Goal: Information Seeking & Learning: Check status

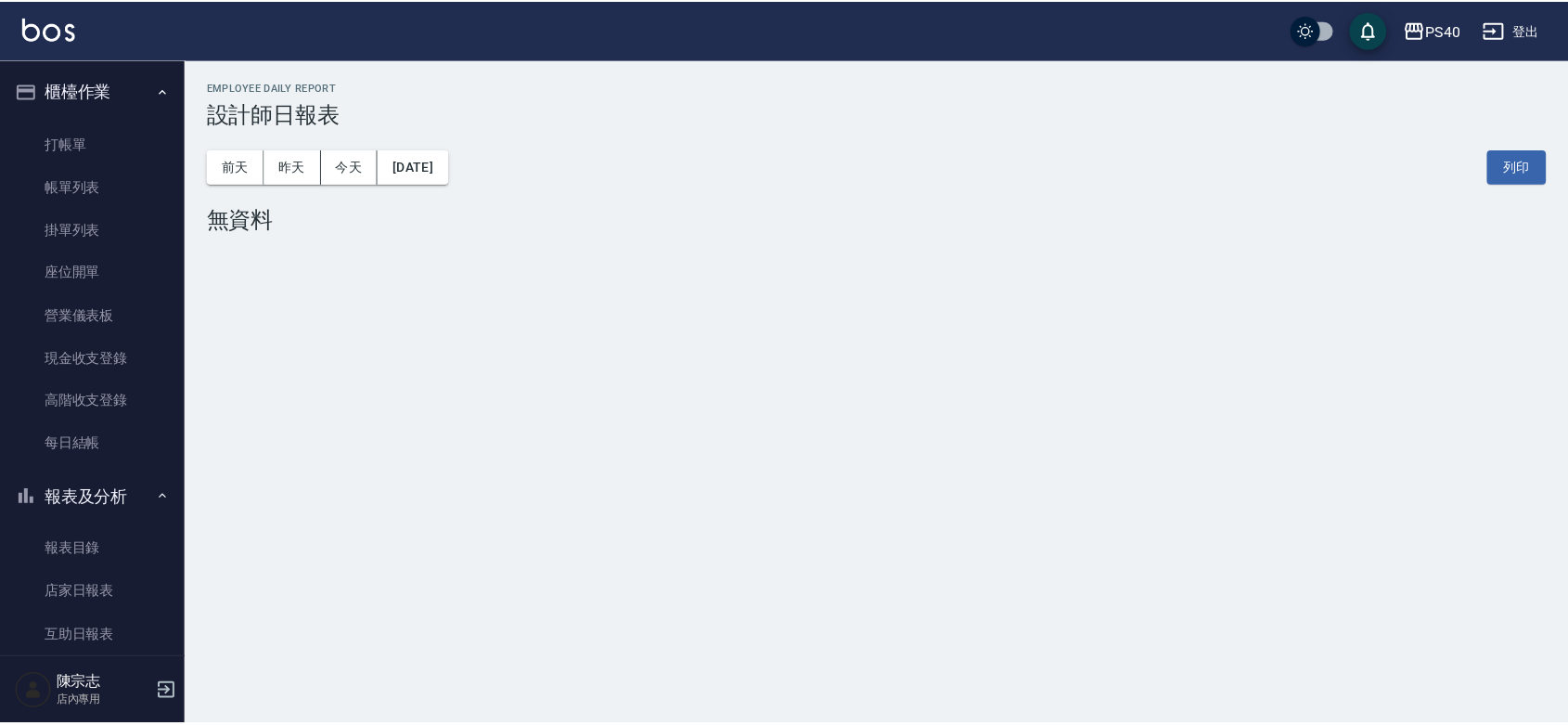
scroll to position [270, 0]
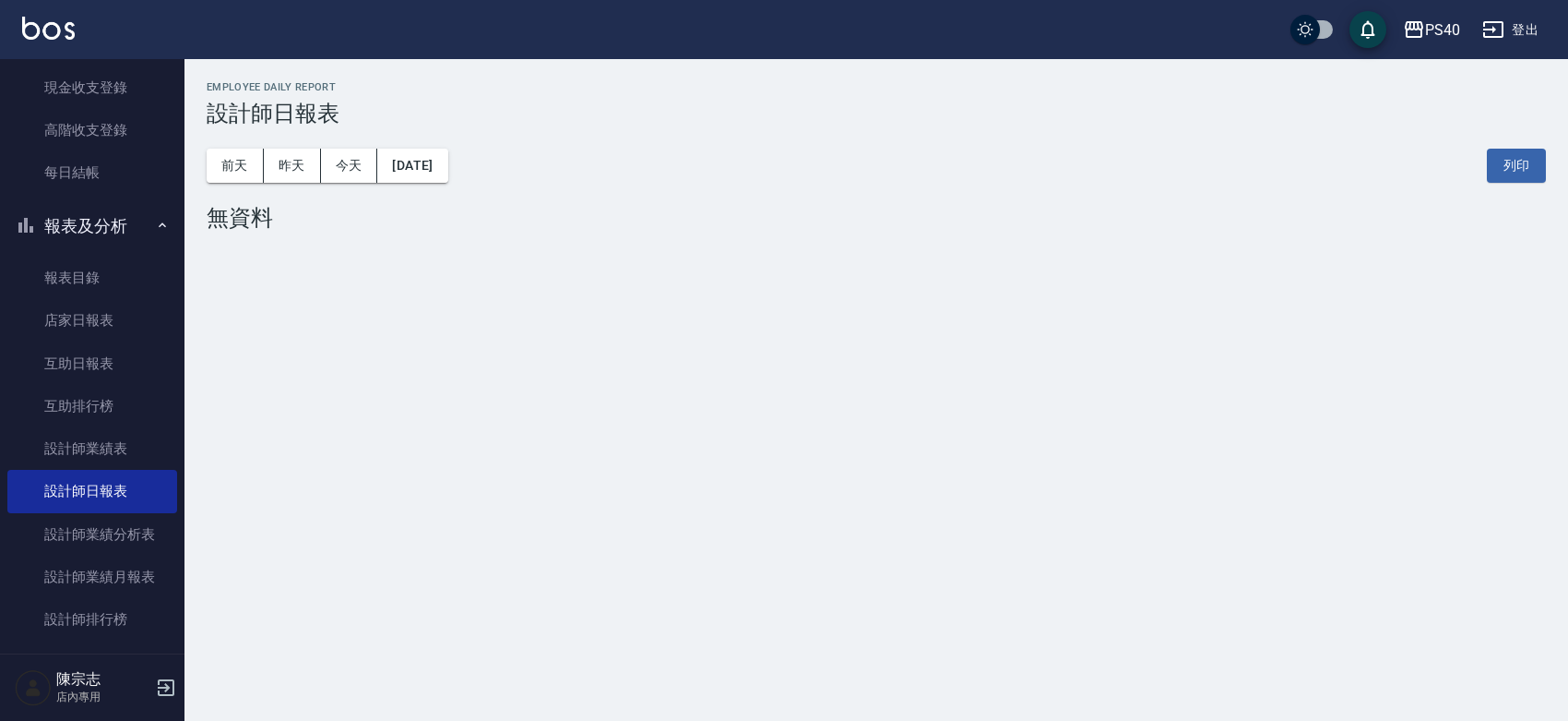
click at [1076, 471] on div "PS40 [DATE] 設計師日報表 列印時間： [DATE][PHONE_NUMBER]:02 Employee Daily Report 設計師日報表 […" at bounding box center [784, 360] width 1568 height 721
click at [287, 167] on button "昨天" at bounding box center [292, 165] width 57 height 34
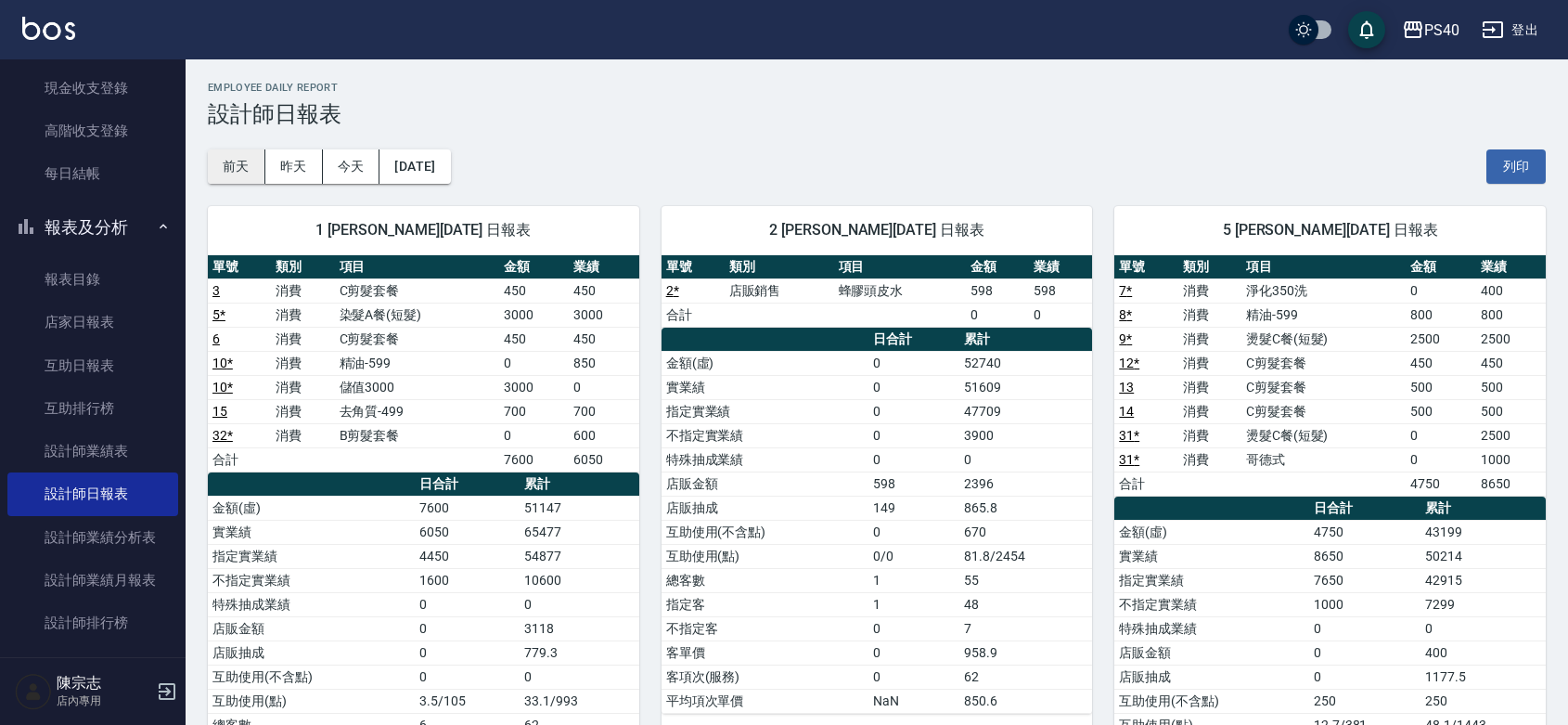
click at [230, 155] on button "前天" at bounding box center [237, 166] width 57 height 35
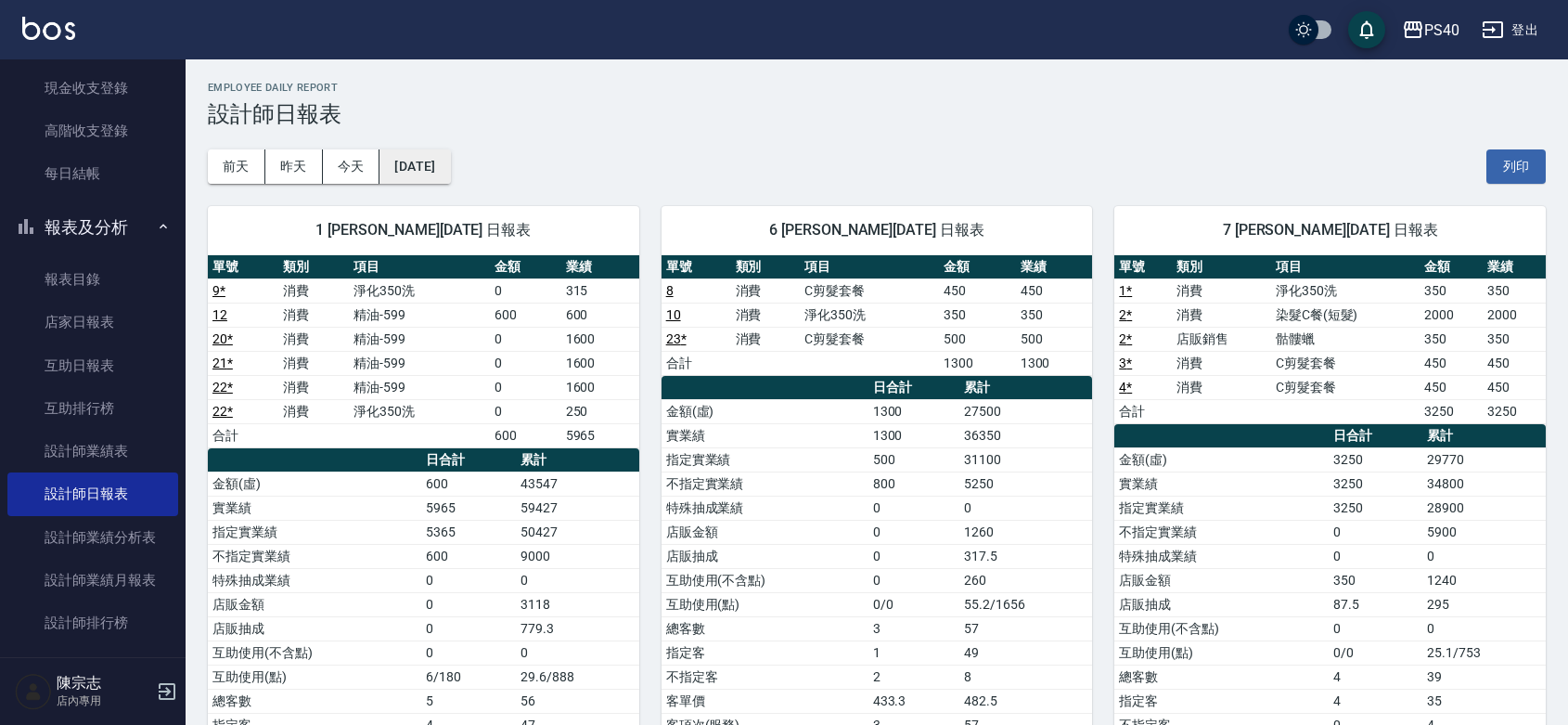
click at [450, 157] on button "[DATE]" at bounding box center [414, 166] width 70 height 35
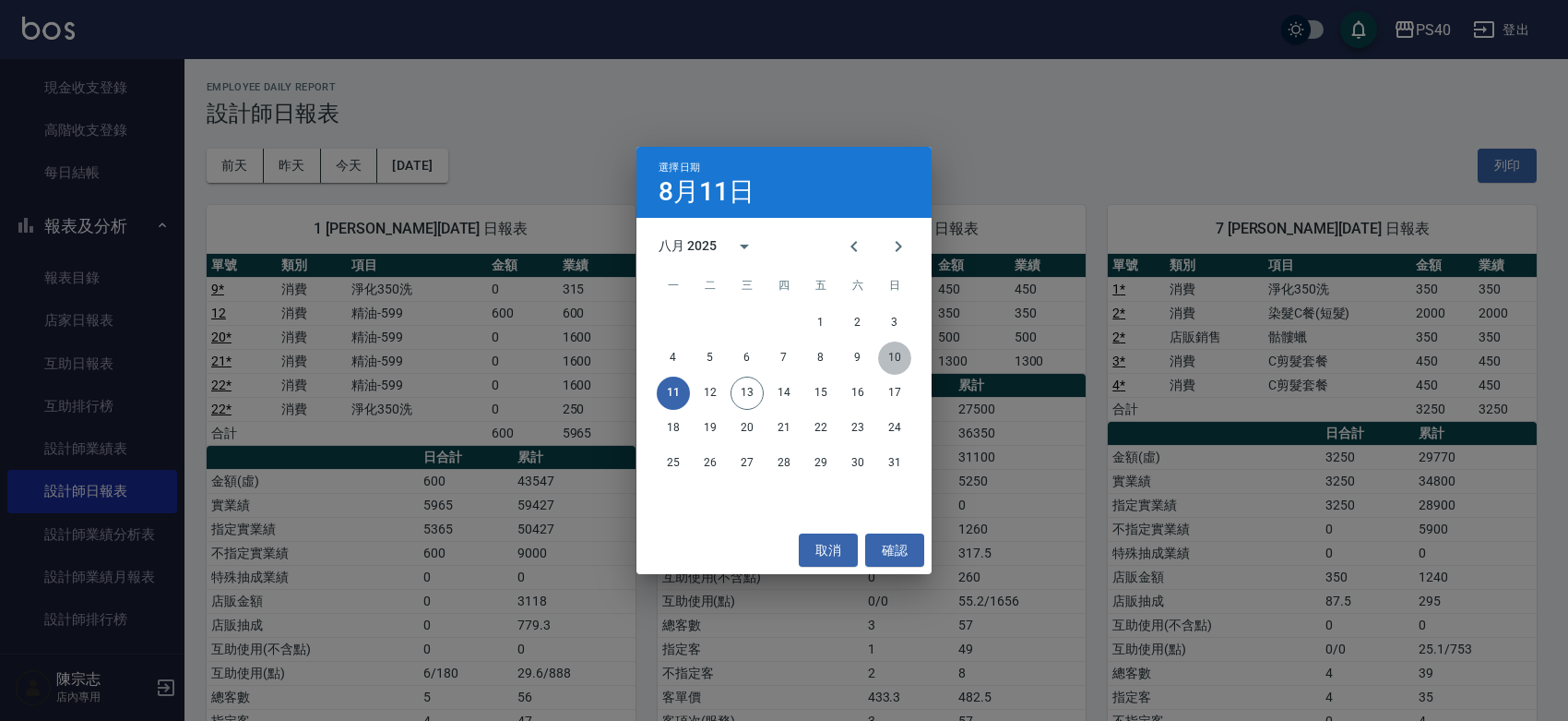
click at [893, 353] on button "10" at bounding box center [895, 359] width 33 height 33
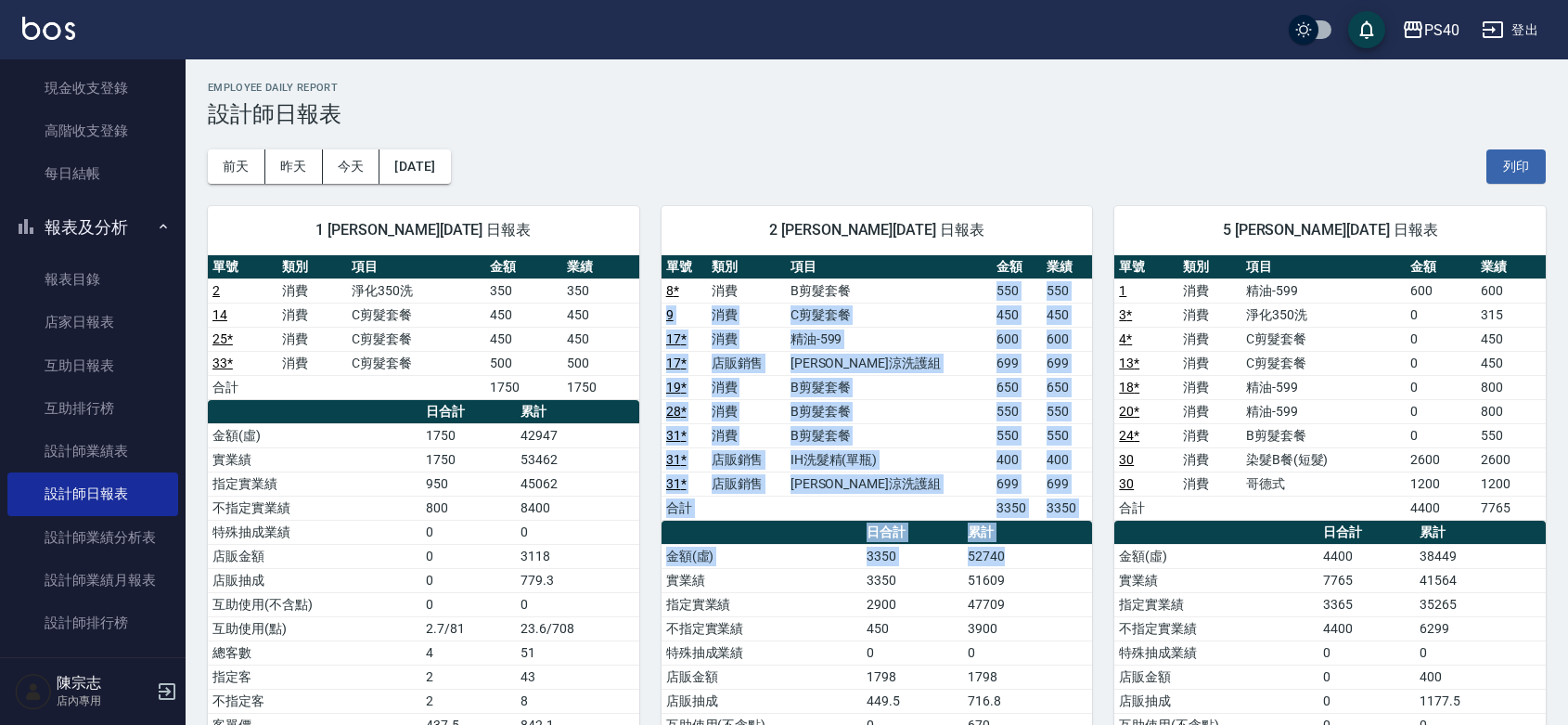
drag, startPoint x: 958, startPoint y: 283, endPoint x: 1127, endPoint y: 381, distance: 195.4
click at [1086, 543] on div "單號 類別 項目 金額 業績 8 * 消費 B剪髮套餐 550 550 9 消費 C剪髮套餐 450 450 17 * 消費 精油-599 600 600 1…" at bounding box center [877, 581] width 432 height 652
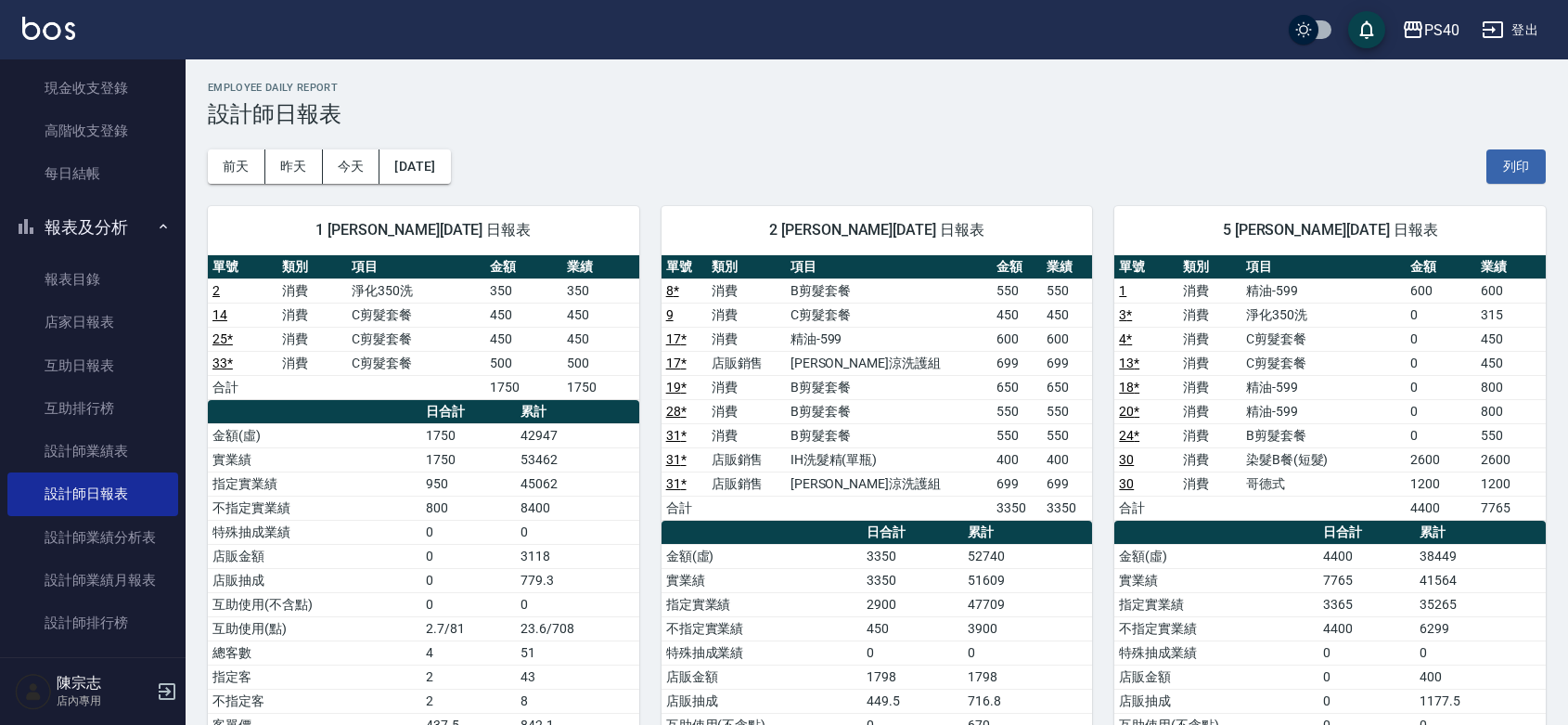
click at [1147, 152] on div "[DATE] [DATE] [DATE] [DATE] 列印" at bounding box center [876, 166] width 1337 height 79
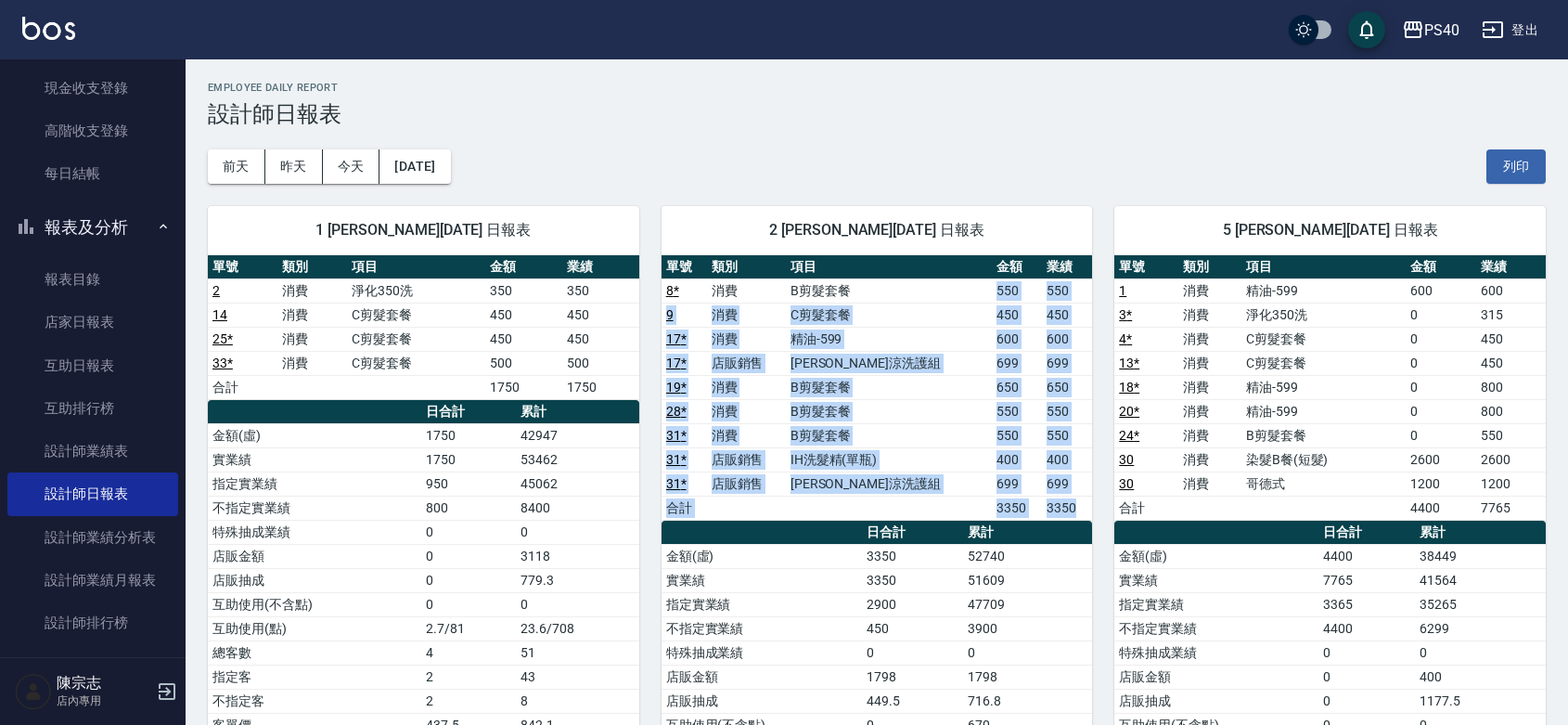
drag, startPoint x: 1069, startPoint y: 513, endPoint x: 976, endPoint y: 297, distance: 235.2
click at [976, 297] on tbody "8 * 消費 B剪髮套餐 550 550 9 消費 C剪髮套餐 450 450 17 * 消費 精油-599 600 600 17 * 店販銷售 水水沁涼洗護…" at bounding box center [877, 399] width 432 height 242
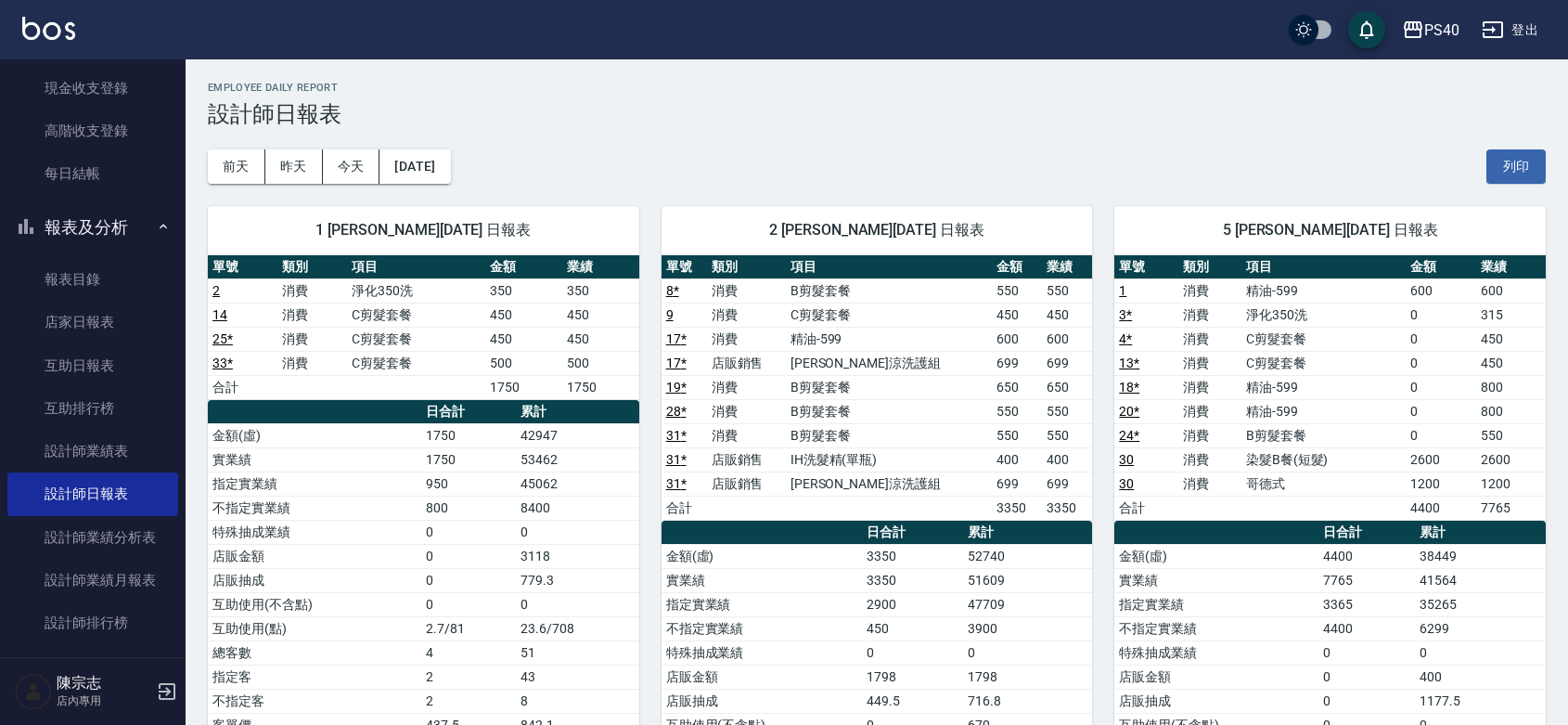
click at [1051, 152] on div "[DATE] [DATE] [DATE] [DATE] 列印" at bounding box center [876, 166] width 1337 height 79
drag, startPoint x: 974, startPoint y: 279, endPoint x: 1005, endPoint y: 259, distance: 36.9
click at [1005, 259] on table "單號 類別 項目 金額 業績 8 * 消費 B剪髮套餐 550 550 9 消費 C剪髮套餐 450 450 17 * 消費 精油-599 600 600 1…" at bounding box center [877, 388] width 432 height 265
click at [1071, 109] on h3 "設計師日報表" at bounding box center [876, 114] width 1337 height 26
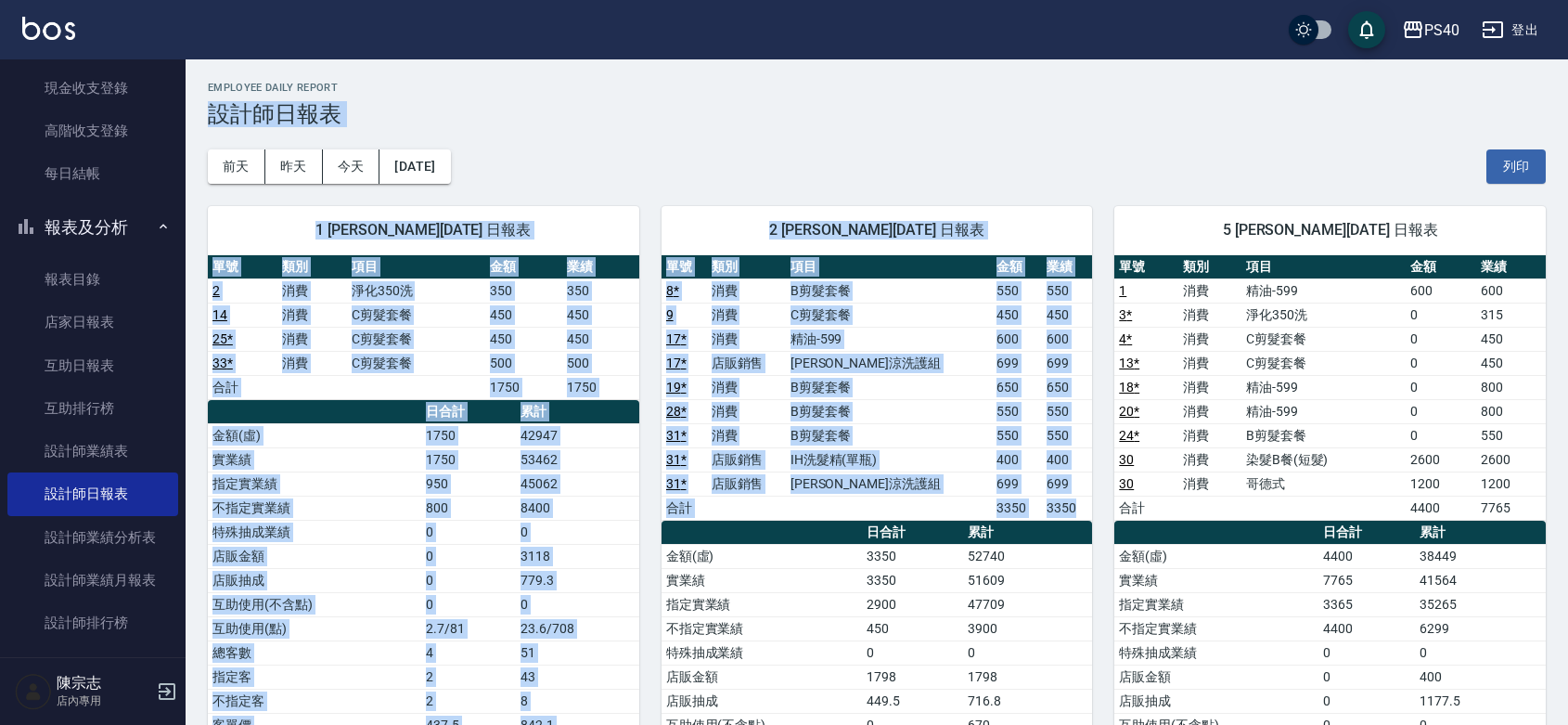
drag, startPoint x: 1072, startPoint y: 512, endPoint x: 443, endPoint y: -53, distance: 845.5
click at [654, 84] on h2 "Employee Daily Report" at bounding box center [876, 87] width 1337 height 12
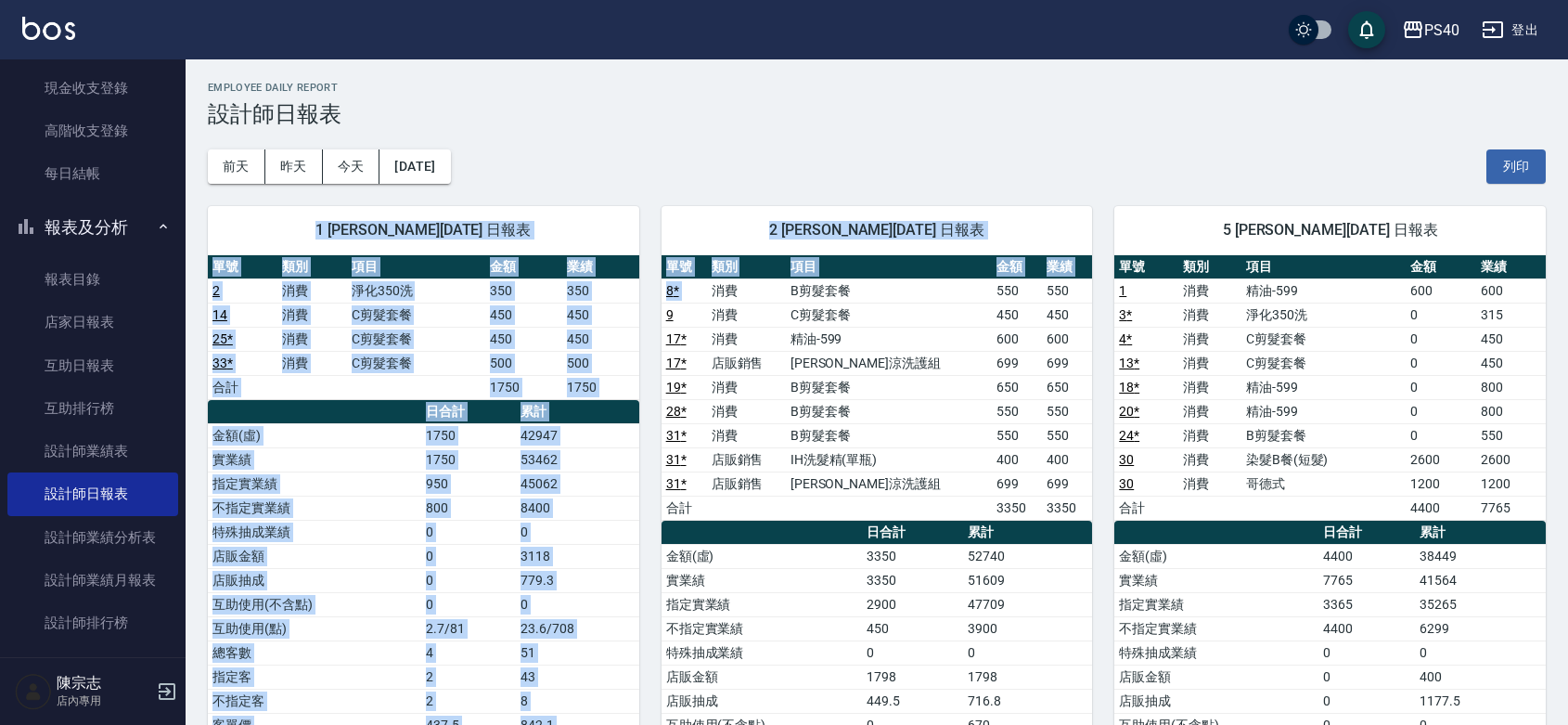
drag, startPoint x: 725, startPoint y: 288, endPoint x: 824, endPoint y: 150, distance: 169.8
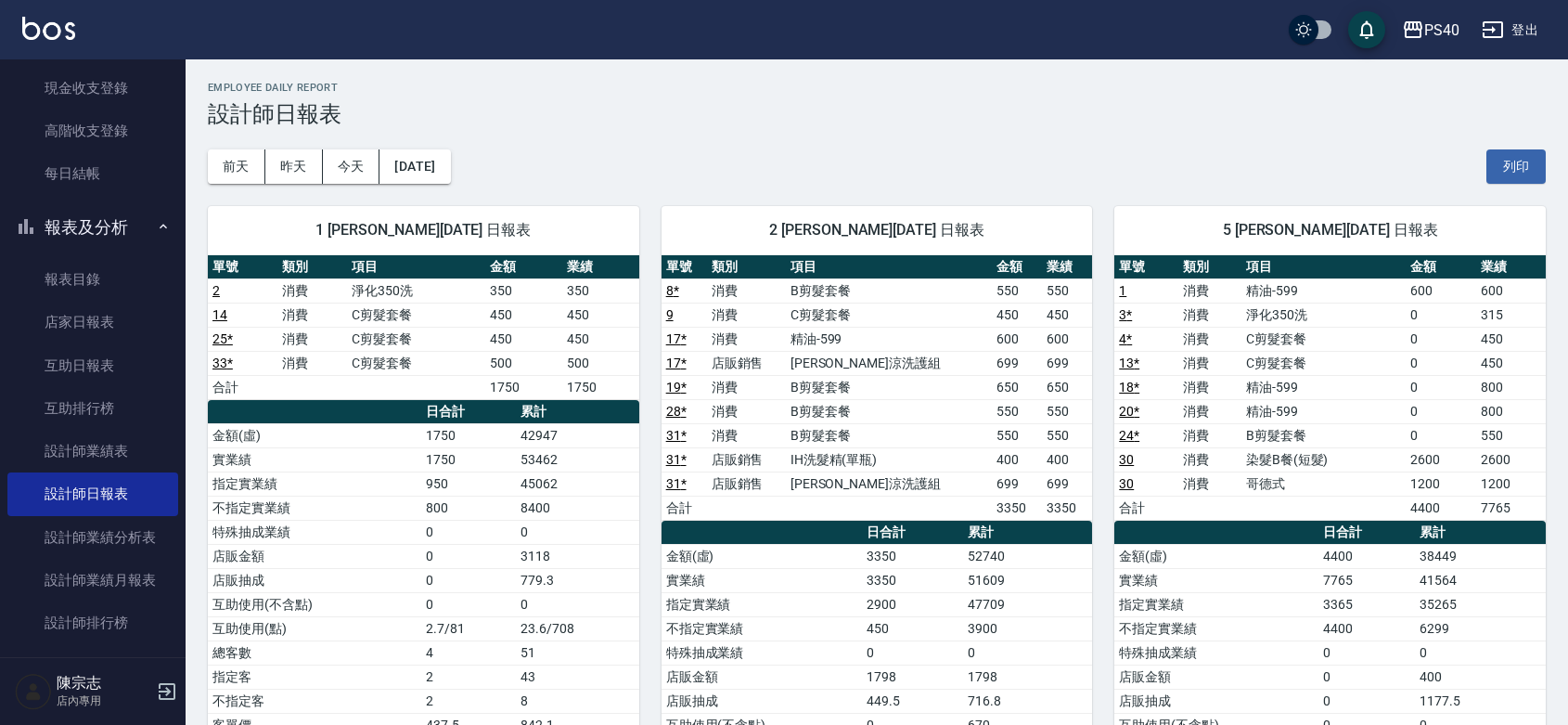
click at [812, 126] on h3 "設計師日報表" at bounding box center [876, 114] width 1337 height 26
drag, startPoint x: 724, startPoint y: 290, endPoint x: 889, endPoint y: 202, distance: 187.0
click at [892, 209] on div "2 [PERSON_NAME][DATE] 日報表 單號 類別 項目 金額 業績 8 * 消費 B剪髮套餐 550 550 9 消費 C剪髮套餐 450 45…" at bounding box center [877, 568] width 432 height 723
click at [891, 136] on div "[DATE] [DATE] [DATE] [DATE] 列印" at bounding box center [876, 166] width 1337 height 79
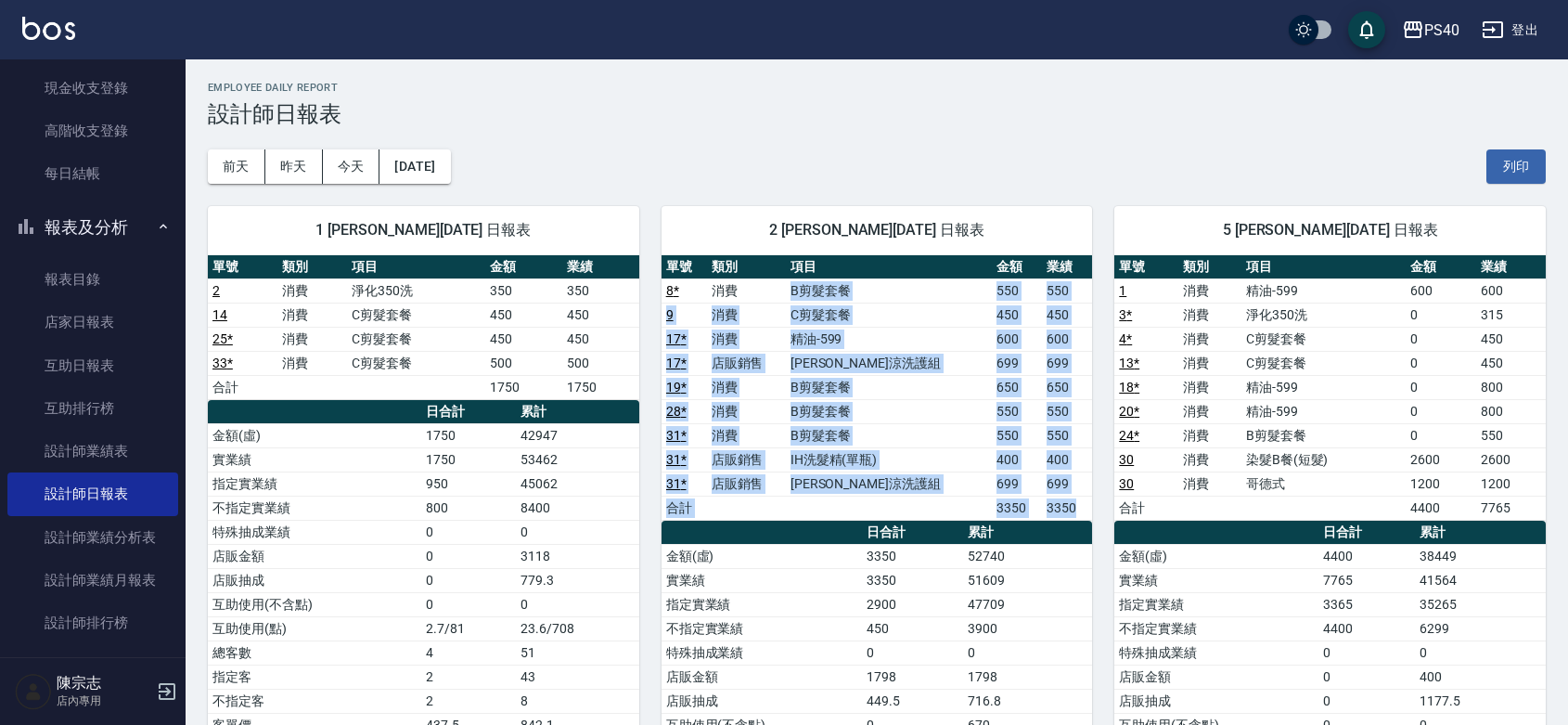
drag, startPoint x: 1074, startPoint y: 512, endPoint x: 819, endPoint y: 292, distance: 336.8
click at [819, 292] on tbody "8 * 消費 B剪髮套餐 550 550 9 消費 C剪髮套餐 450 450 17 * 消費 精油-599 600 600 17 * 店販銷售 水水沁涼洗護…" at bounding box center [877, 399] width 432 height 242
click at [791, 130] on div "[DATE] [DATE] [DATE] [DATE] 列印" at bounding box center [876, 166] width 1337 height 79
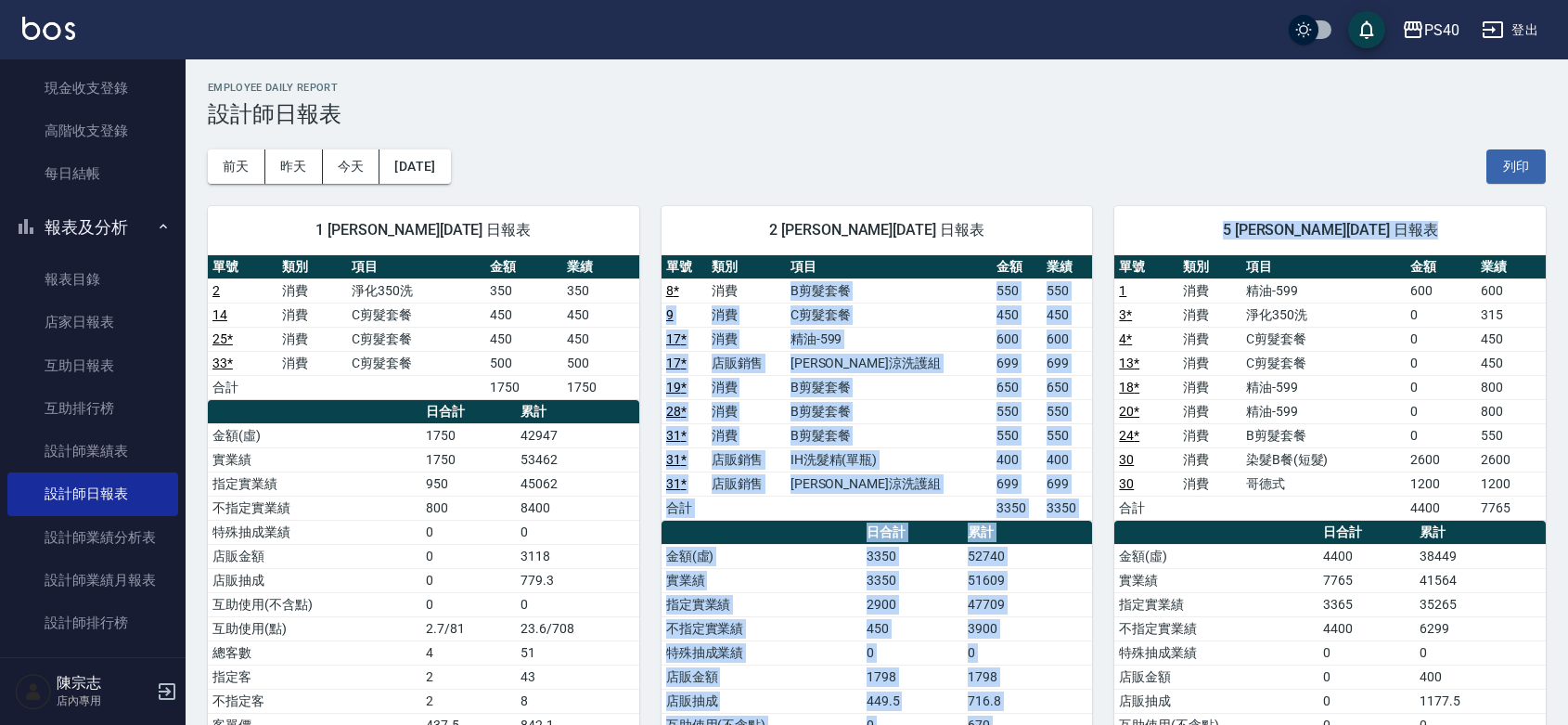
drag, startPoint x: 818, startPoint y: 286, endPoint x: 1112, endPoint y: 513, distance: 371.4
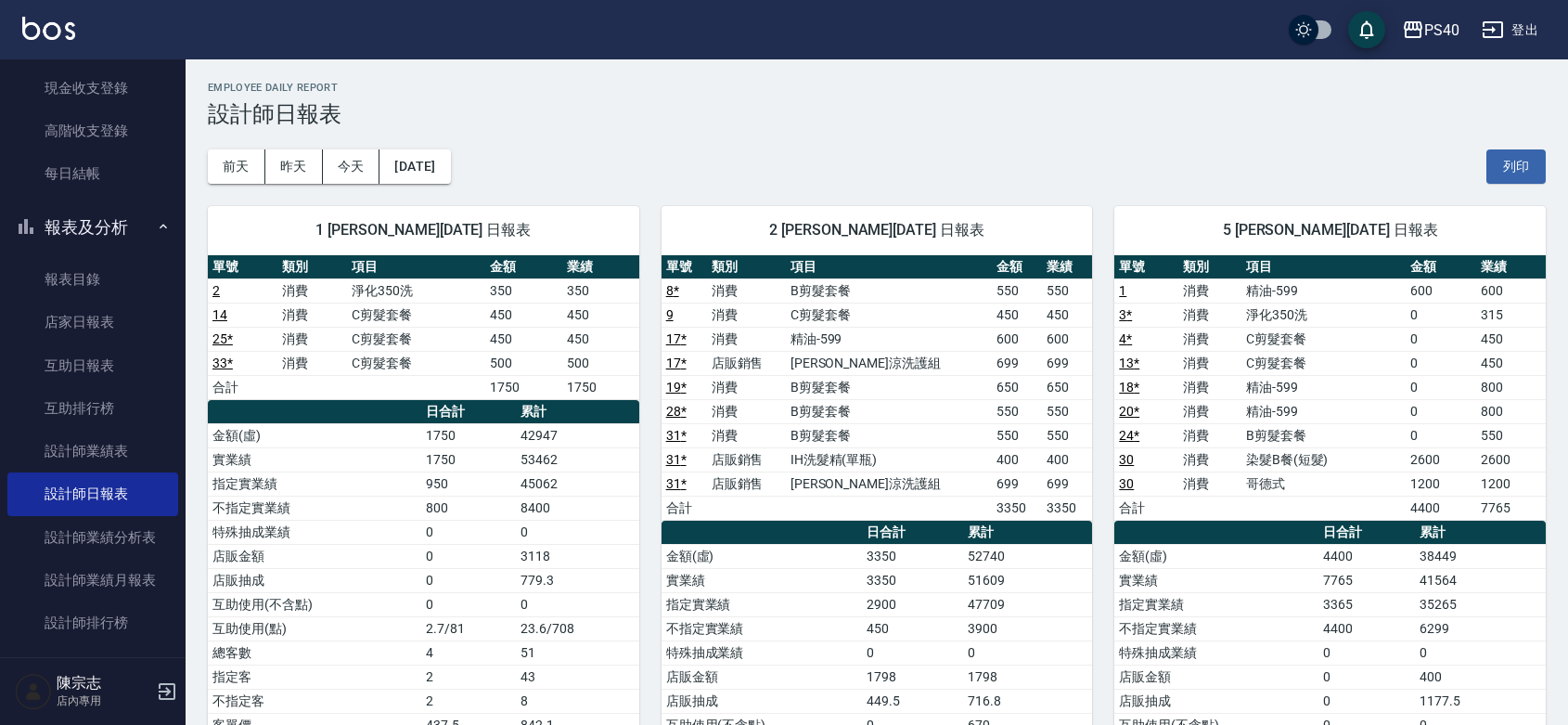
click at [1005, 165] on div "[DATE] [DATE] [DATE] [DATE] 列印" at bounding box center [876, 166] width 1337 height 79
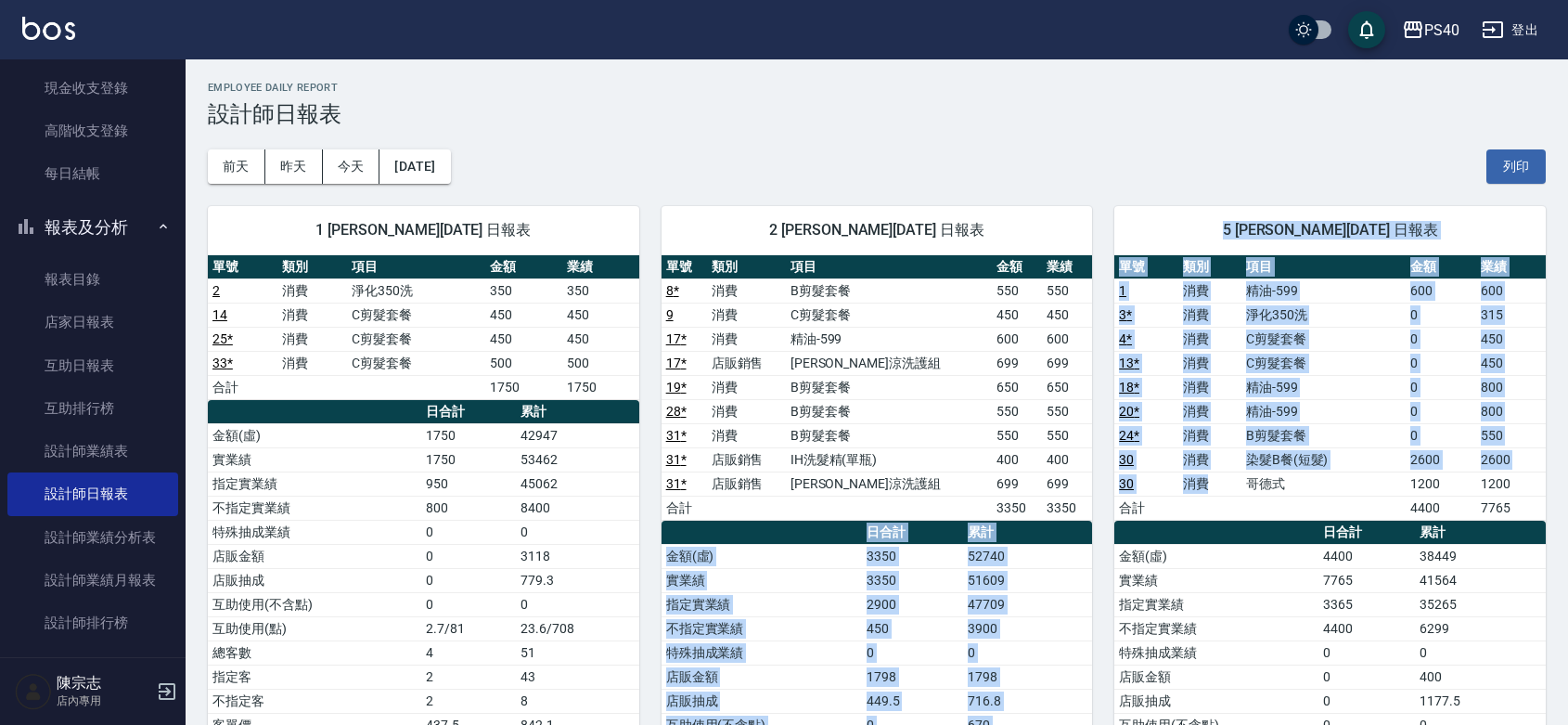
drag, startPoint x: 1051, startPoint y: 506, endPoint x: 1070, endPoint y: 439, distance: 69.6
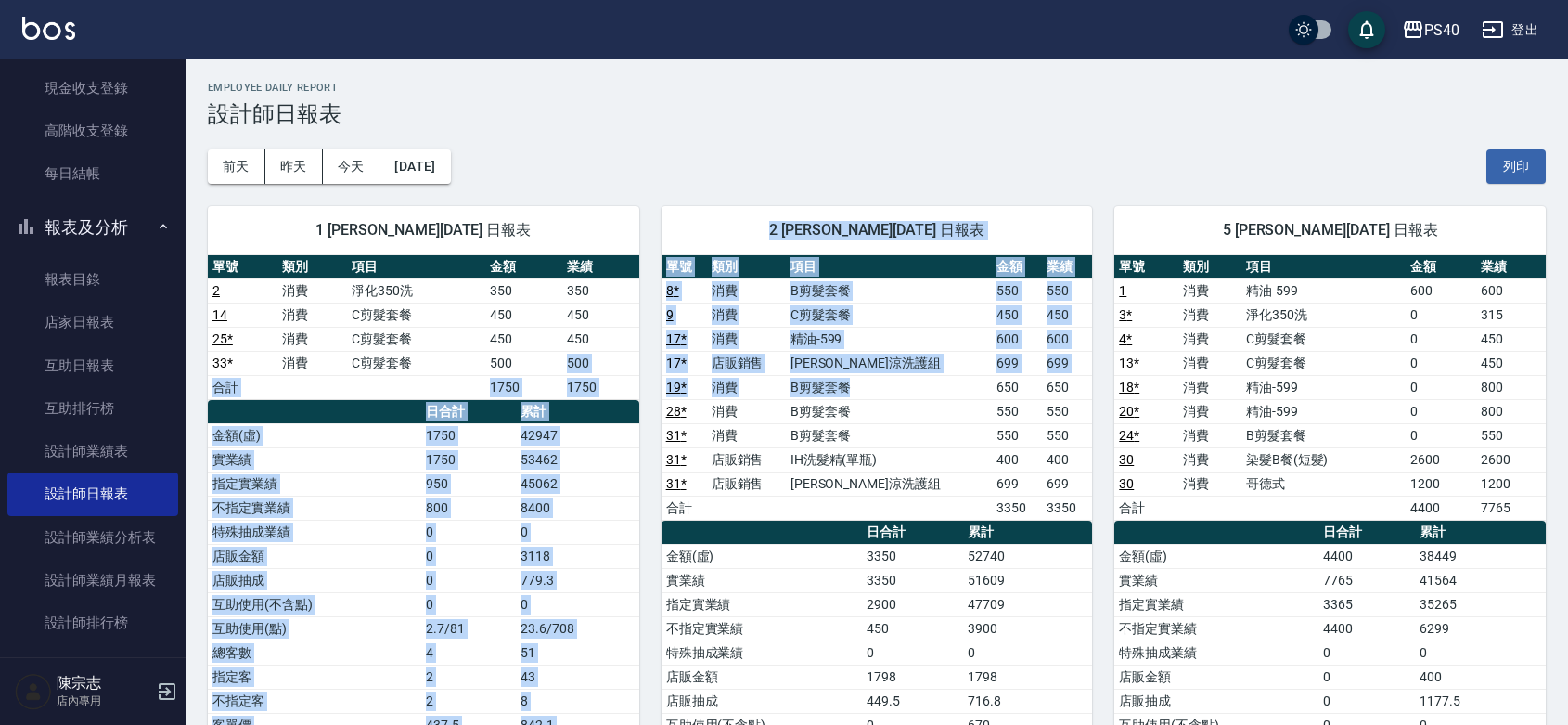
drag, startPoint x: 907, startPoint y: 394, endPoint x: 525, endPoint y: 367, distance: 383.0
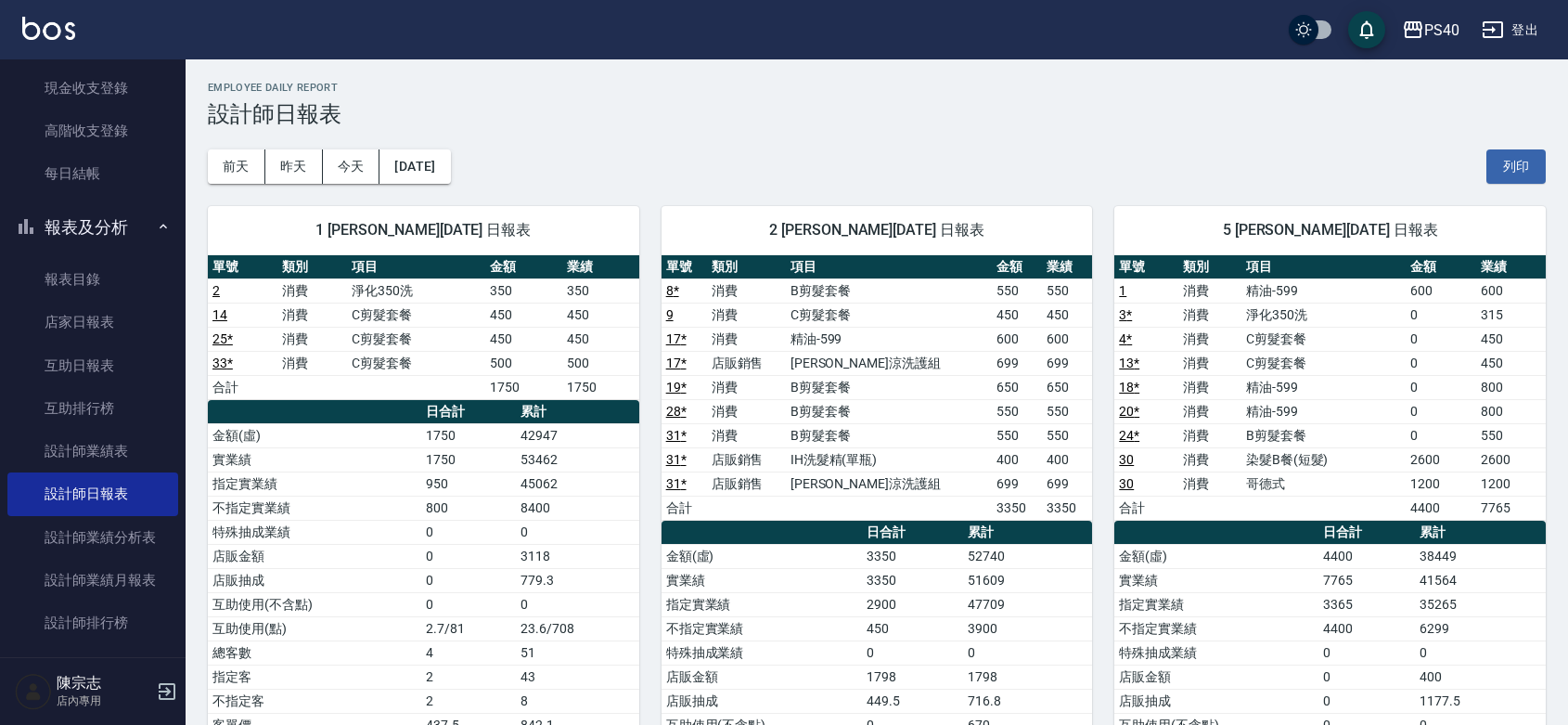
click at [659, 123] on h3 "設計師日報表" at bounding box center [876, 114] width 1337 height 26
click at [299, 173] on button "昨天" at bounding box center [294, 166] width 57 height 35
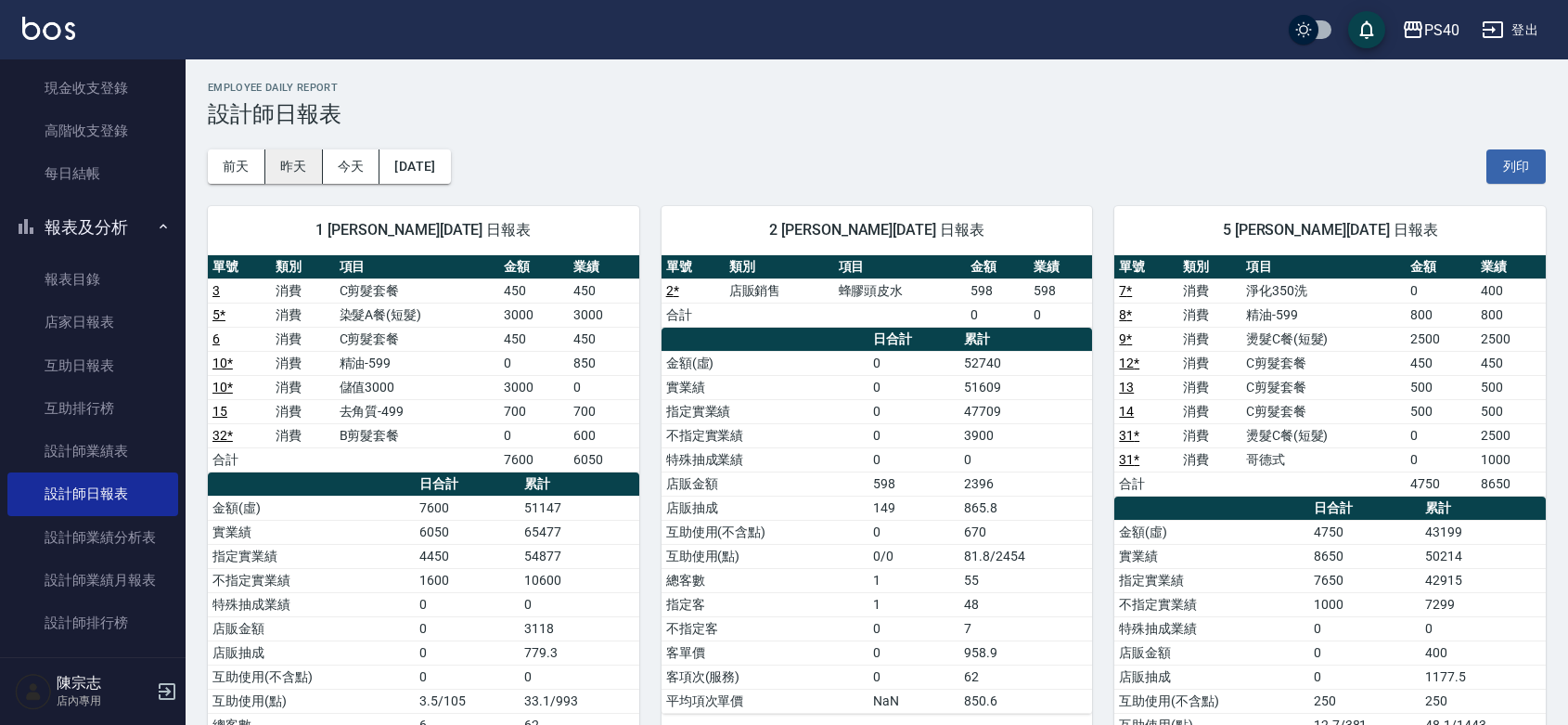
click at [290, 160] on button "昨天" at bounding box center [294, 166] width 57 height 35
click at [337, 167] on button "今天" at bounding box center [351, 166] width 57 height 35
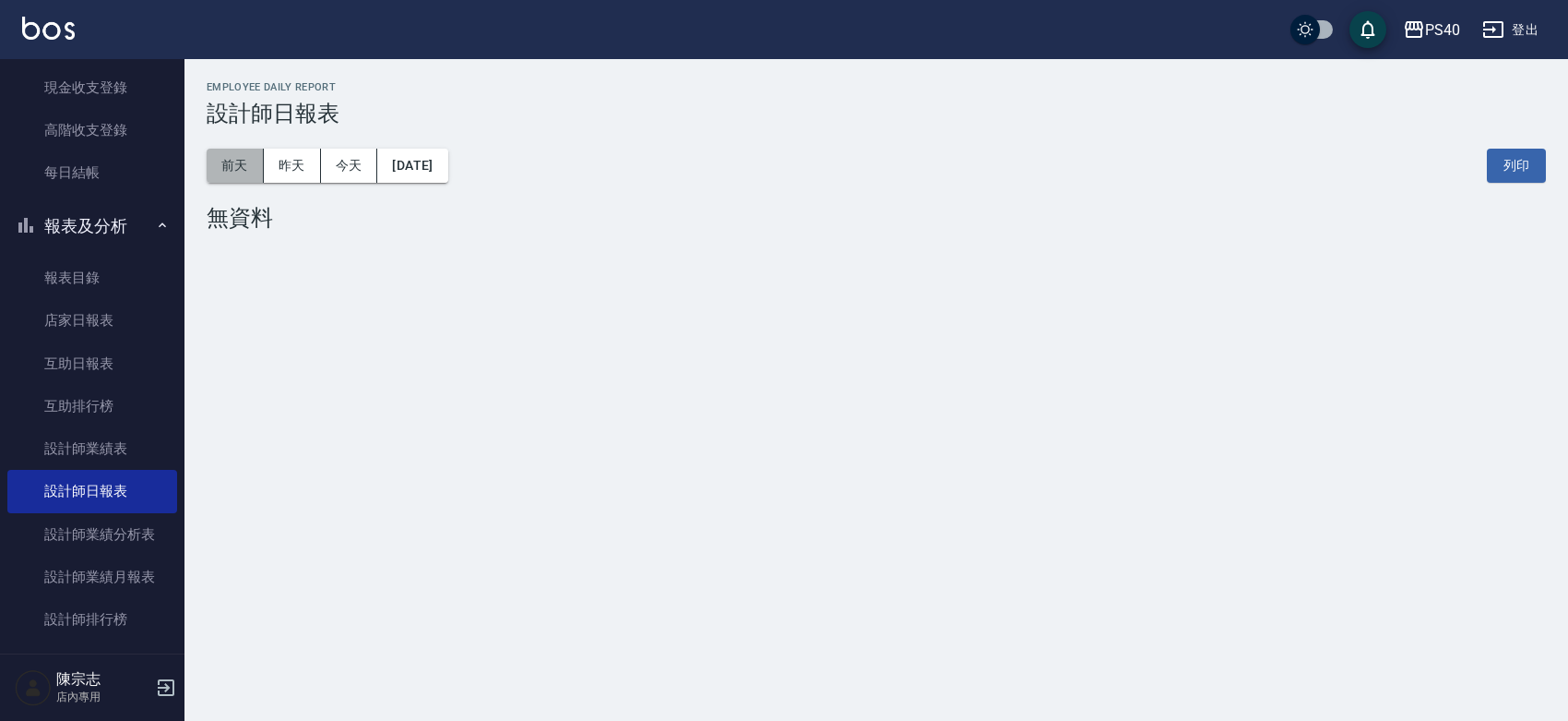
click at [247, 154] on button "前天" at bounding box center [235, 165] width 57 height 34
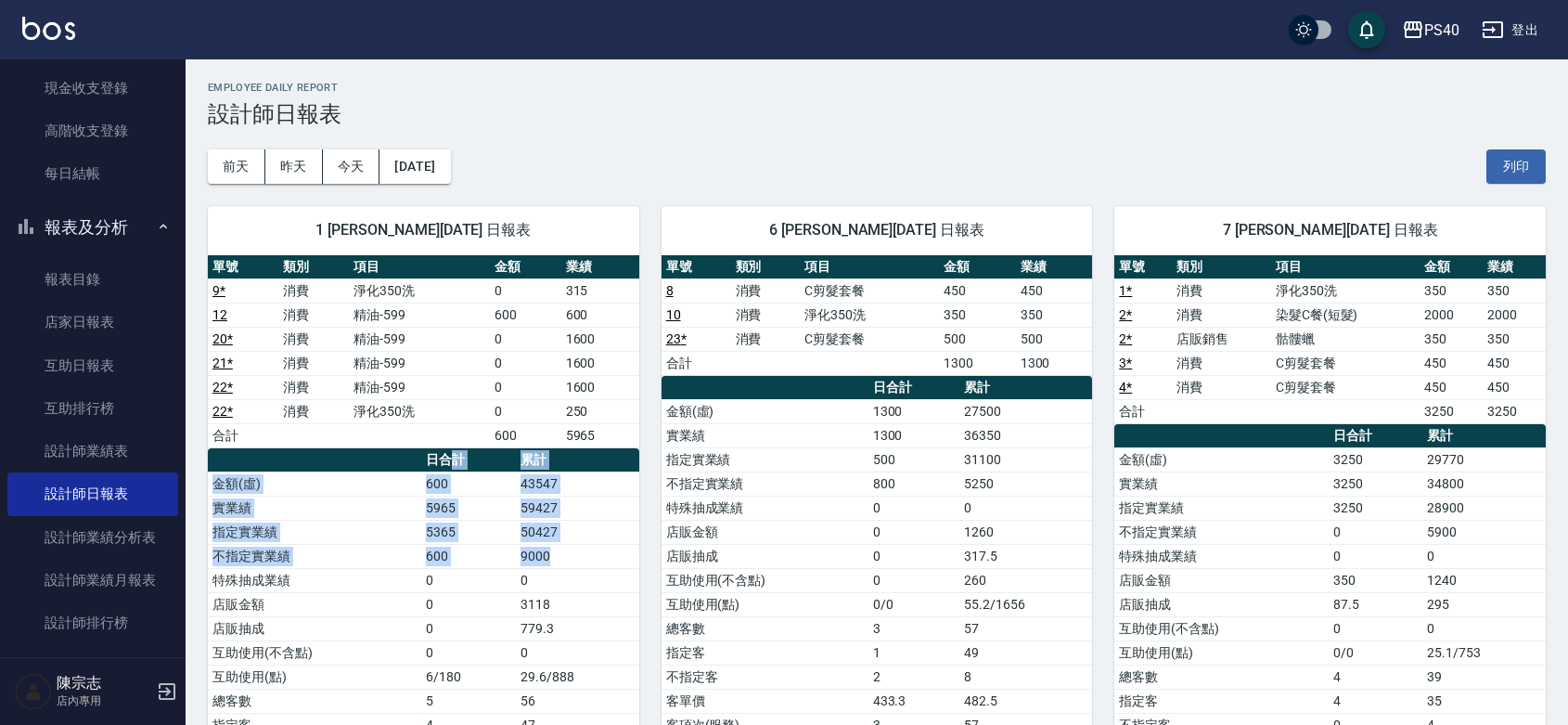
drag, startPoint x: 595, startPoint y: 570, endPoint x: 457, endPoint y: 466, distance: 172.8
click at [457, 466] on table "日合計 累計 金額(虛) 600 43547 實業績 5965 59427 指定實業績 5365 50427 不指定實業績 600 9000 特殊抽成業績 0…" at bounding box center [424, 642] width 432 height 386
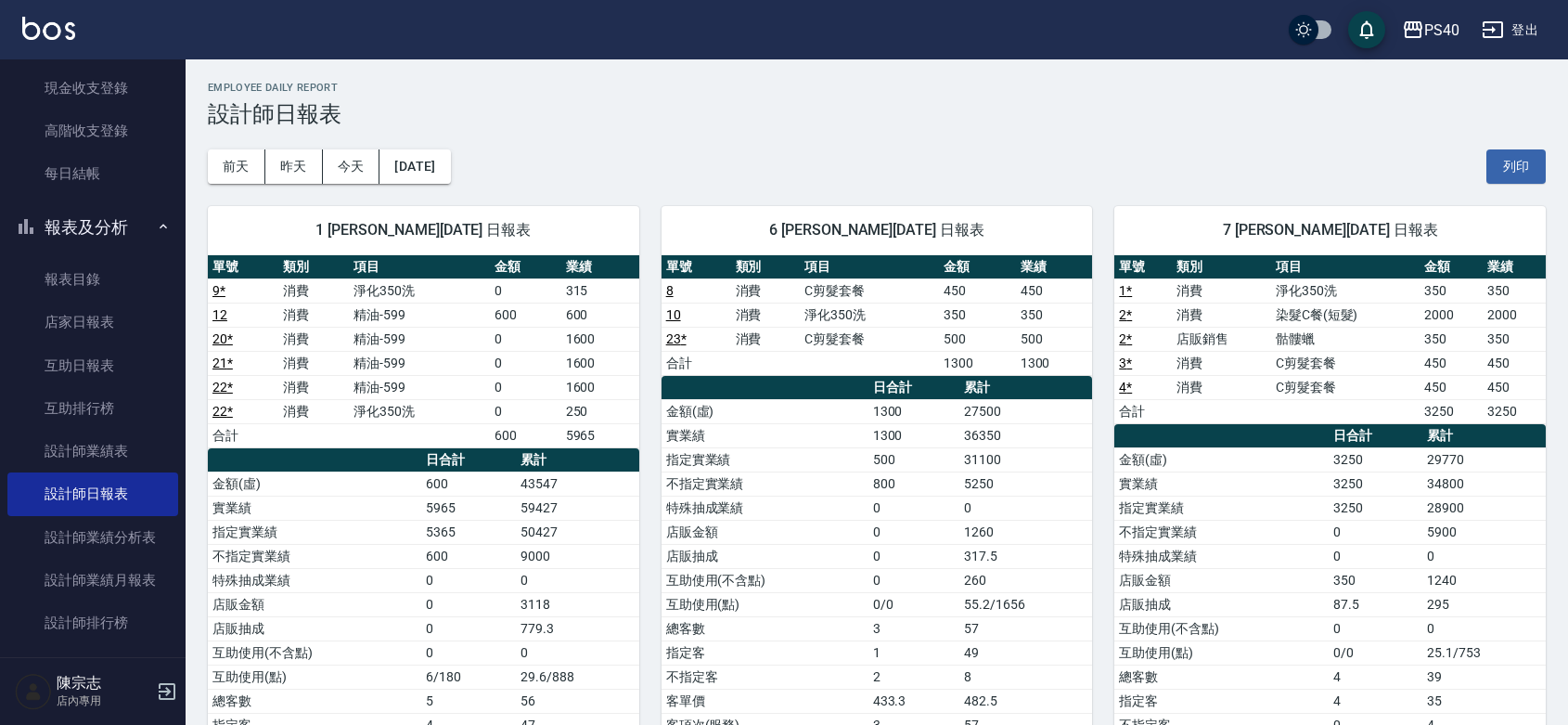
click at [572, 149] on div "[DATE] [DATE] [DATE] [DATE] 列印" at bounding box center [876, 166] width 1337 height 79
click at [441, 172] on button "[DATE]" at bounding box center [414, 166] width 70 height 35
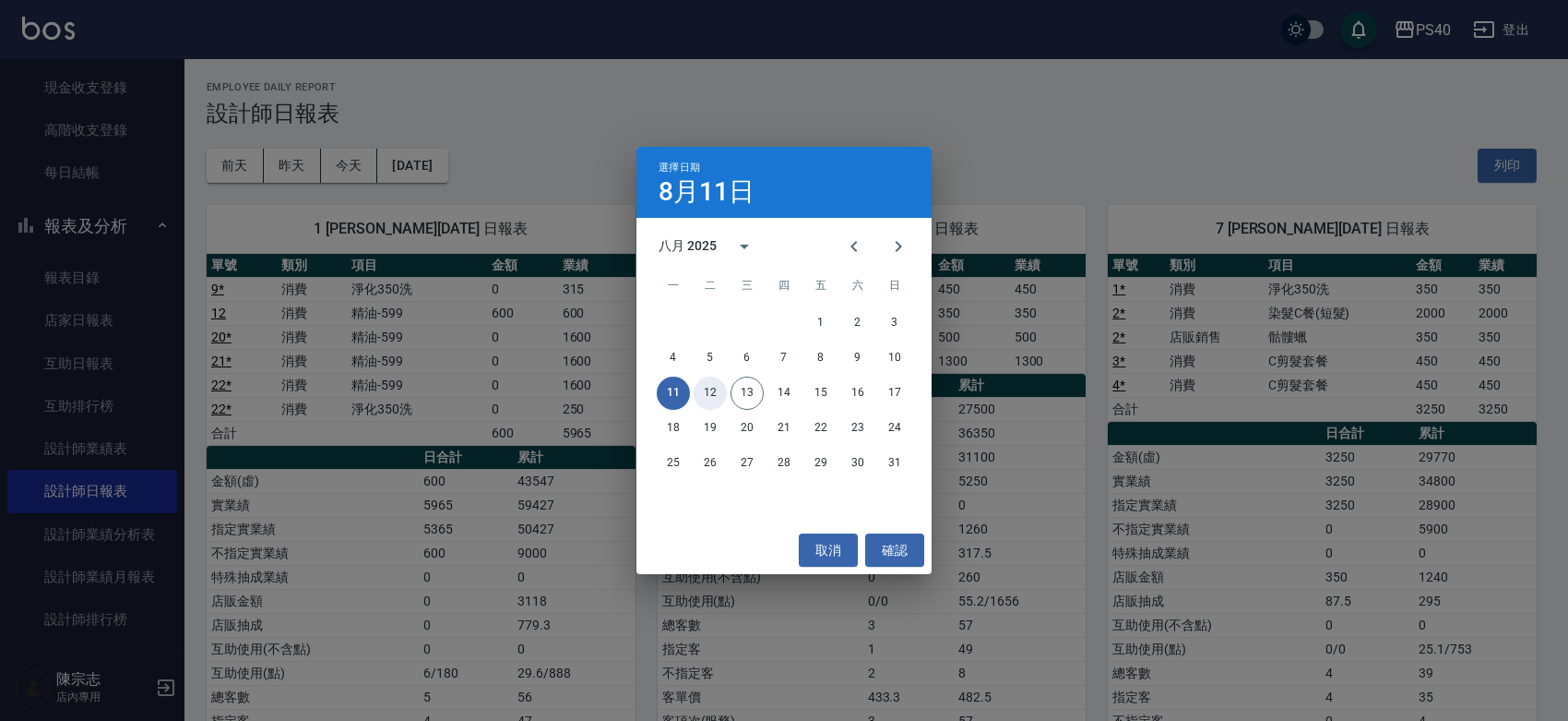
click at [698, 393] on button "12" at bounding box center [711, 393] width 33 height 33
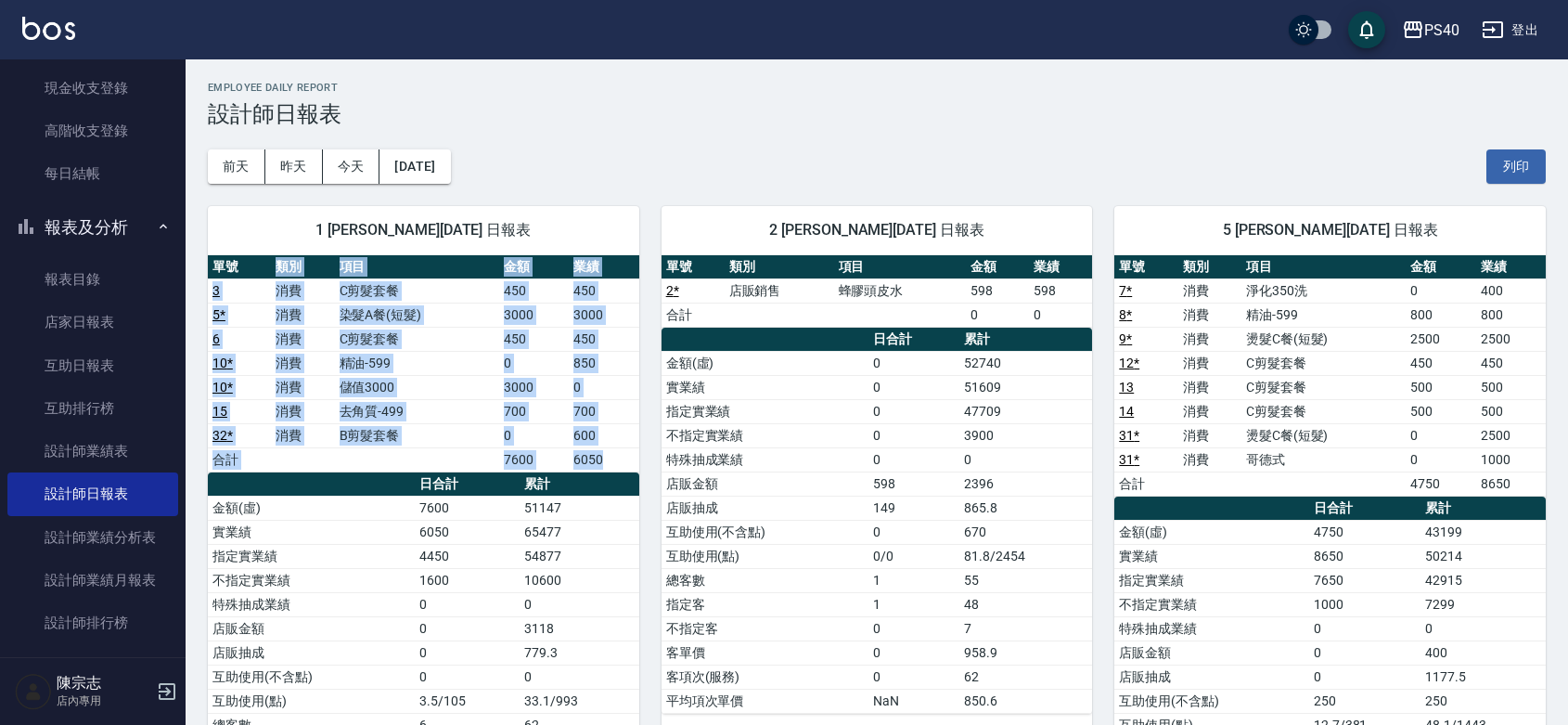
drag, startPoint x: 618, startPoint y: 466, endPoint x: 233, endPoint y: 257, distance: 438.1
click at [233, 257] on table "單號 類別 項目 金額 業績 3 消費 C剪髮套餐 450 450 5 * 消費 染髮A餐(短髮) 3000 3000 6 消費 C剪髮套餐 450 450 …" at bounding box center [424, 363] width 432 height 217
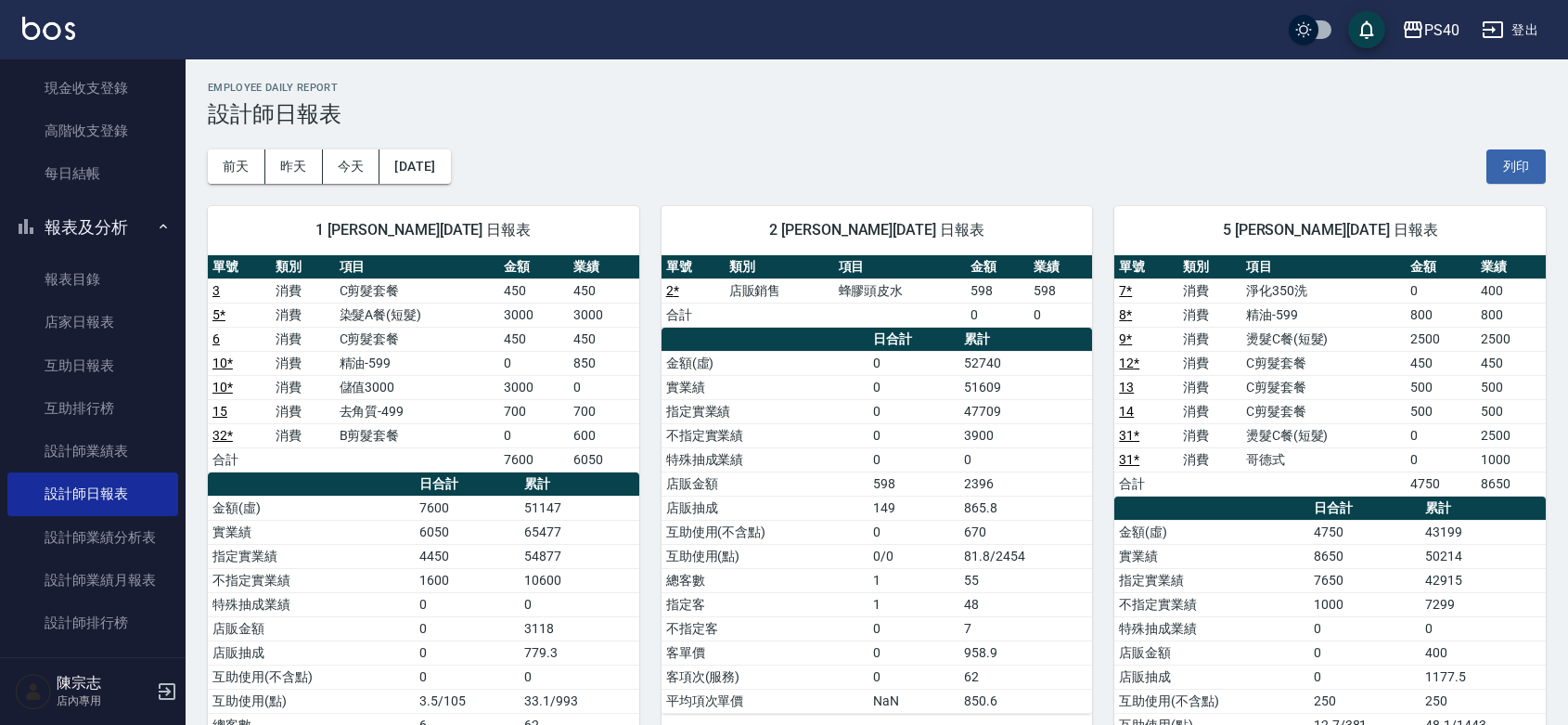
click at [549, 136] on div "[DATE] [DATE] [DATE] [DATE] 列印" at bounding box center [876, 166] width 1337 height 79
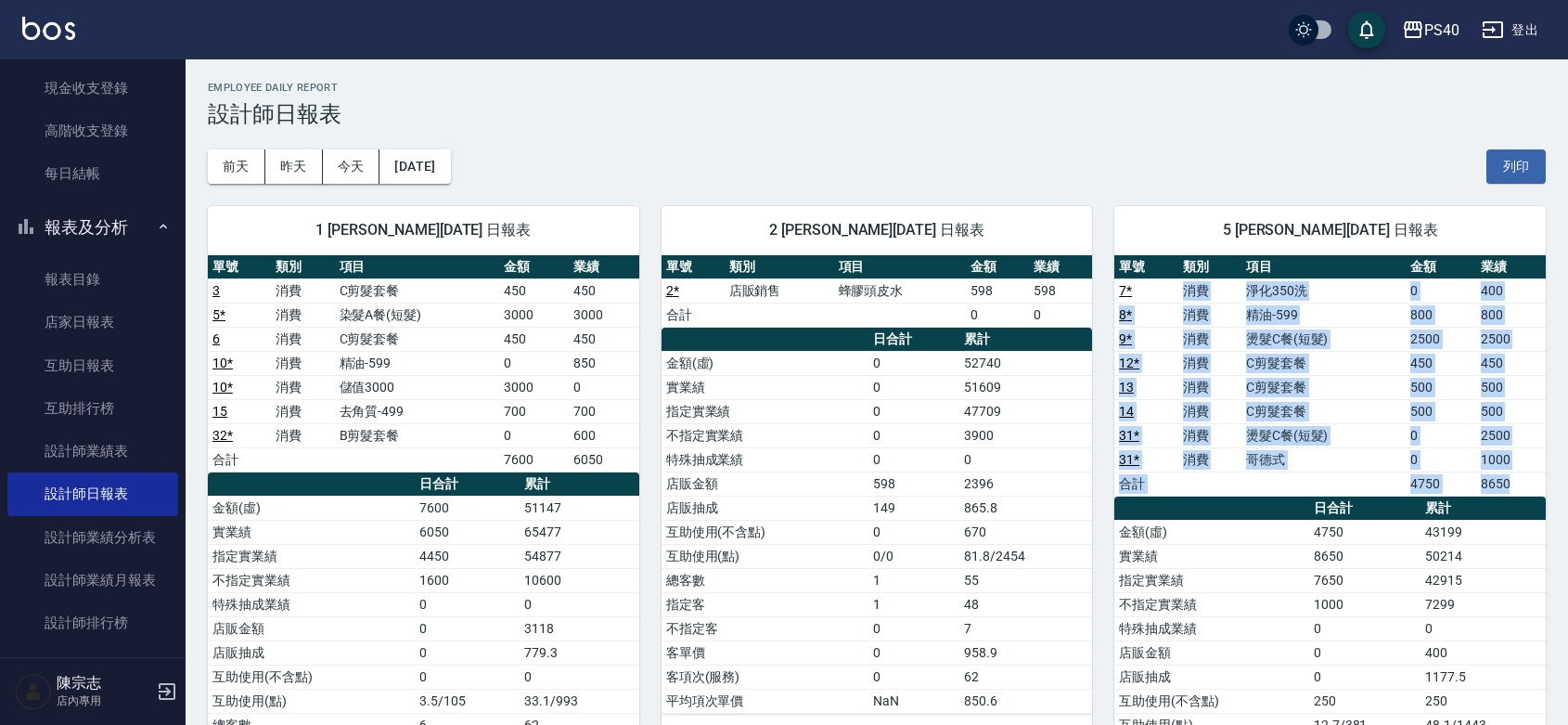
drag, startPoint x: 1175, startPoint y: 290, endPoint x: 1518, endPoint y: 488, distance: 396.0
click at [1518, 488] on tbody "7 * 消費 淨化350洗 0 400 8 * 消費 精油-599 800 800 9 * 消費 燙髮C餐(短髮) 2500 2500 12 * 消費 C剪髮…" at bounding box center [1330, 386] width 432 height 217
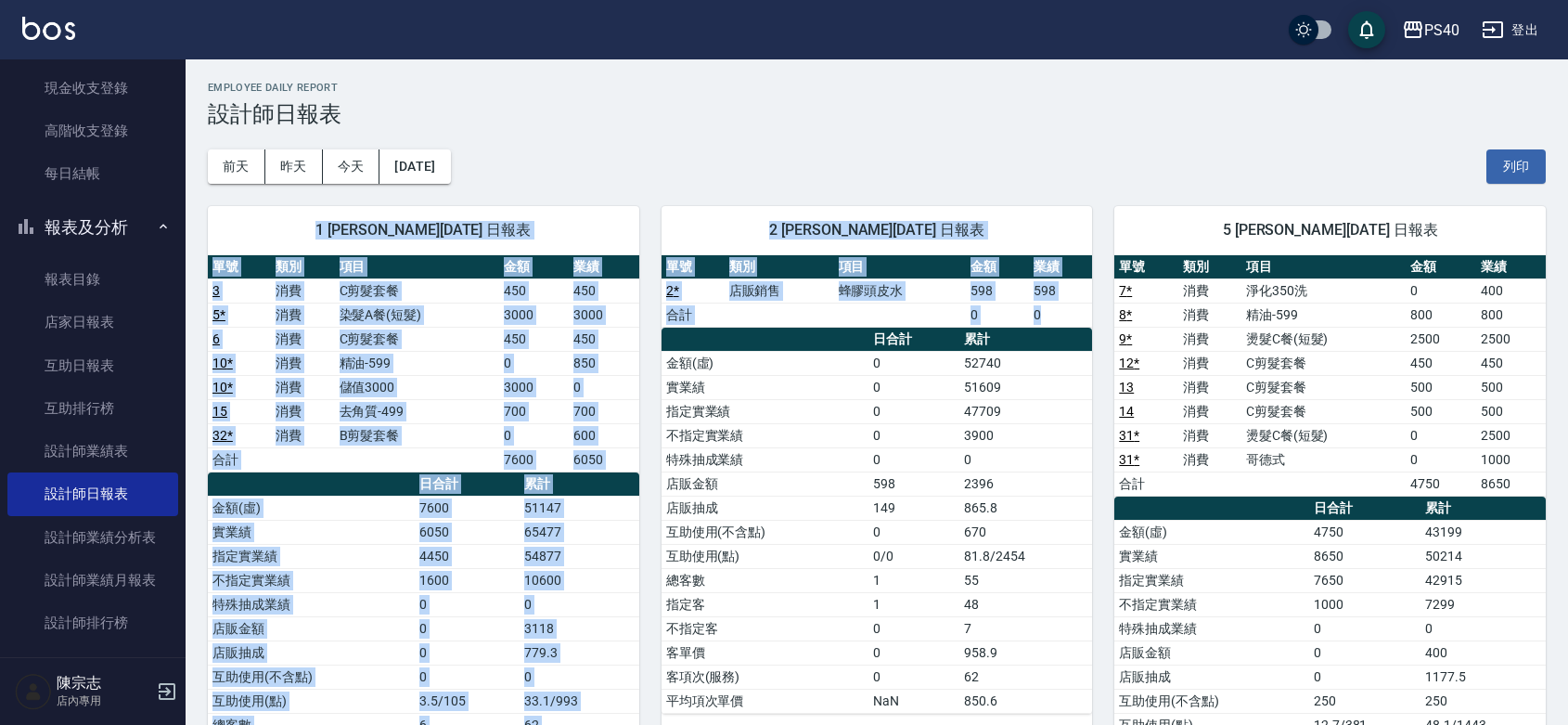
drag, startPoint x: 1072, startPoint y: 311, endPoint x: 225, endPoint y: 219, distance: 852.0
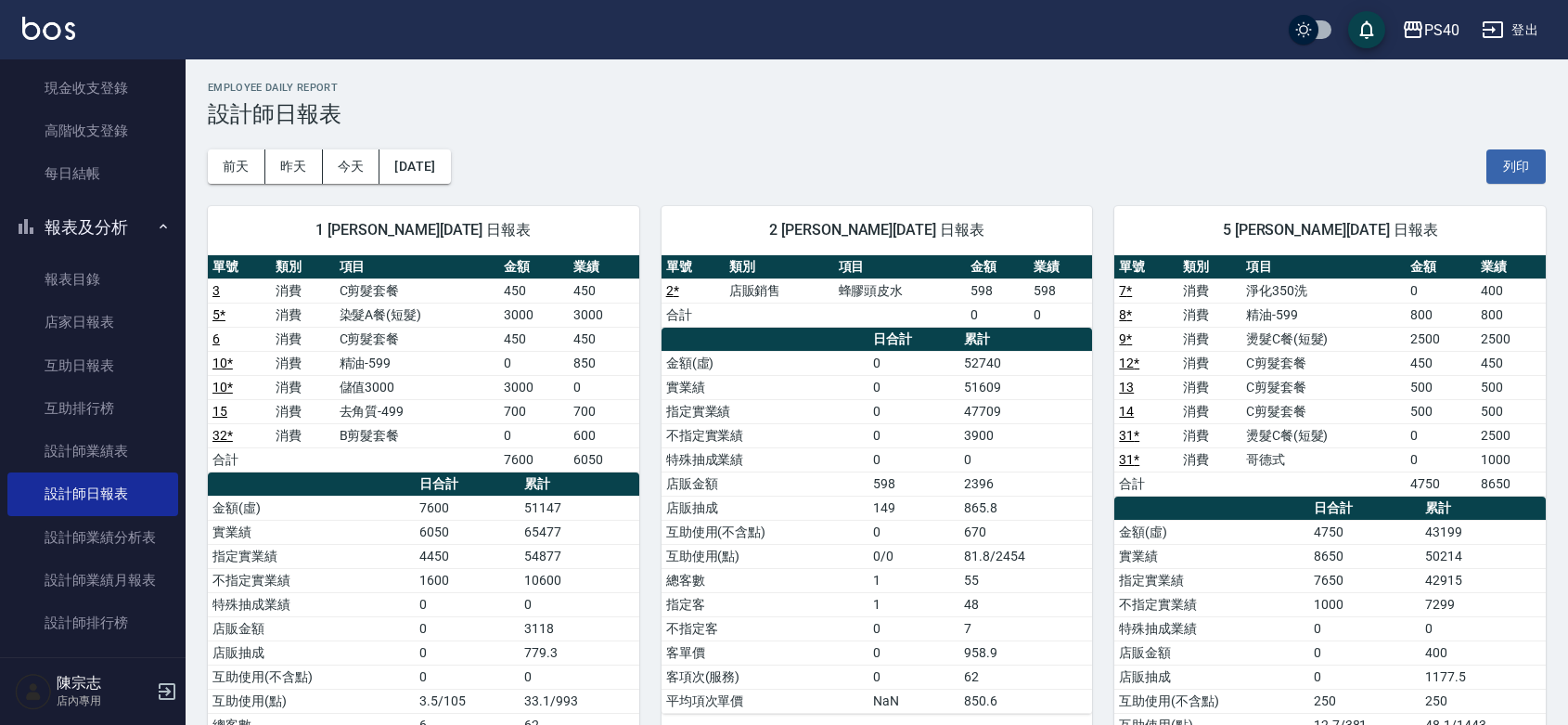
click at [644, 117] on h3 "設計師日報表" at bounding box center [876, 114] width 1337 height 26
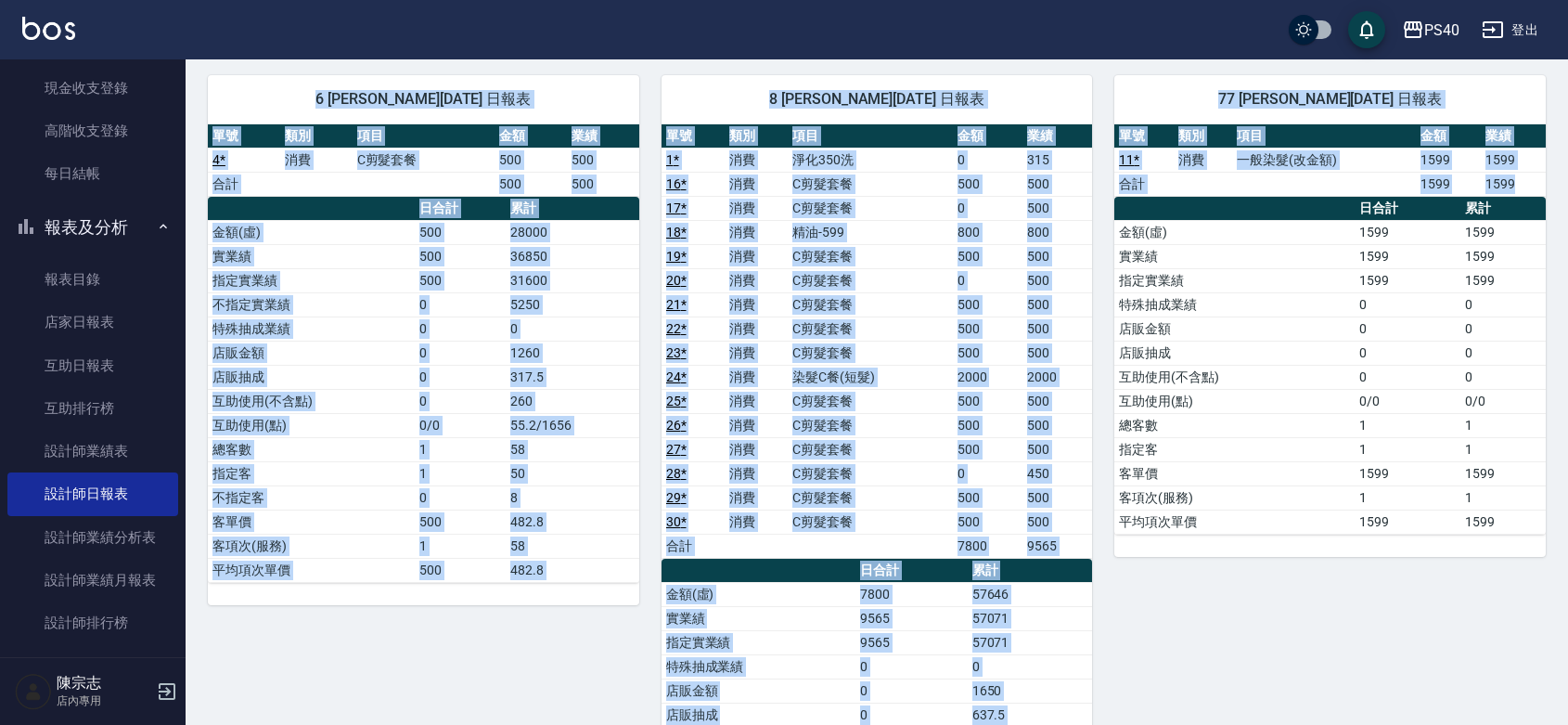
scroll to position [1080, 0]
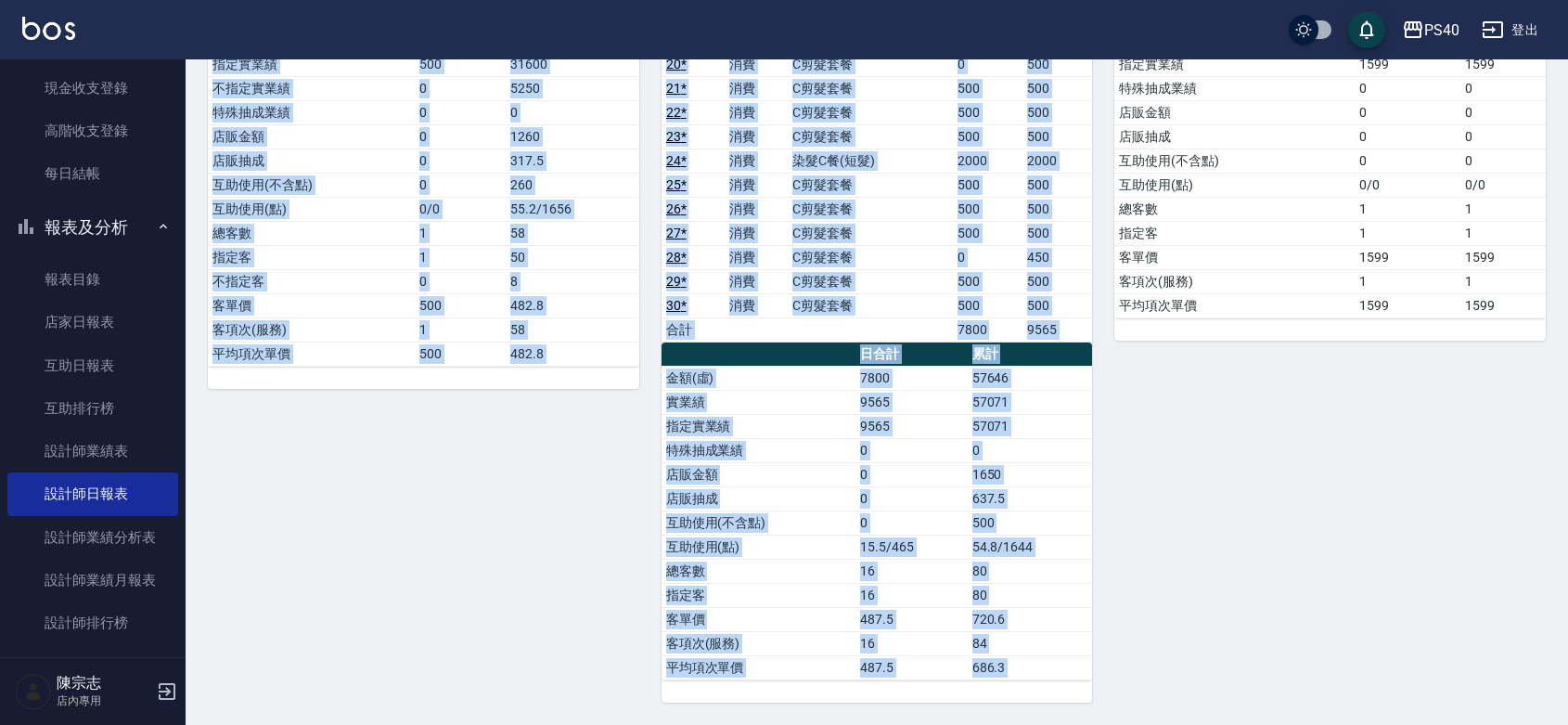
drag, startPoint x: 372, startPoint y: 253, endPoint x: 1278, endPoint y: 683, distance: 1002.9
click at [1145, 469] on div "77 [PERSON_NAME][DATE] 日報表 單號 類別 項目 金額 業績 11 * 消費 一般染髮(改金額) 1599 1599 合計 1599 1…" at bounding box center [1319, 269] width 453 height 866
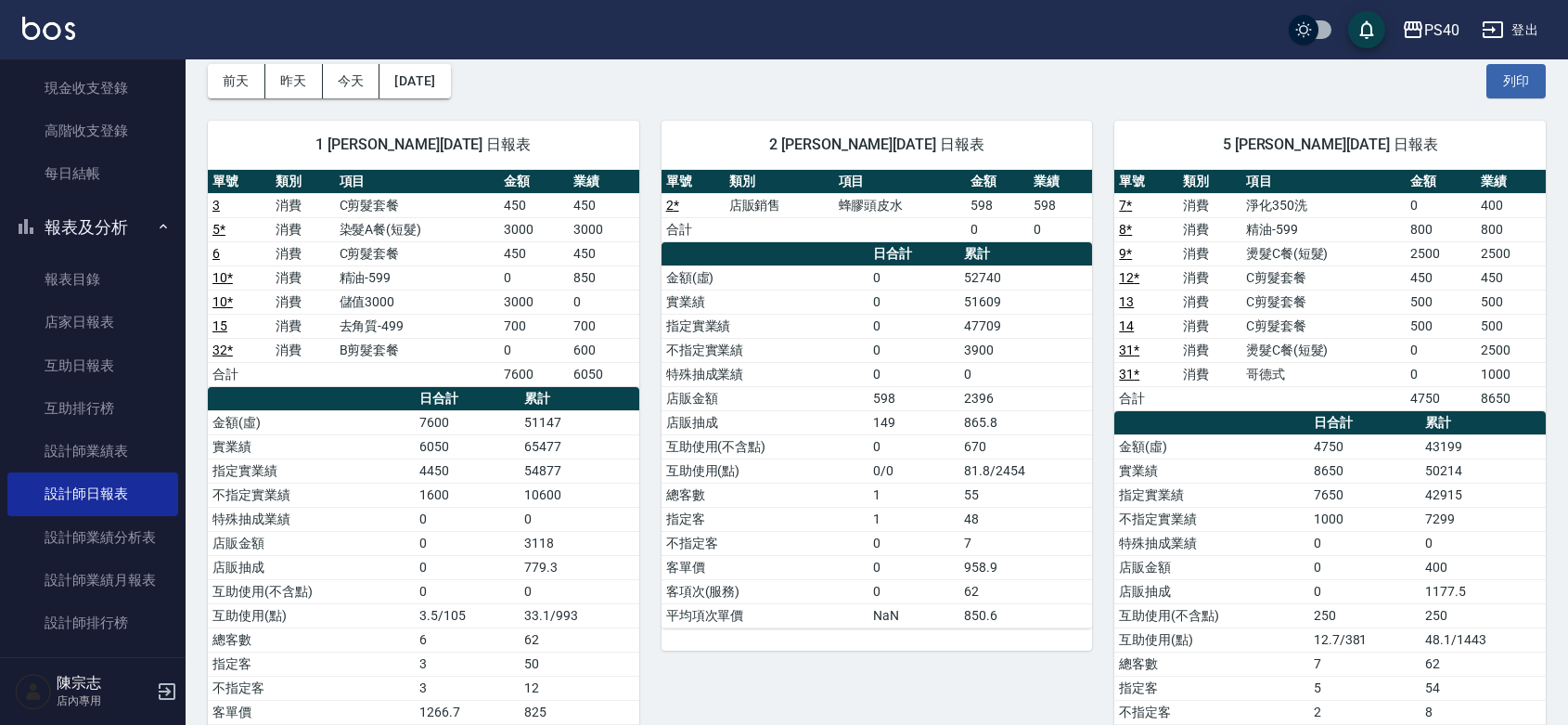
scroll to position [0, 0]
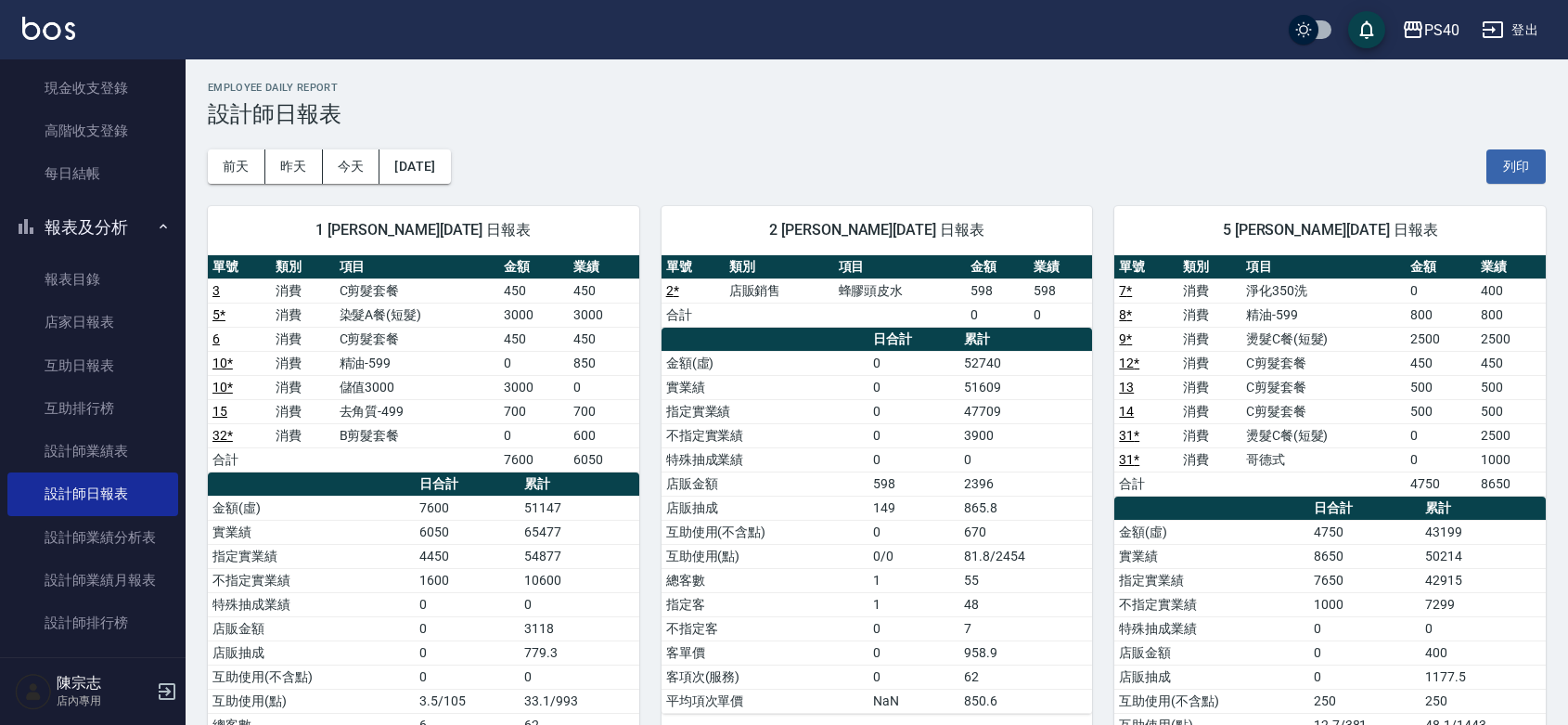
click at [515, 99] on div "Employee Daily Report 設計師日報表" at bounding box center [876, 104] width 1337 height 46
drag, startPoint x: 406, startPoint y: 252, endPoint x: 985, endPoint y: -120, distance: 688.2
click at [594, 121] on h3 "設計師日報表" at bounding box center [876, 114] width 1337 height 26
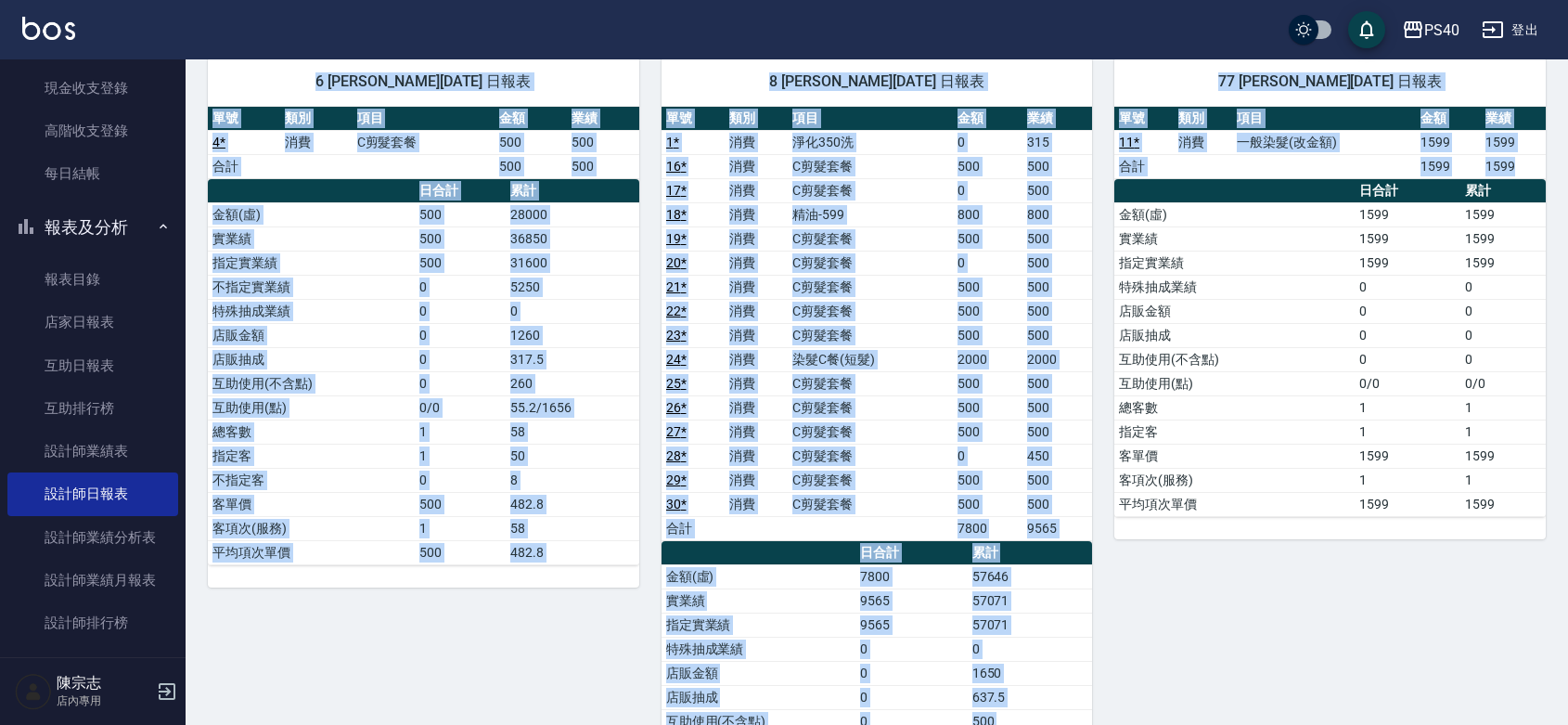
scroll to position [1080, 0]
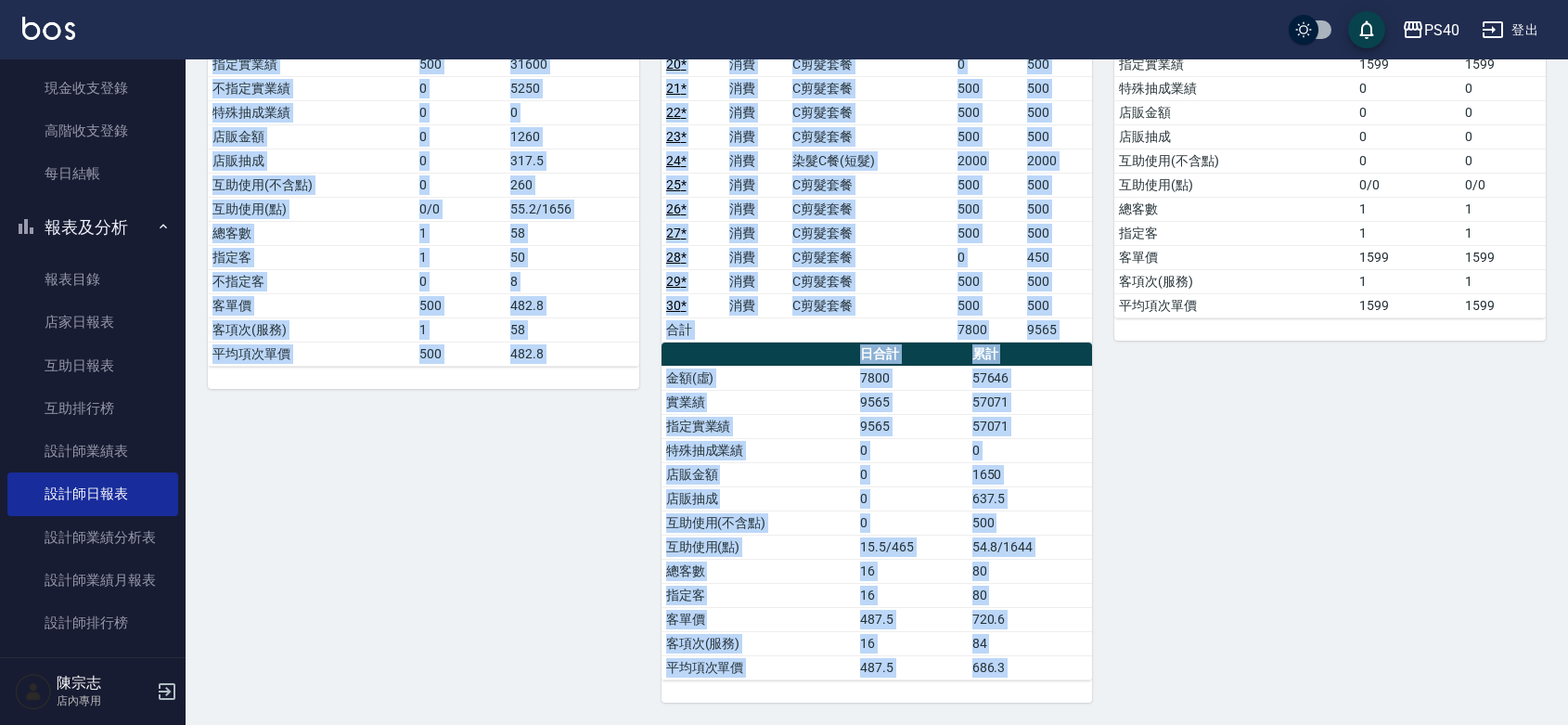
drag, startPoint x: 317, startPoint y: 221, endPoint x: 1504, endPoint y: 744, distance: 1297.1
click at [1236, 570] on div "77 [PERSON_NAME][DATE] 日報表 單號 類別 項目 金額 業績 11 * 消費 一般染髮(改金額) 1599 1599 合計 1599 1…" at bounding box center [1319, 269] width 453 height 866
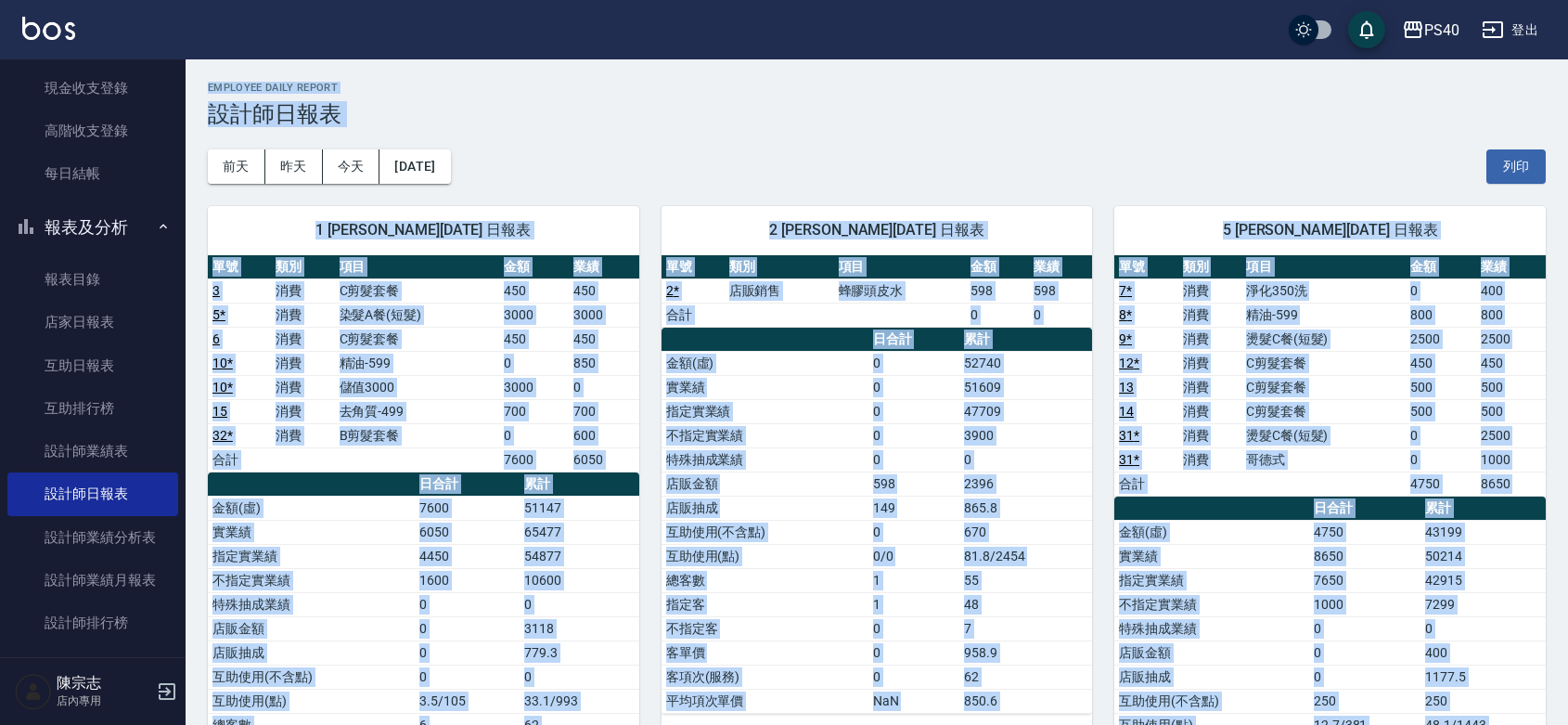
drag, startPoint x: 1064, startPoint y: 673, endPoint x: 256, endPoint y: 63, distance: 1012.4
drag, startPoint x: 479, startPoint y: 97, endPoint x: 511, endPoint y: 88, distance: 33.2
click at [480, 97] on div "Employee Daily Report 設計師日報表" at bounding box center [876, 104] width 1337 height 46
click at [841, 124] on h3 "設計師日報表" at bounding box center [876, 114] width 1337 height 26
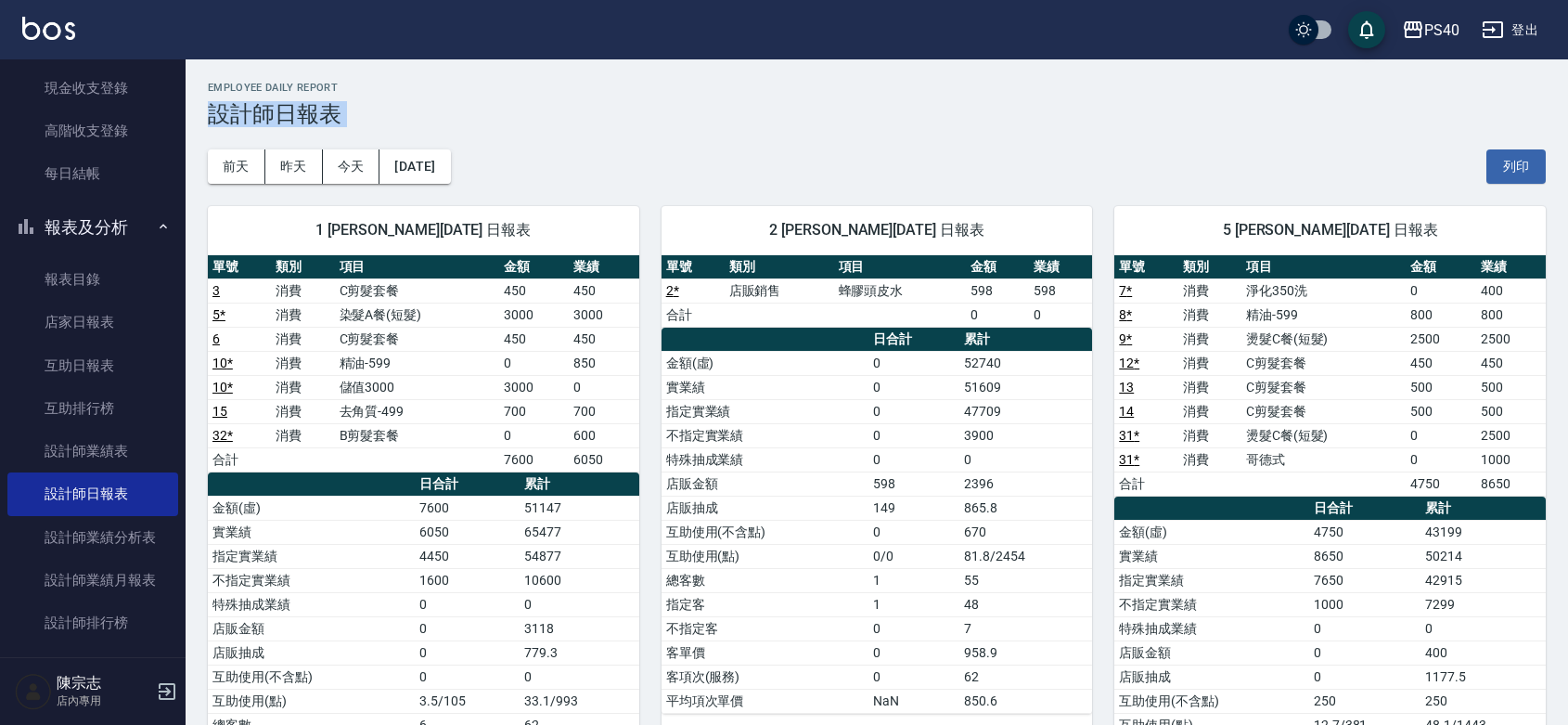
drag, startPoint x: 321, startPoint y: 225, endPoint x: 942, endPoint y: -120, distance: 710.4
click at [806, 86] on h2 "Employee Daily Report" at bounding box center [876, 87] width 1337 height 12
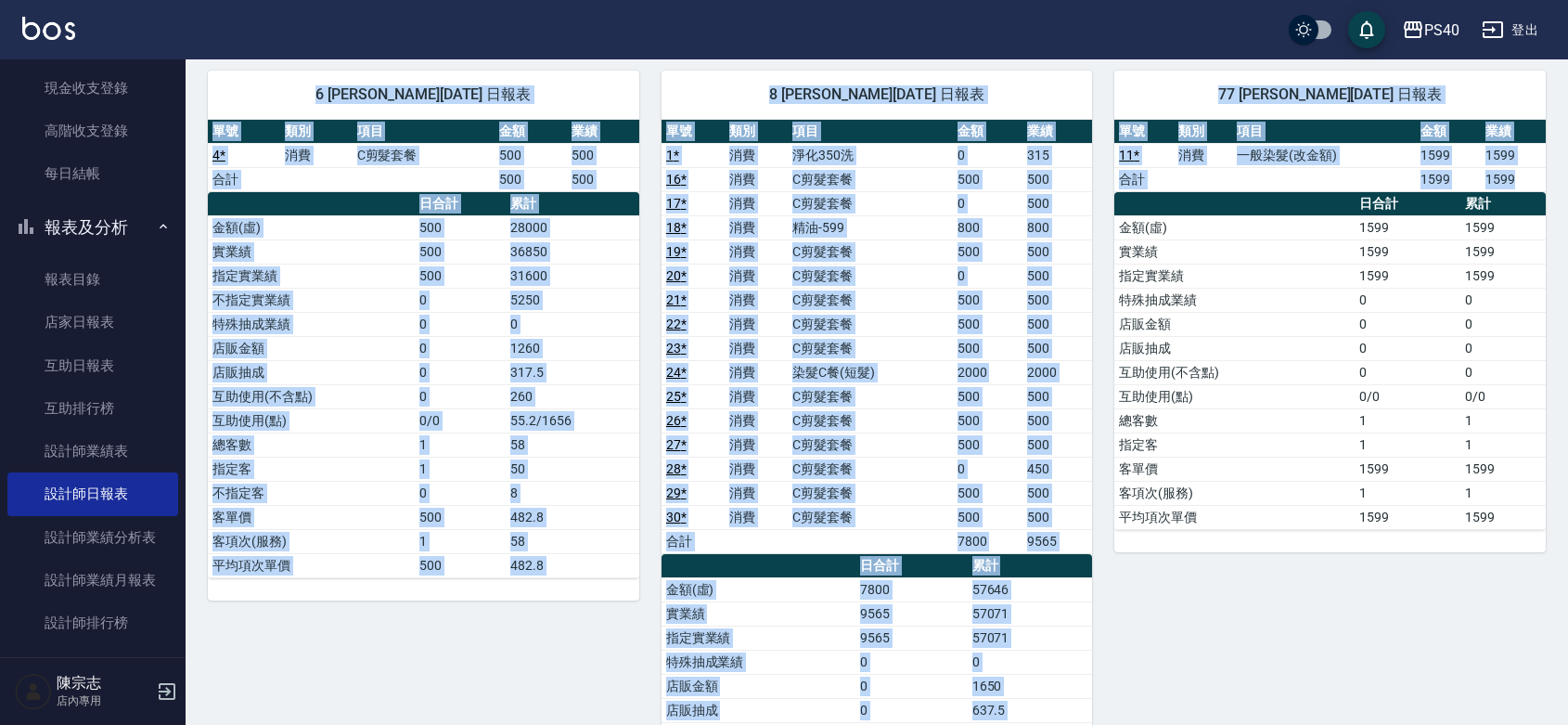
scroll to position [1080, 0]
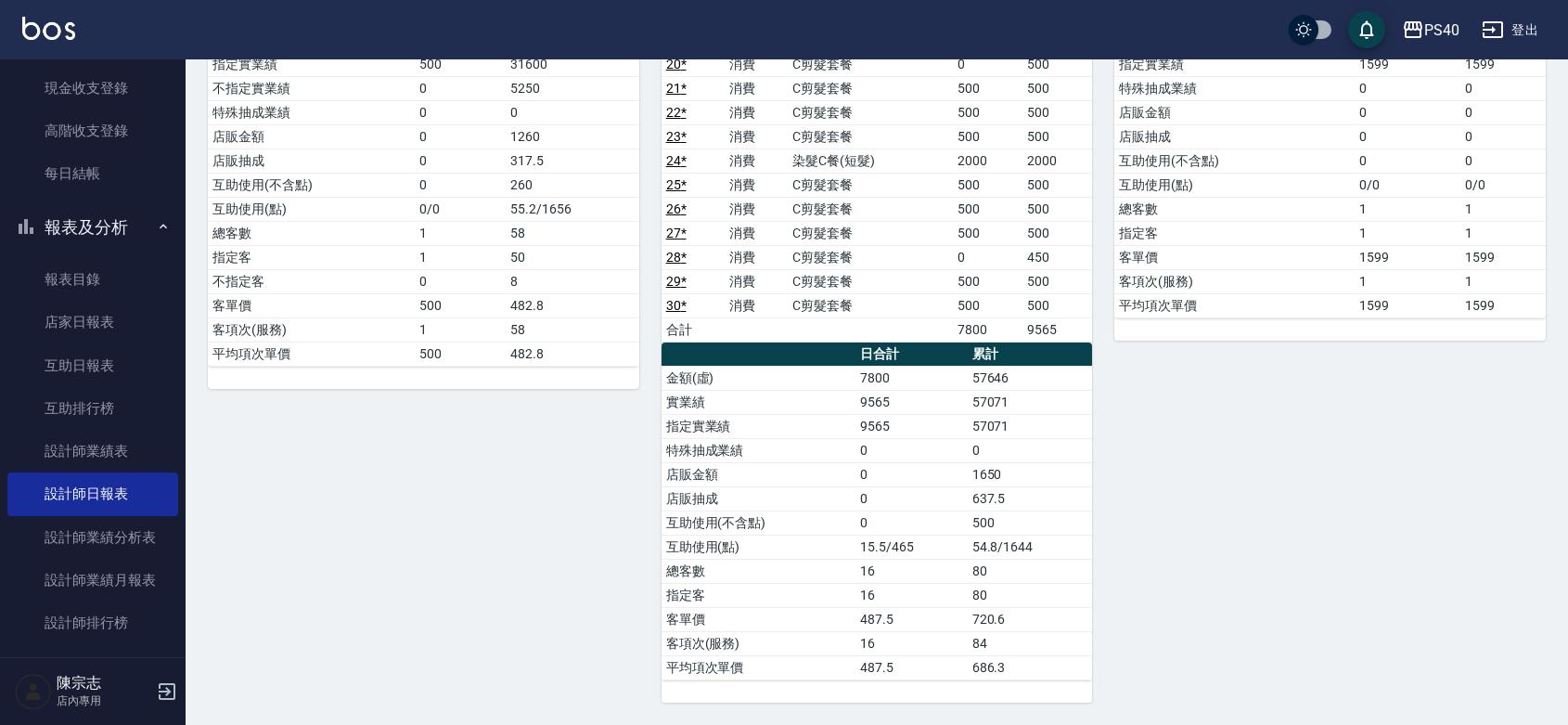
drag, startPoint x: 1406, startPoint y: 771, endPoint x: 1204, endPoint y: 545, distance: 303.1
drag, startPoint x: 1316, startPoint y: 682, endPoint x: 1272, endPoint y: 694, distance: 45.6
click at [1314, 684] on div "77 [PERSON_NAME][DATE] 日報表 單號 類別 項目 金額 業績 11 * 消費 一般染髮(改金額) 1599 1599 合計 1599 1…" at bounding box center [1319, 269] width 453 height 866
drag, startPoint x: 1013, startPoint y: 639, endPoint x: 1565, endPoint y: 744, distance: 561.9
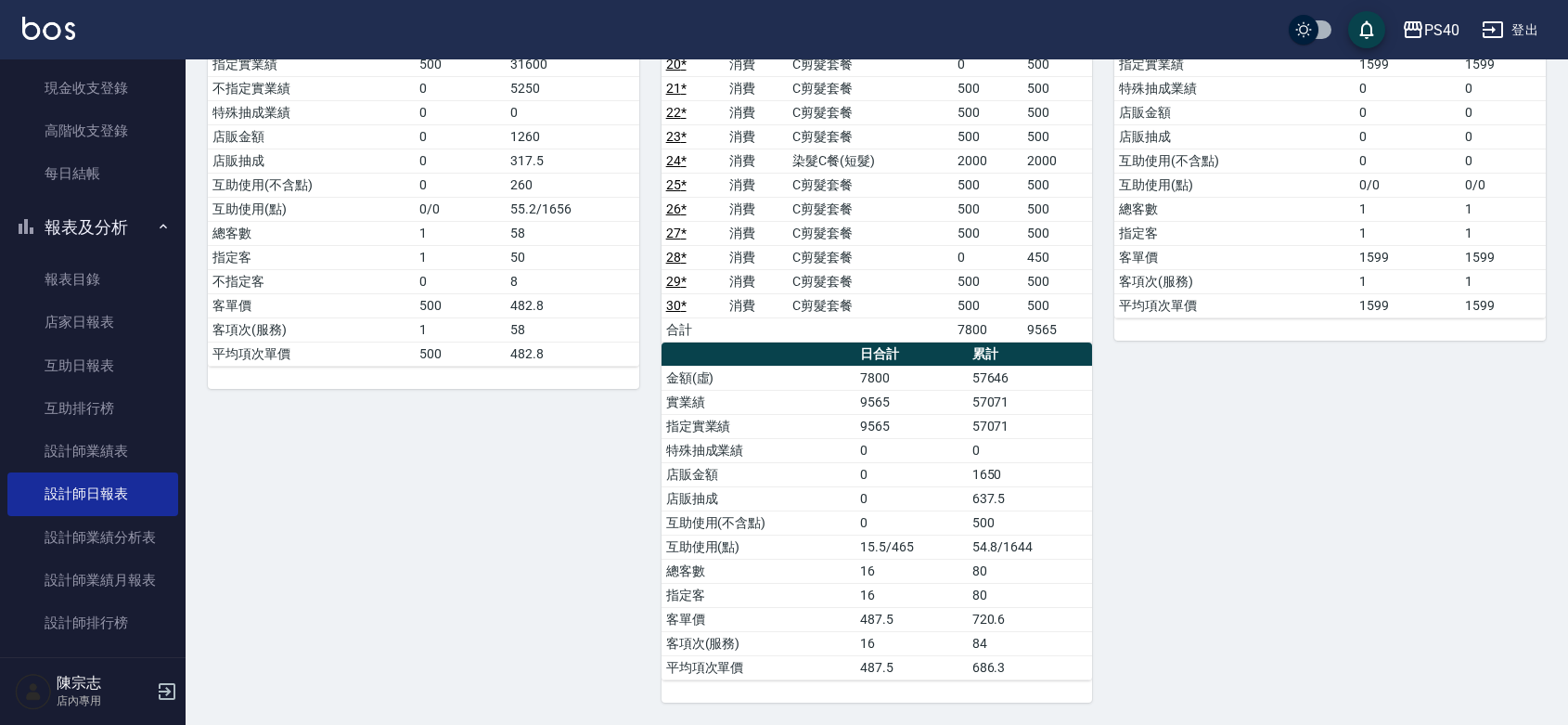
click at [1216, 264] on td "客單價" at bounding box center [1234, 257] width 241 height 24
click at [1324, 428] on div "77 [PERSON_NAME][DATE] 日報表 單號 類別 項目 金額 業績 11 * 消費 一般染髮(改金額) 1599 1599 合計 1599 1…" at bounding box center [1319, 269] width 453 height 866
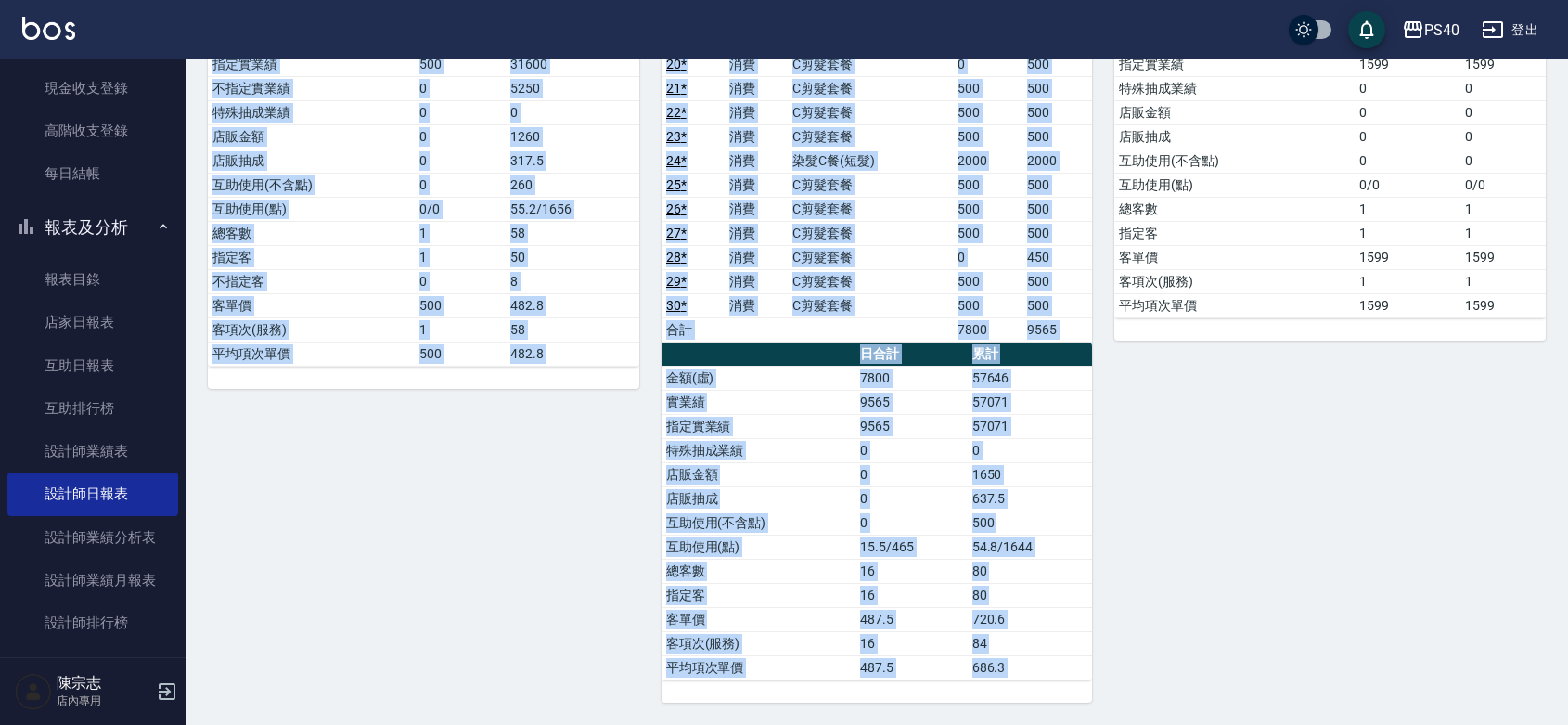
drag, startPoint x: 209, startPoint y: 113, endPoint x: 1574, endPoint y: 771, distance: 1515.3
click at [1126, 643] on div "77 [PERSON_NAME][DATE] 日報表 單號 類別 項目 金額 業績 11 * 消費 一般染髮(改金額) 1599 1599 合計 1599 1…" at bounding box center [1319, 269] width 453 height 866
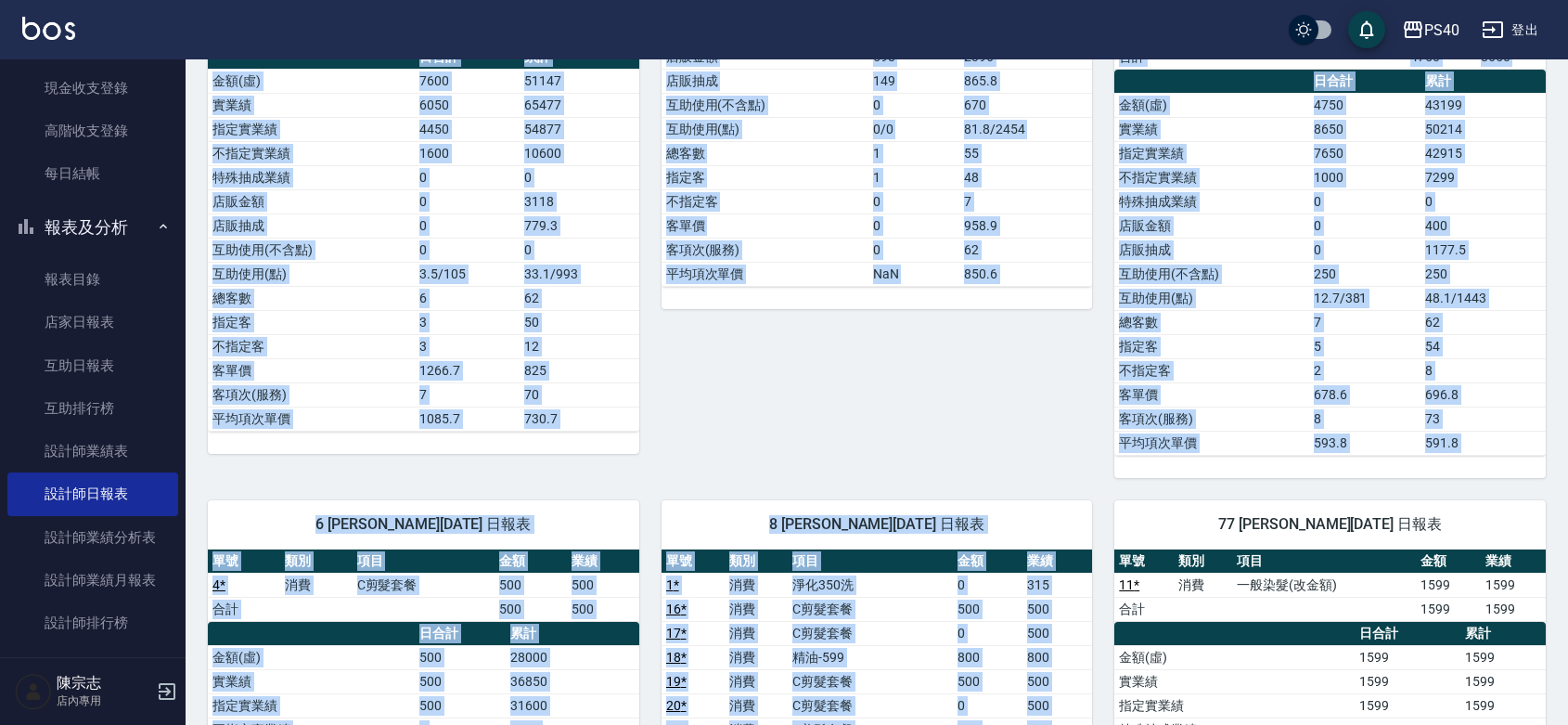
scroll to position [0, 0]
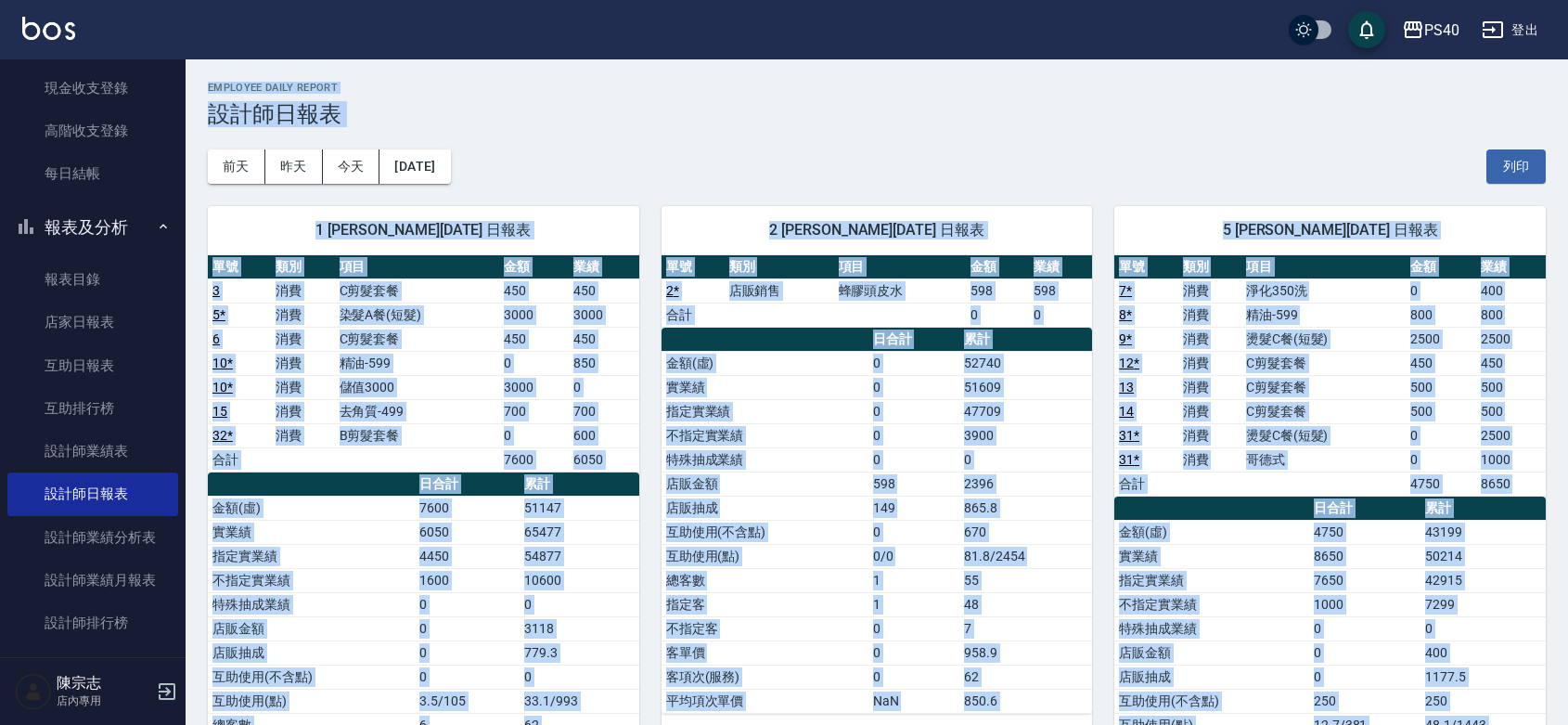
drag, startPoint x: 1071, startPoint y: 675, endPoint x: 131, endPoint y: -120, distance: 1231.1
click at [684, 89] on h2 "Employee Daily Report" at bounding box center [876, 87] width 1337 height 12
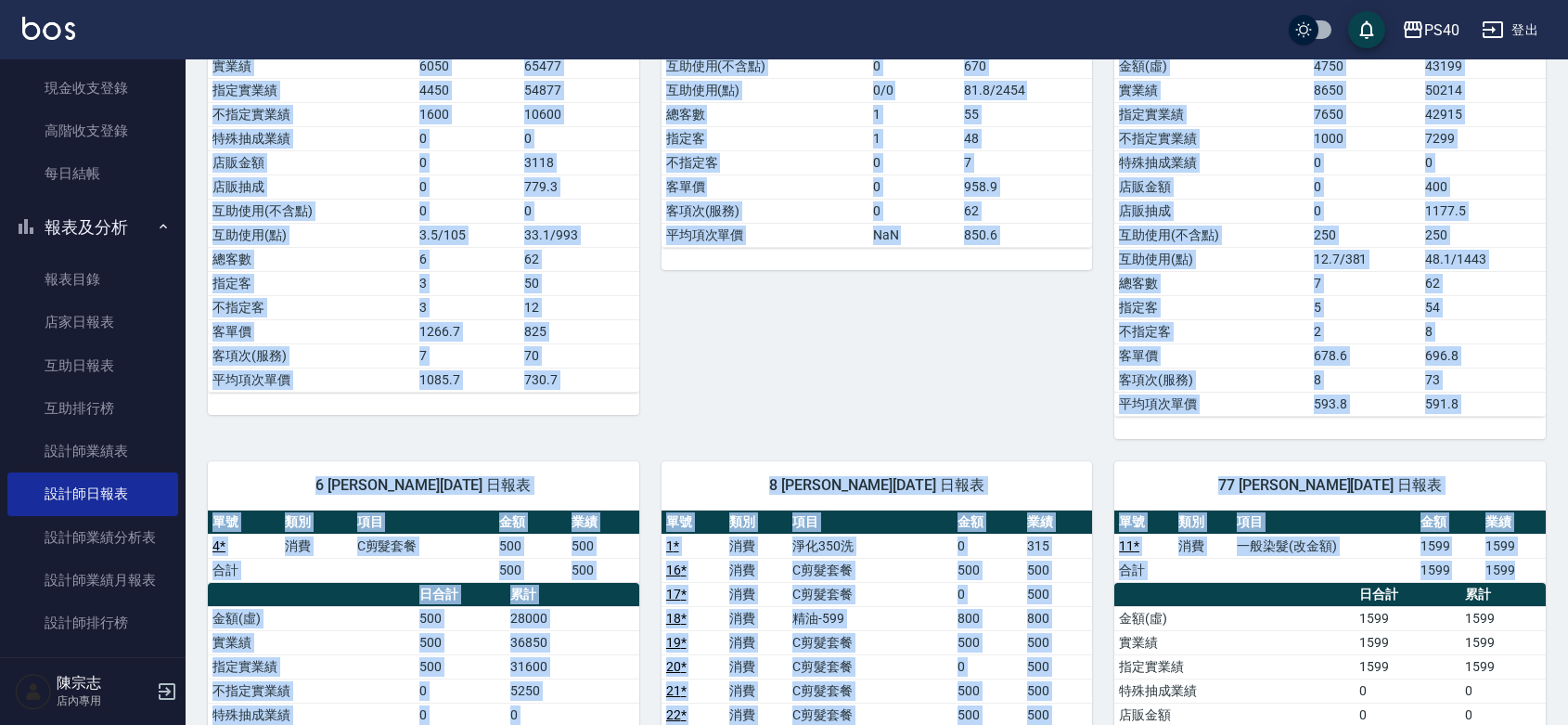
scroll to position [1080, 0]
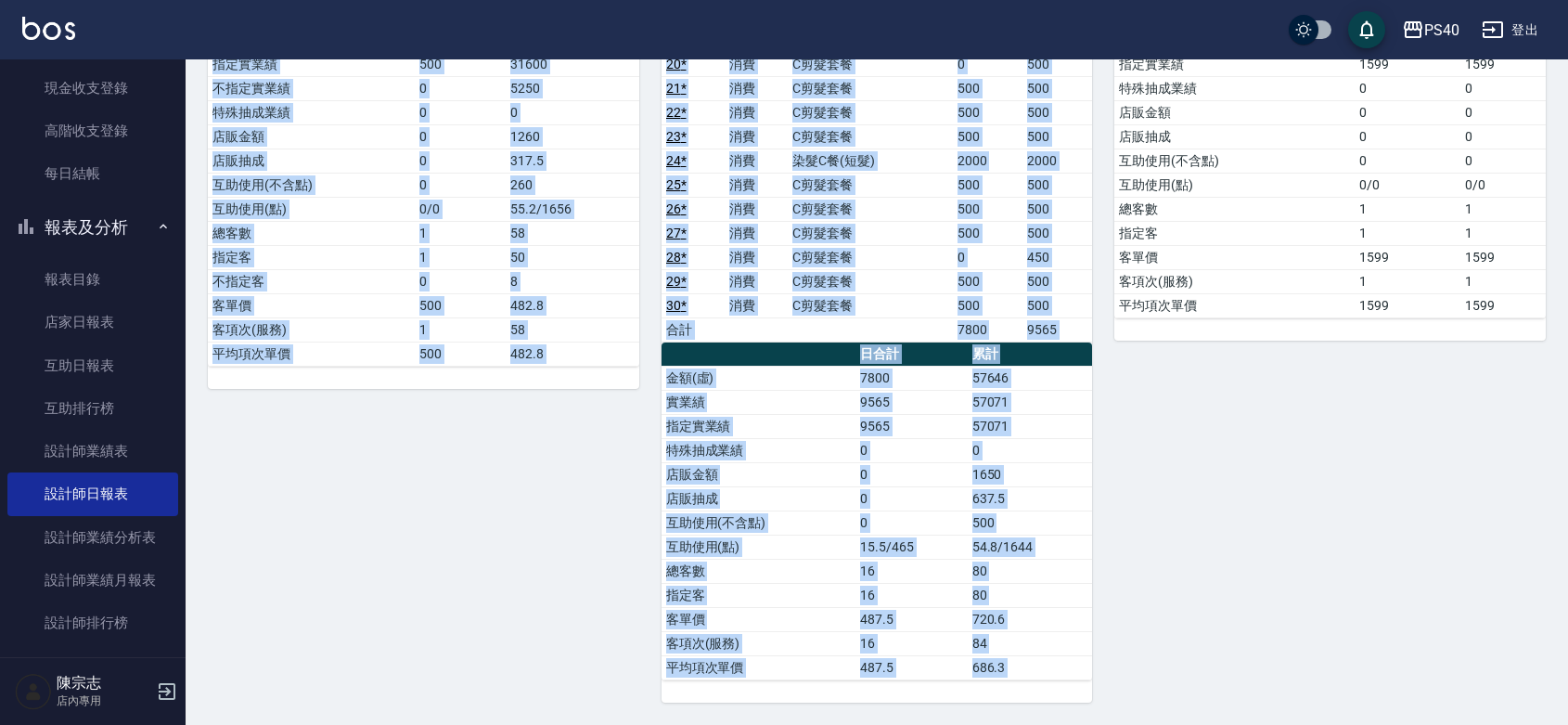
drag, startPoint x: 209, startPoint y: 102, endPoint x: 1575, endPoint y: 771, distance: 1521.0
drag, startPoint x: 206, startPoint y: 110, endPoint x: 1575, endPoint y: 771, distance: 1520.2
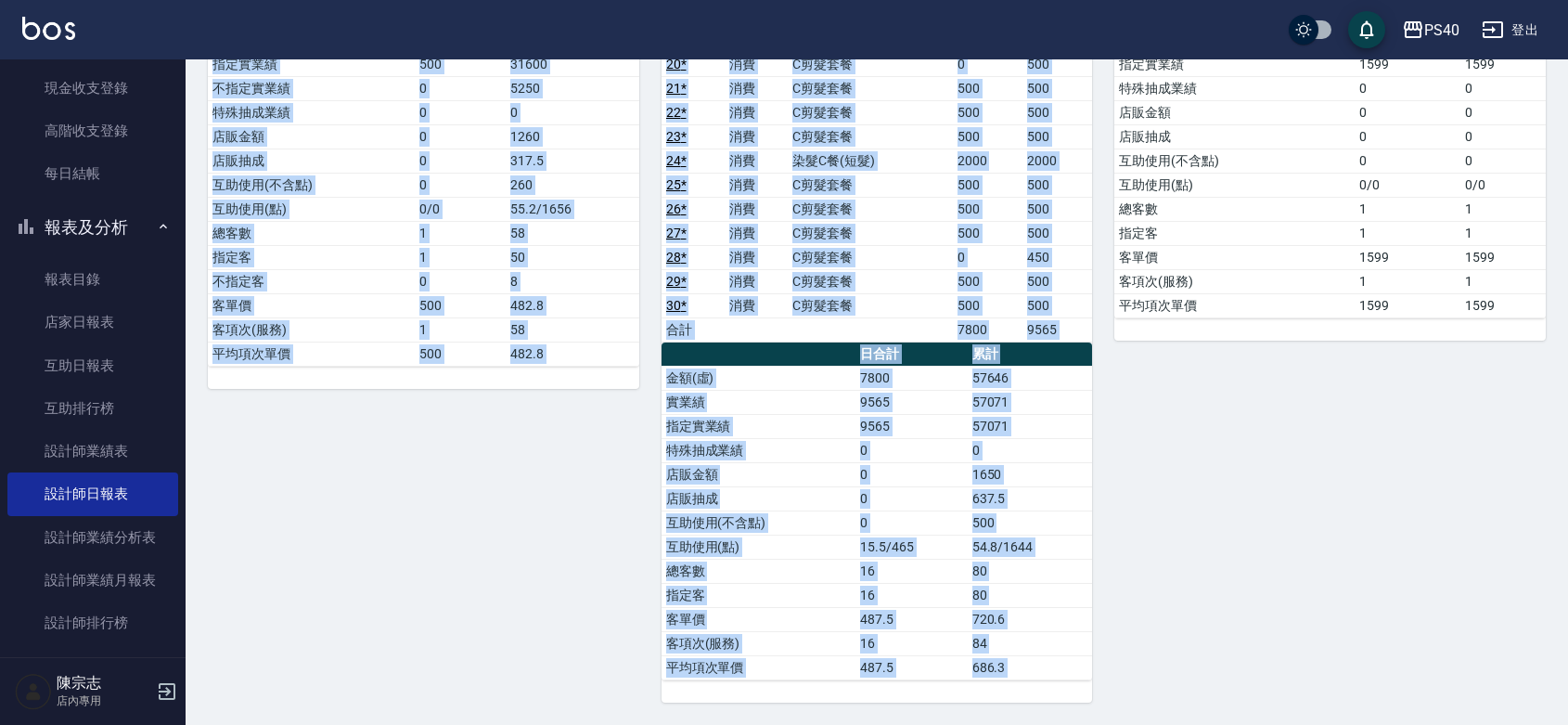
click at [1500, 645] on div "77 [PERSON_NAME][DATE] 日報表 單號 類別 項目 金額 業績 11 * 消費 一般染髮(改金額) 1599 1599 合計 1599 1…" at bounding box center [1319, 269] width 453 height 866
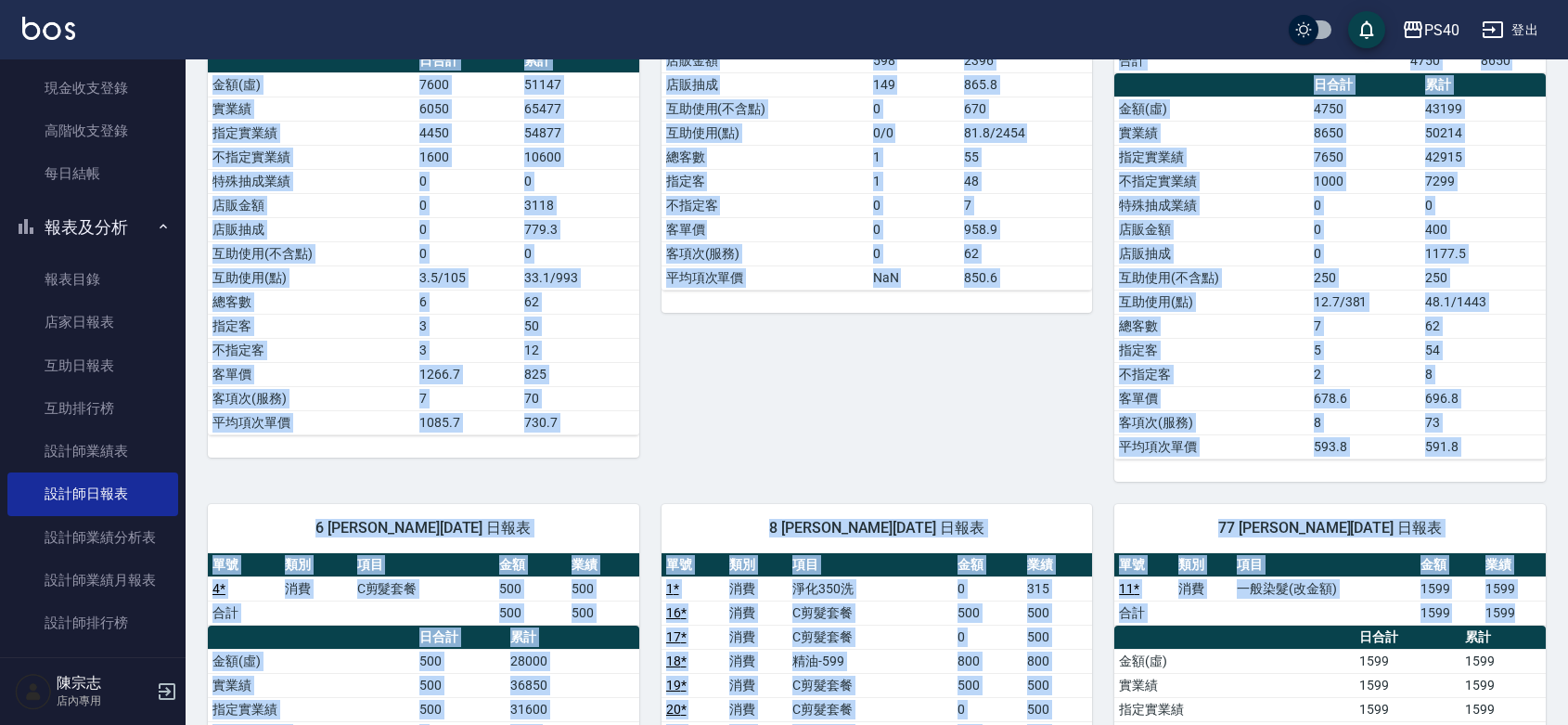
scroll to position [0, 0]
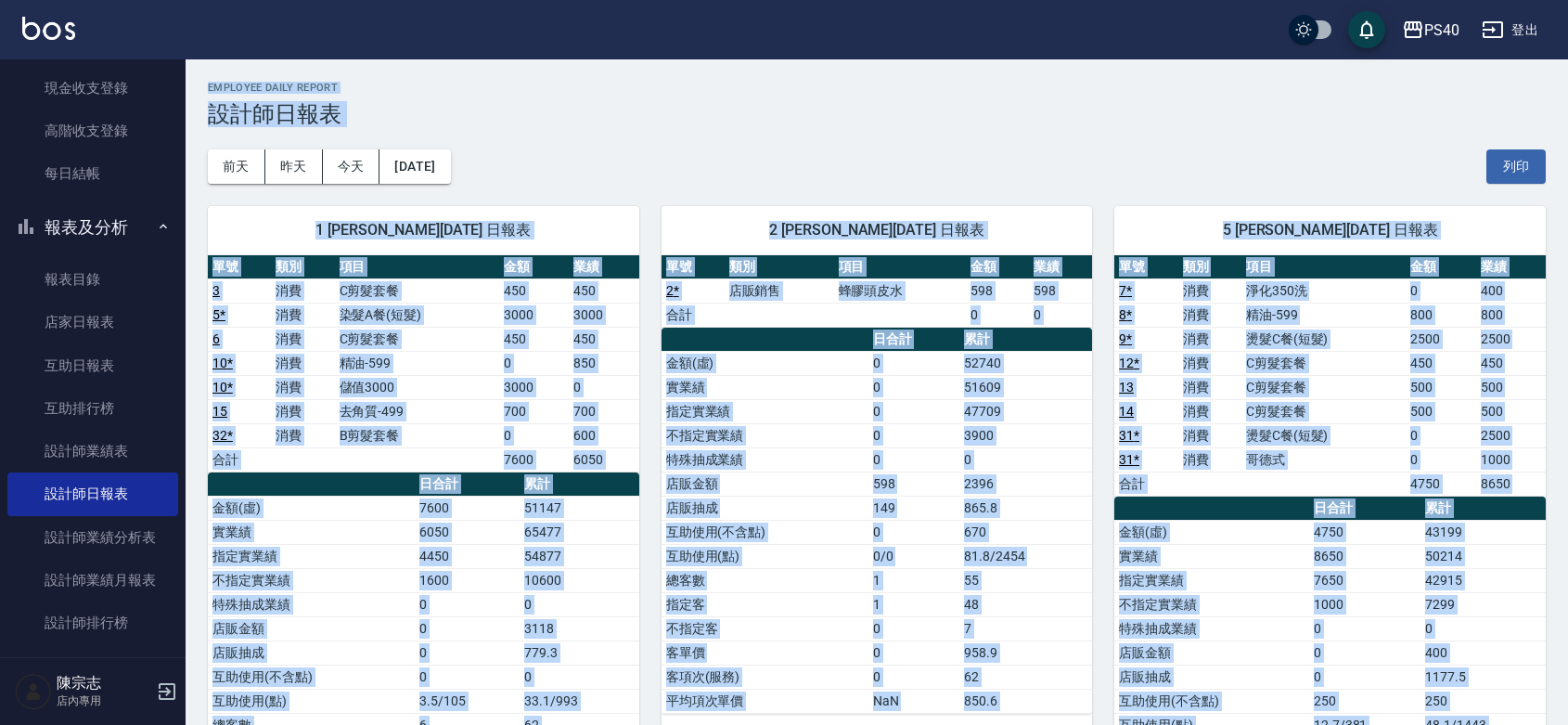
drag, startPoint x: 1522, startPoint y: 679, endPoint x: 84, endPoint y: -62, distance: 1617.7
click at [652, 122] on h3 "設計師日報表" at bounding box center [876, 114] width 1337 height 26
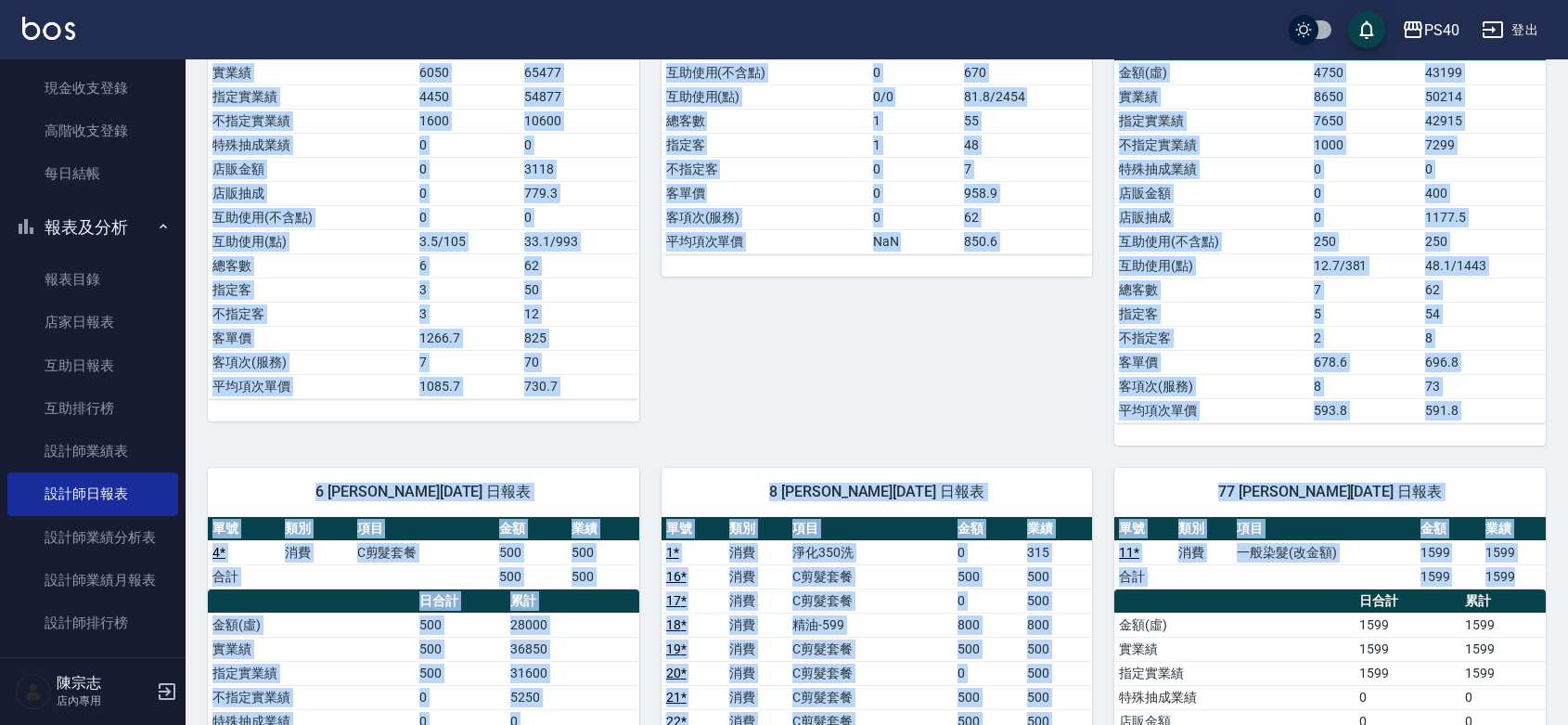
scroll to position [1080, 0]
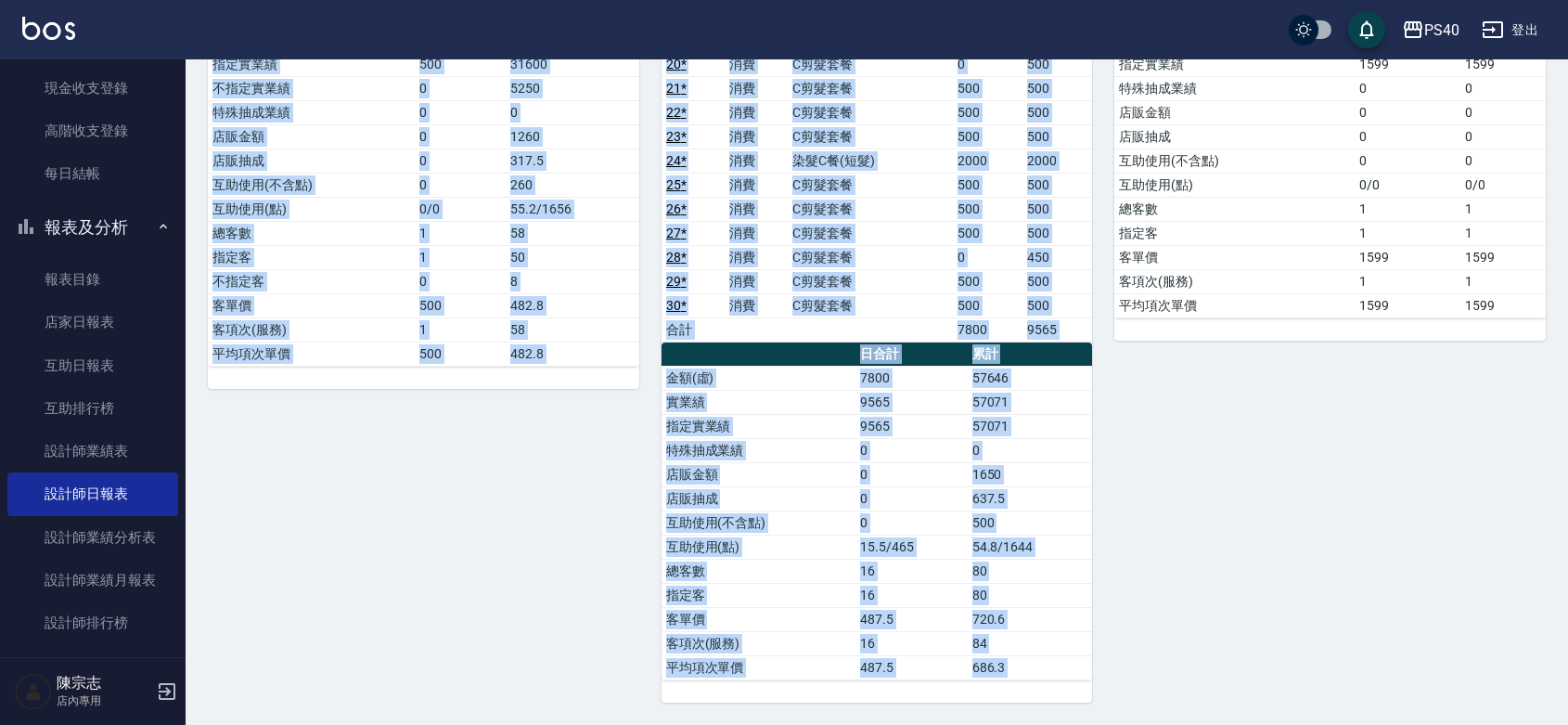
drag, startPoint x: 563, startPoint y: 157, endPoint x: 1533, endPoint y: 771, distance: 1148.0
click at [1543, 680] on div "77 [PERSON_NAME][DATE] 日報表 單號 類別 項目 金額 業績 11 * 消費 一般染髮(改金額) 1599 1599 合計 1599 1…" at bounding box center [1319, 269] width 453 height 866
drag, startPoint x: 242, startPoint y: 113, endPoint x: 1560, endPoint y: 489, distance: 1370.6
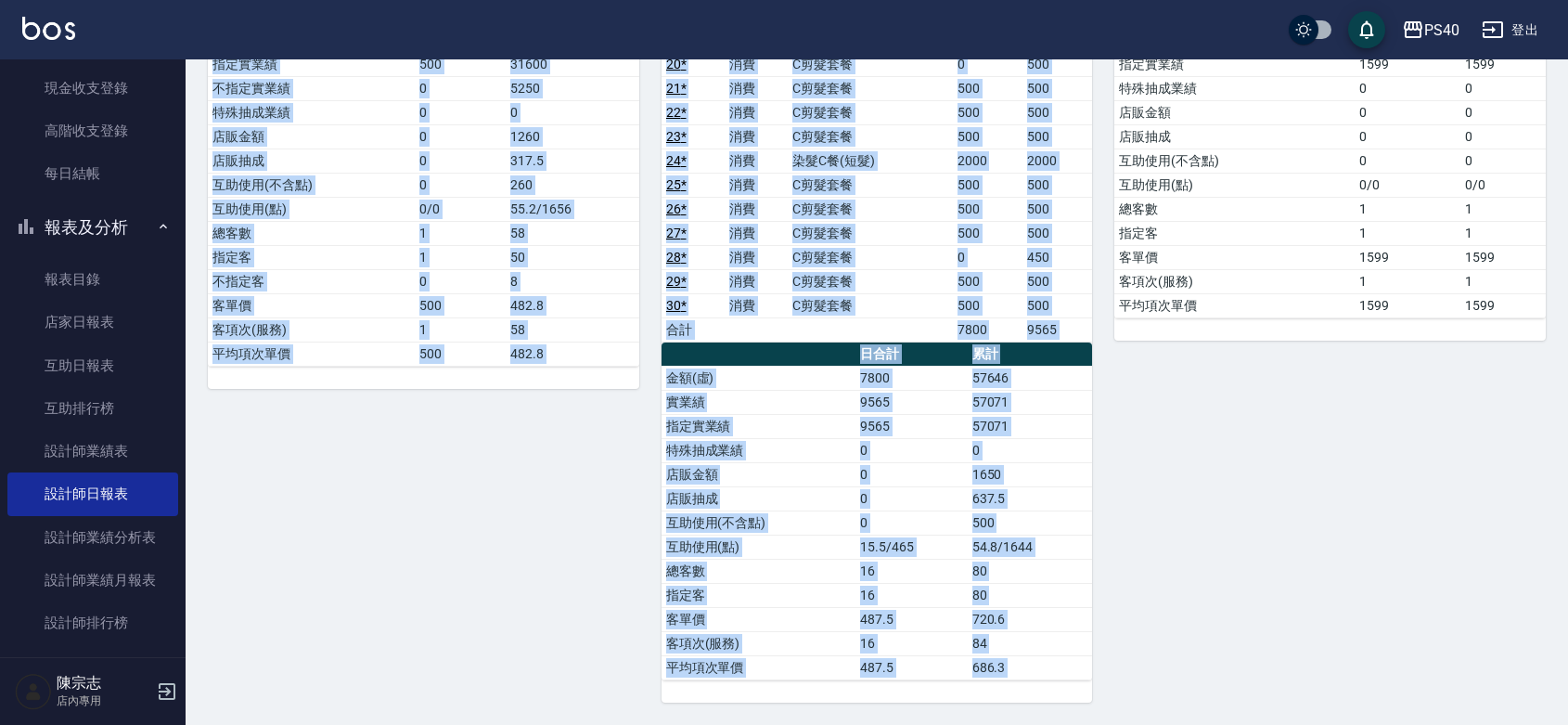
click at [1541, 693] on div "77 [PERSON_NAME][DATE] 日報表 單號 類別 項目 金額 業績 11 * 消費 一般染髮(改金額) 1599 1599 合計 1599 1…" at bounding box center [1319, 269] width 453 height 866
drag, startPoint x: 209, startPoint y: 119, endPoint x: 1575, endPoint y: 771, distance: 1513.6
click at [1501, 670] on div "77 [PERSON_NAME][DATE] 日報表 單號 類別 項目 金額 業績 11 * 消費 一般染髮(改金額) 1599 1599 合計 1599 1…" at bounding box center [1319, 269] width 453 height 866
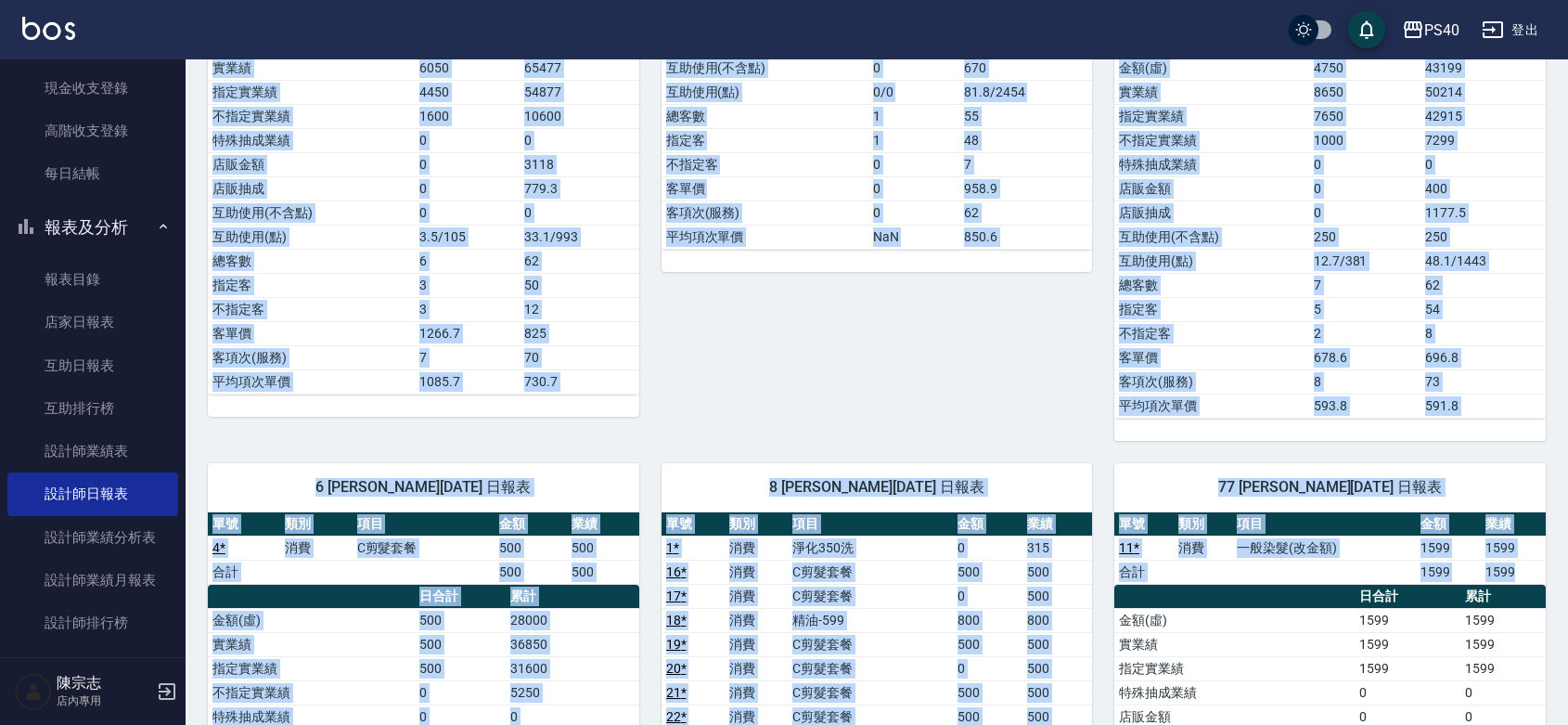
scroll to position [0, 0]
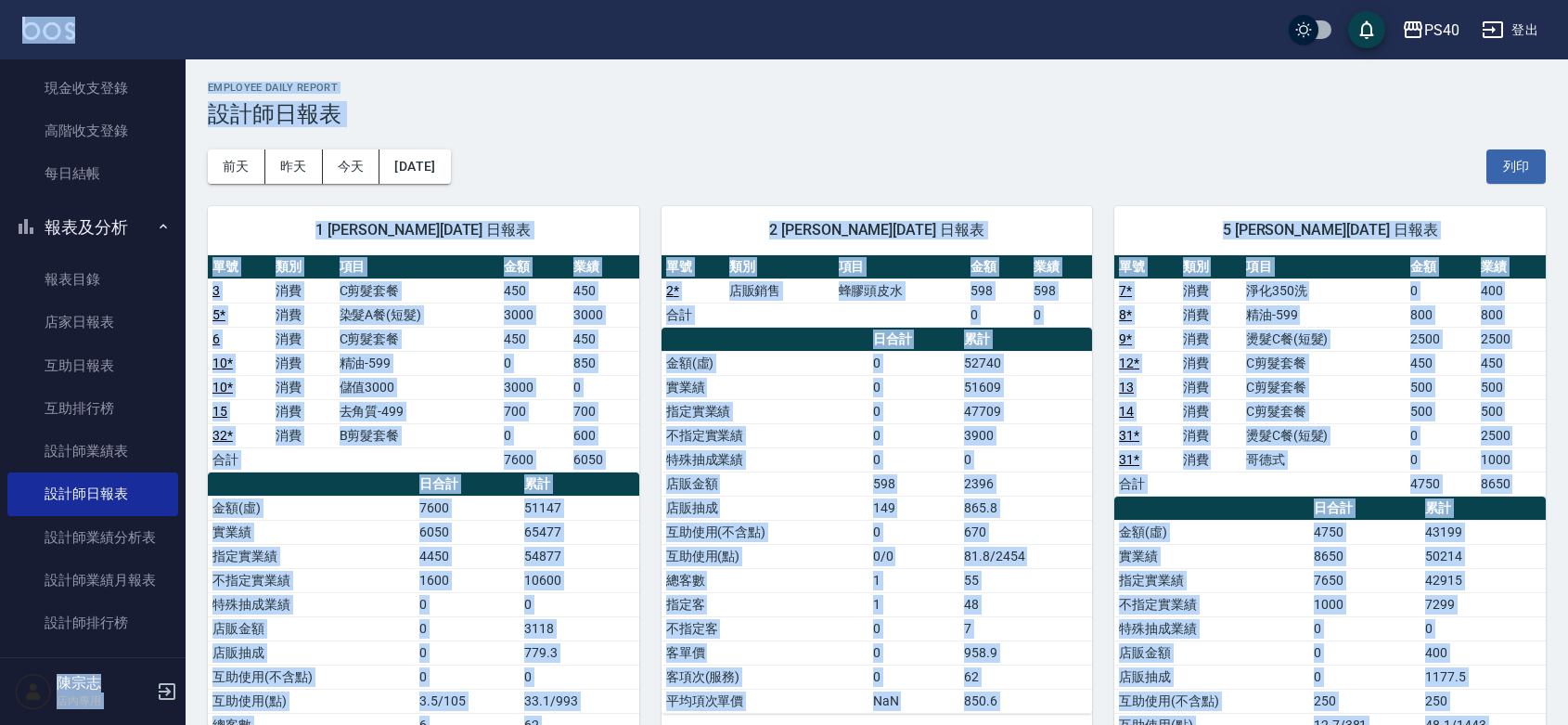
drag, startPoint x: 1557, startPoint y: 698, endPoint x: 215, endPoint y: 57, distance: 1487.2
drag, startPoint x: 195, startPoint y: 66, endPoint x: 233, endPoint y: 81, distance: 40.9
click at [705, 83] on h2 "Employee Daily Report" at bounding box center [876, 87] width 1337 height 12
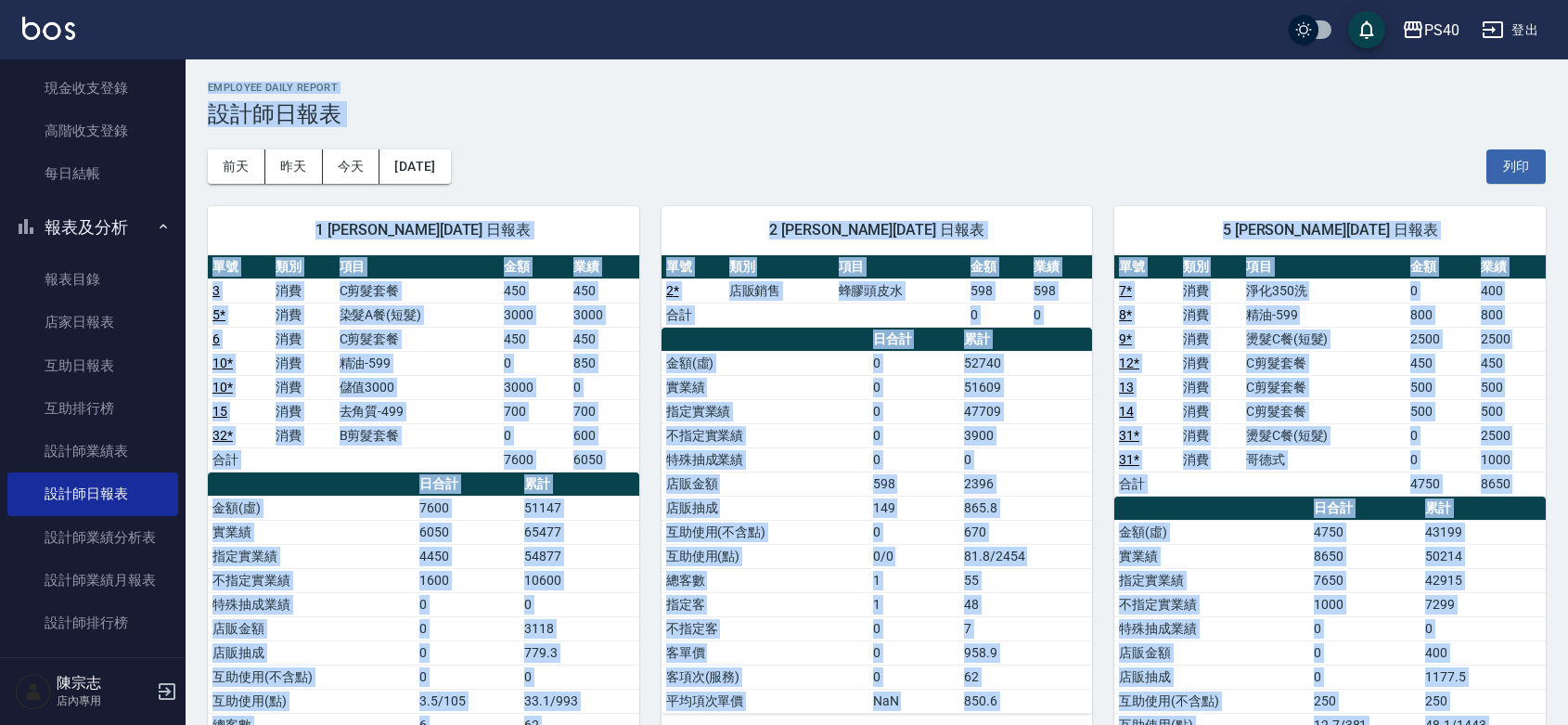
drag, startPoint x: 1554, startPoint y: 702, endPoint x: 29, endPoint y: -120, distance: 1732.4
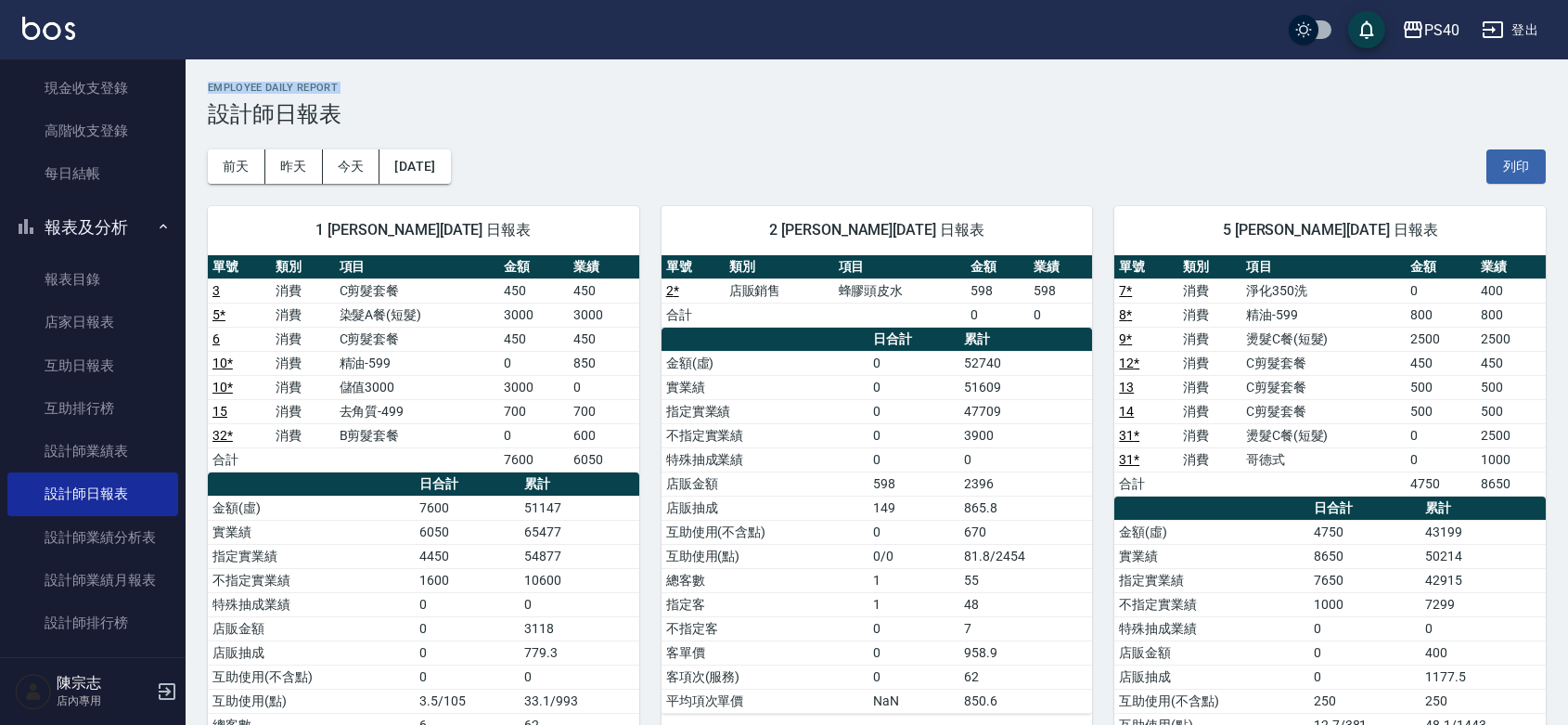
drag, startPoint x: 215, startPoint y: 113, endPoint x: 200, endPoint y: 61, distance: 54.1
drag, startPoint x: 209, startPoint y: 107, endPoint x: 0, endPoint y: -120, distance: 308.6
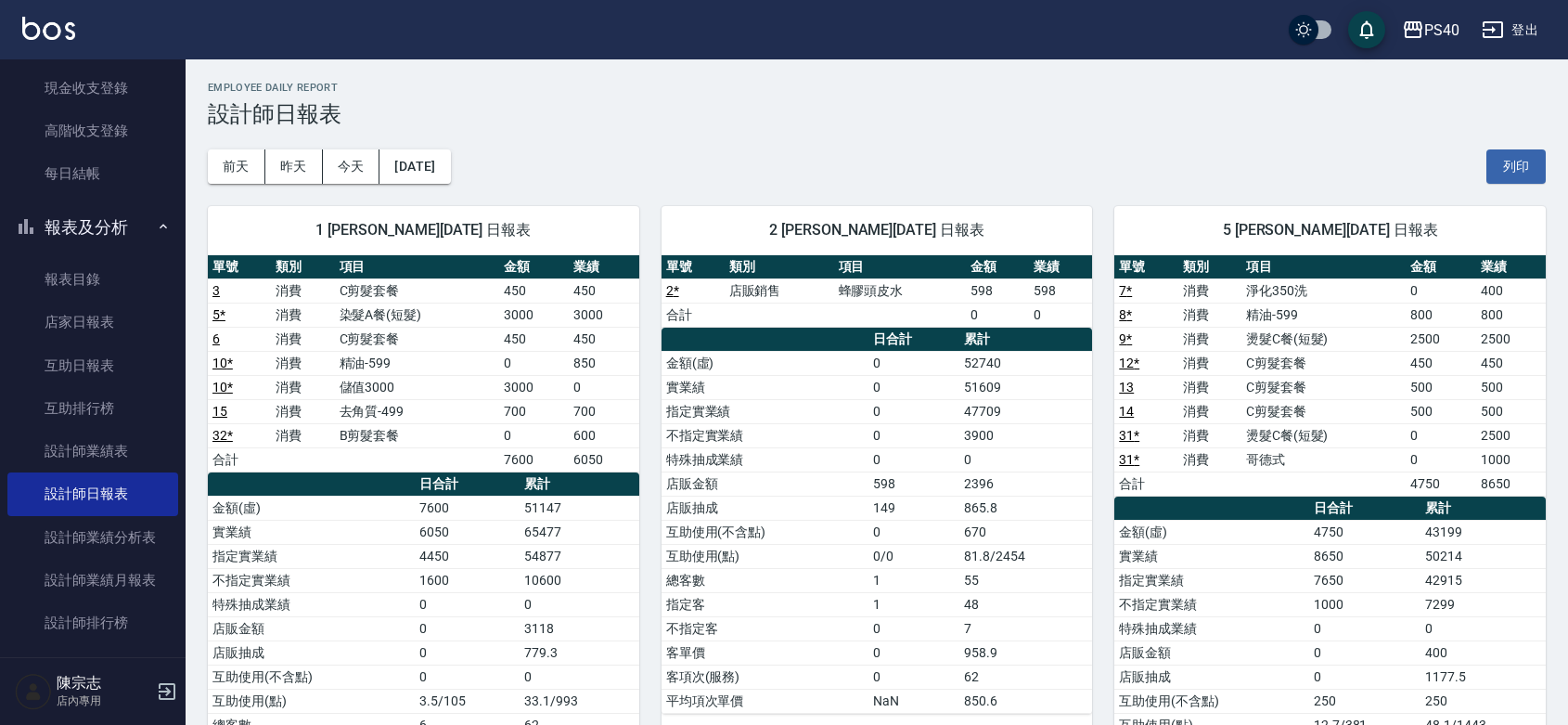
click at [225, 116] on h3 "設計師日報表" at bounding box center [876, 114] width 1337 height 26
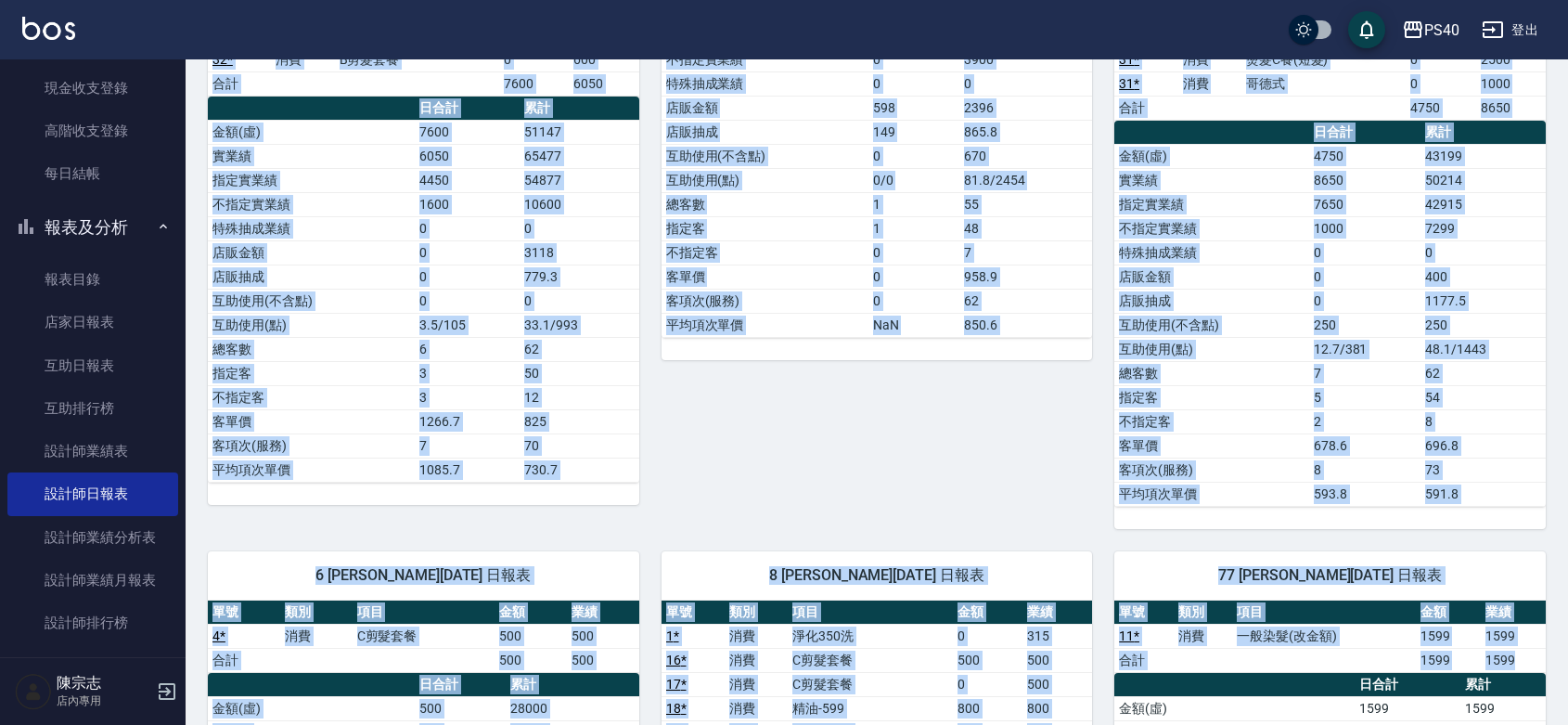
scroll to position [1080, 0]
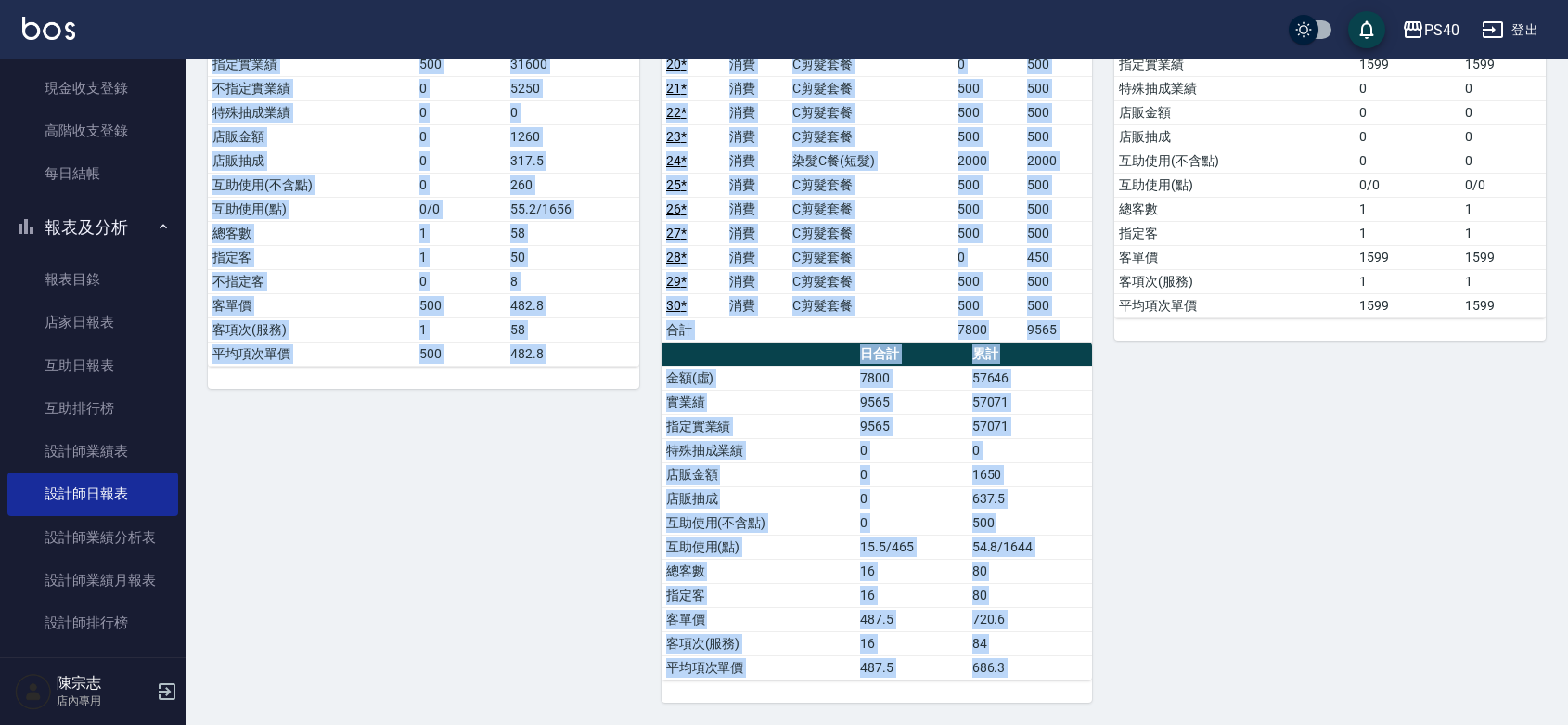
drag, startPoint x: 211, startPoint y: 114, endPoint x: 1575, endPoint y: 771, distance: 1514.0
drag, startPoint x: 1543, startPoint y: 705, endPoint x: 1552, endPoint y: 694, distance: 14.2
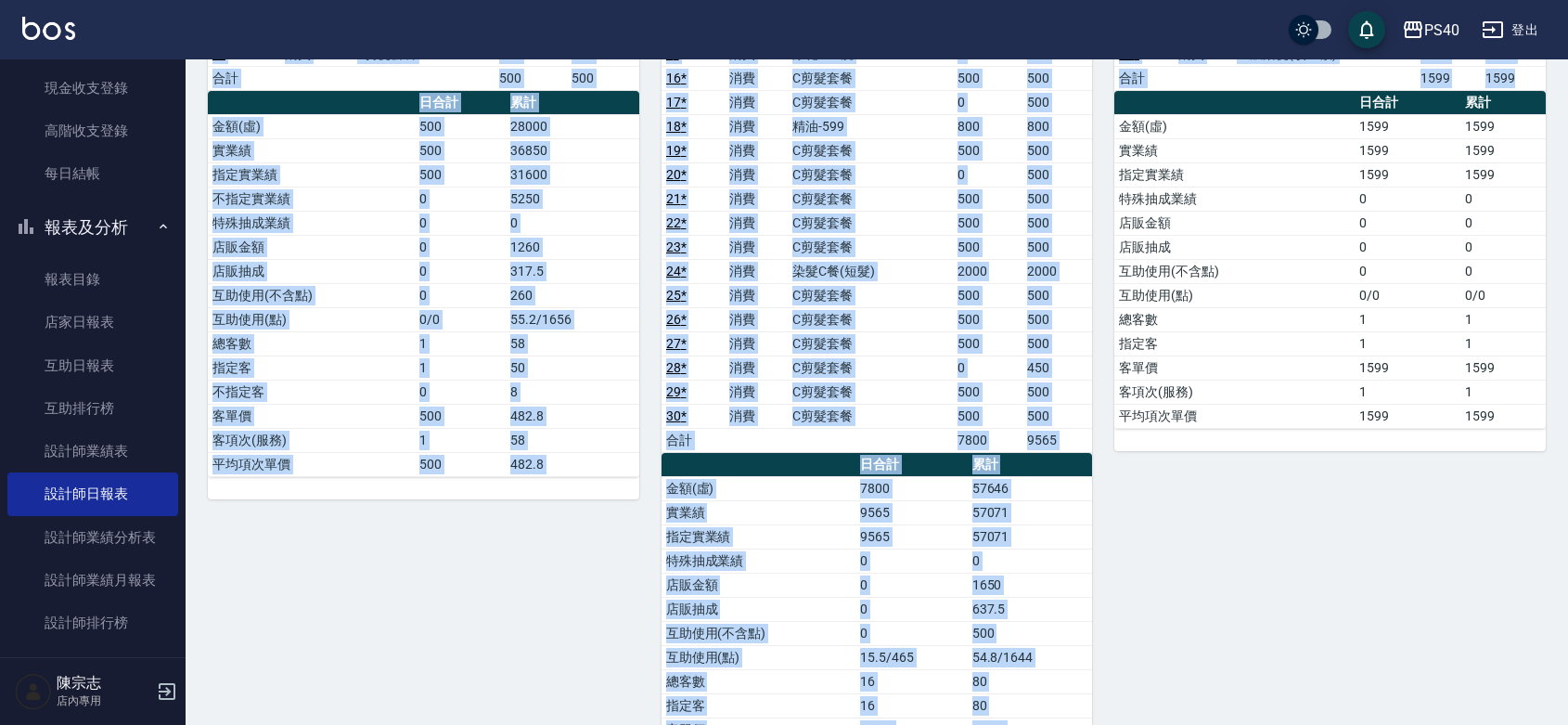
scroll to position [0, 0]
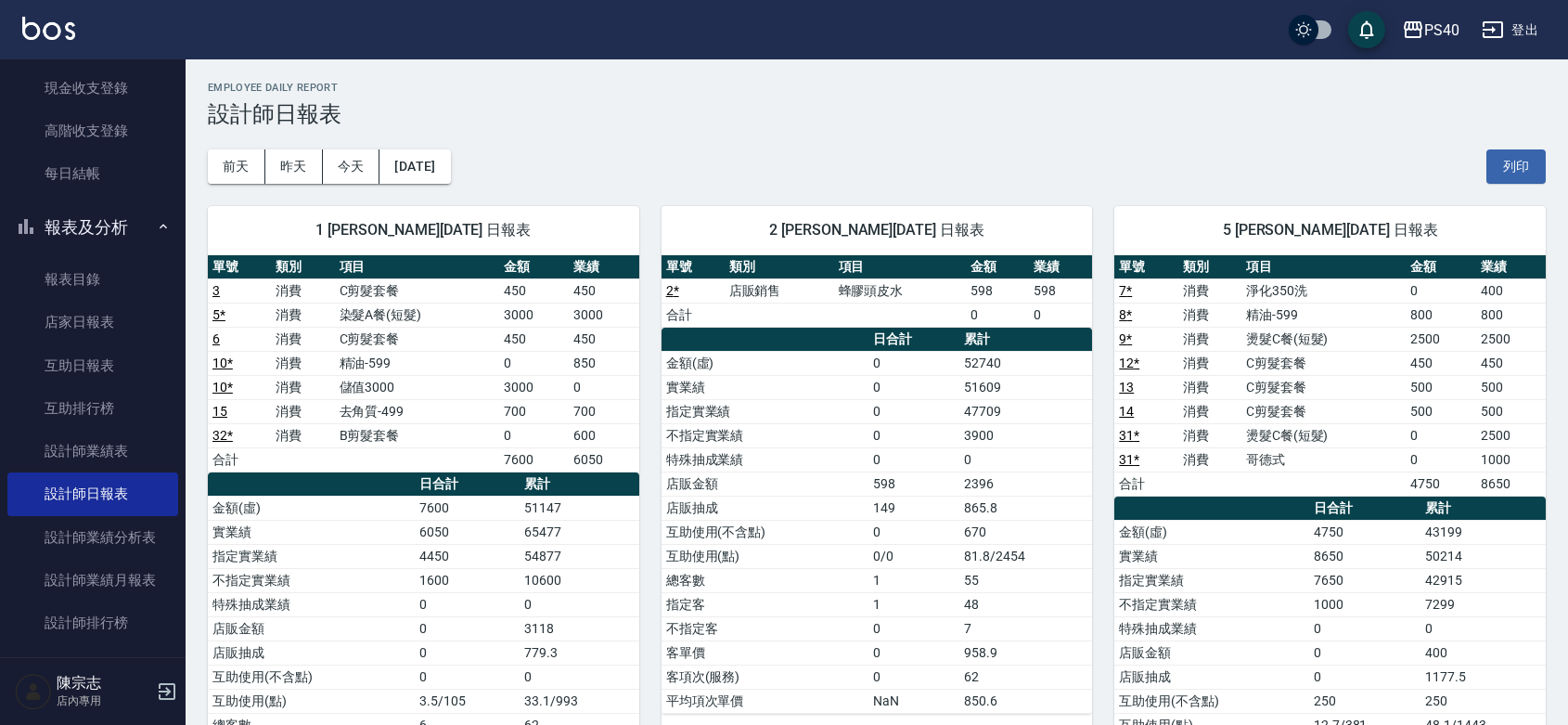
drag, startPoint x: 513, startPoint y: 85, endPoint x: 470, endPoint y: 85, distance: 43.0
click at [513, 86] on h2 "Employee Daily Report" at bounding box center [876, 87] width 1337 height 12
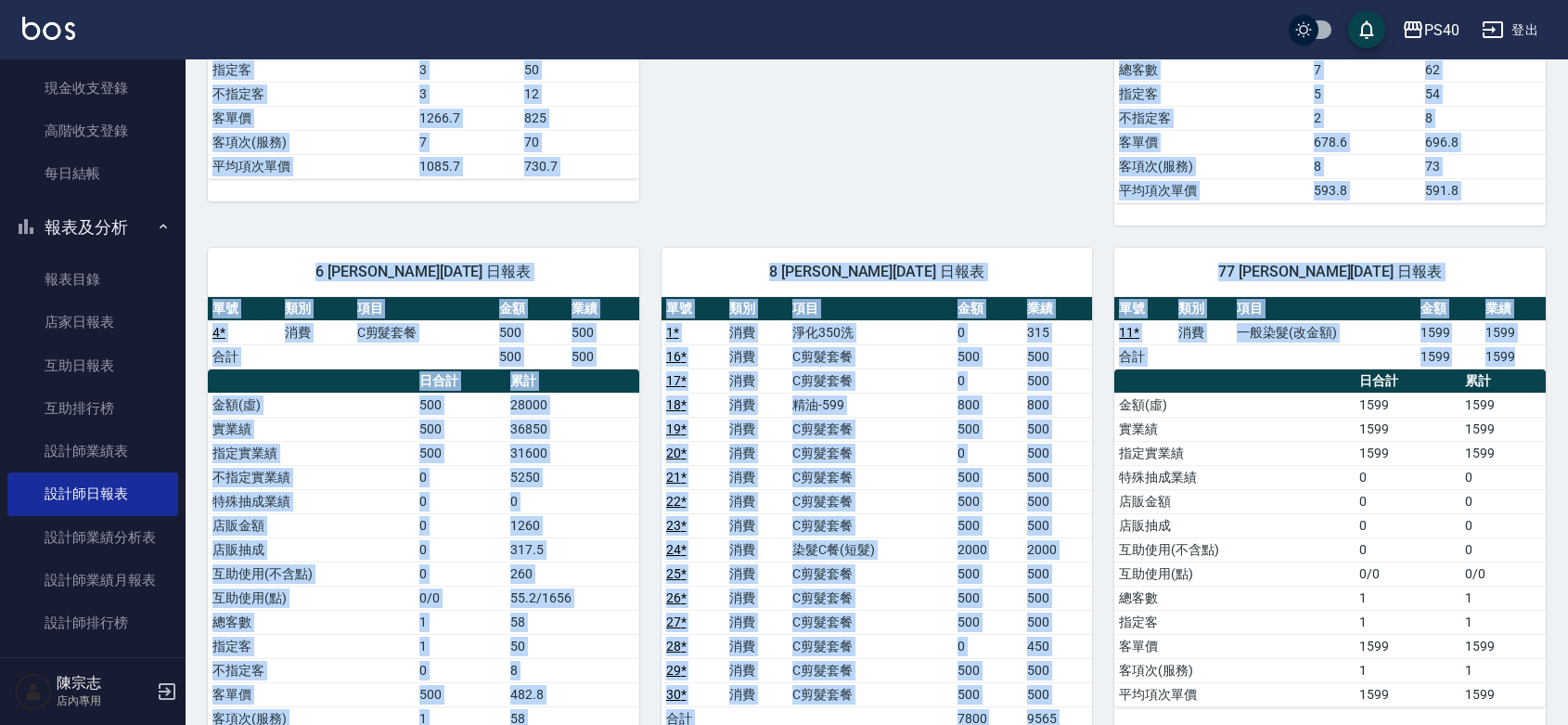
scroll to position [1080, 0]
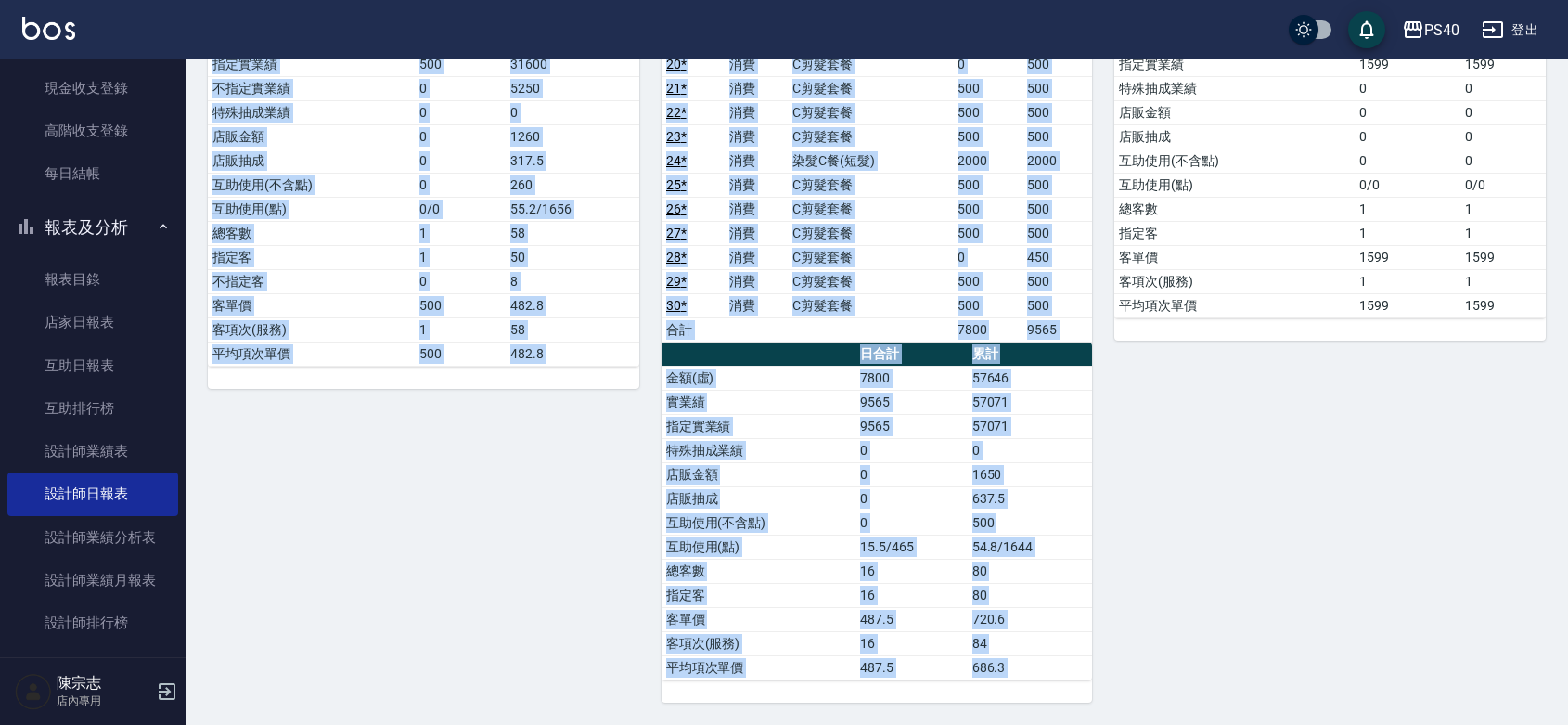
drag, startPoint x: 210, startPoint y: 108, endPoint x: 1575, endPoint y: 771, distance: 1517.5
click at [1518, 653] on div "77 [PERSON_NAME][DATE] 日報表 單號 類別 項目 金額 業績 11 * 消費 一般染髮(改金額) 1599 1599 合計 1599 1…" at bounding box center [1319, 269] width 453 height 866
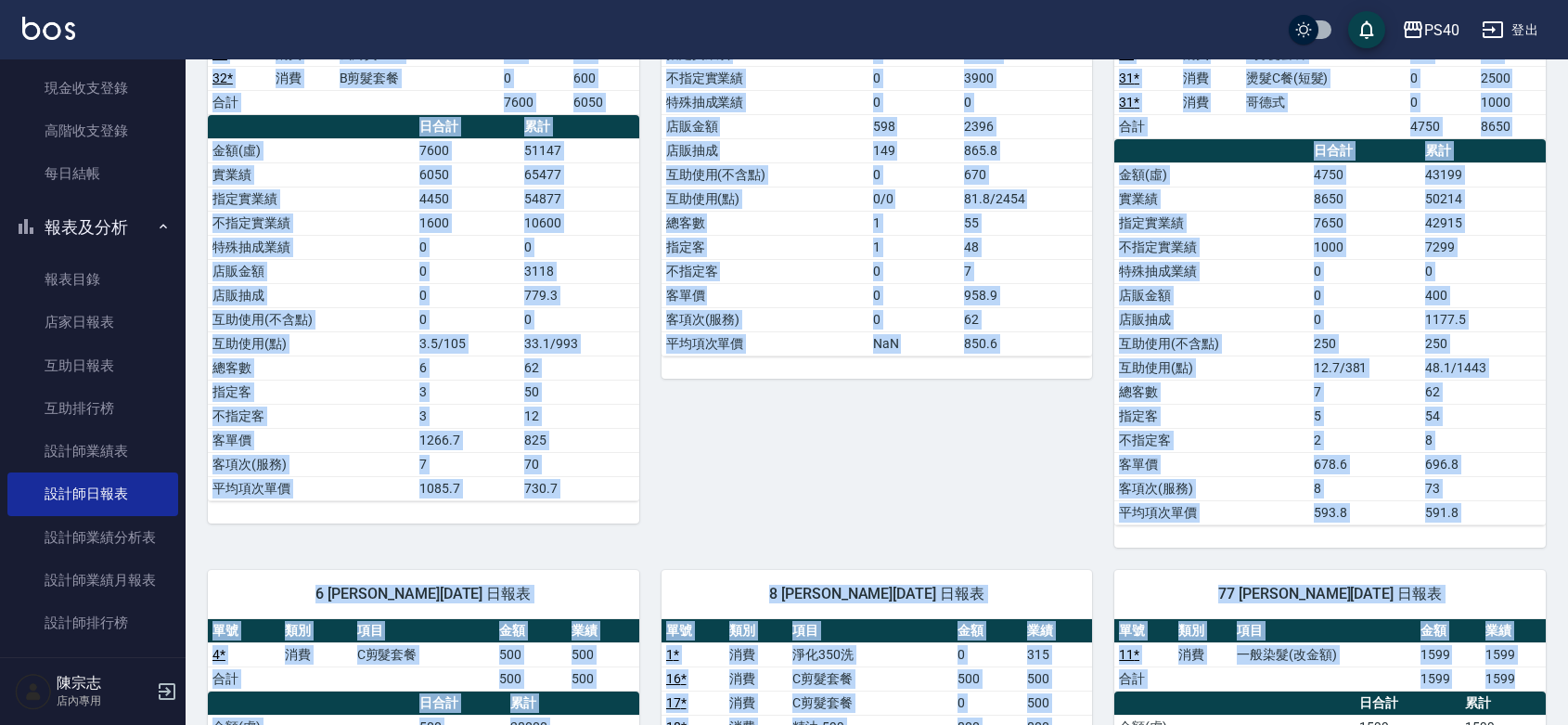
scroll to position [0, 0]
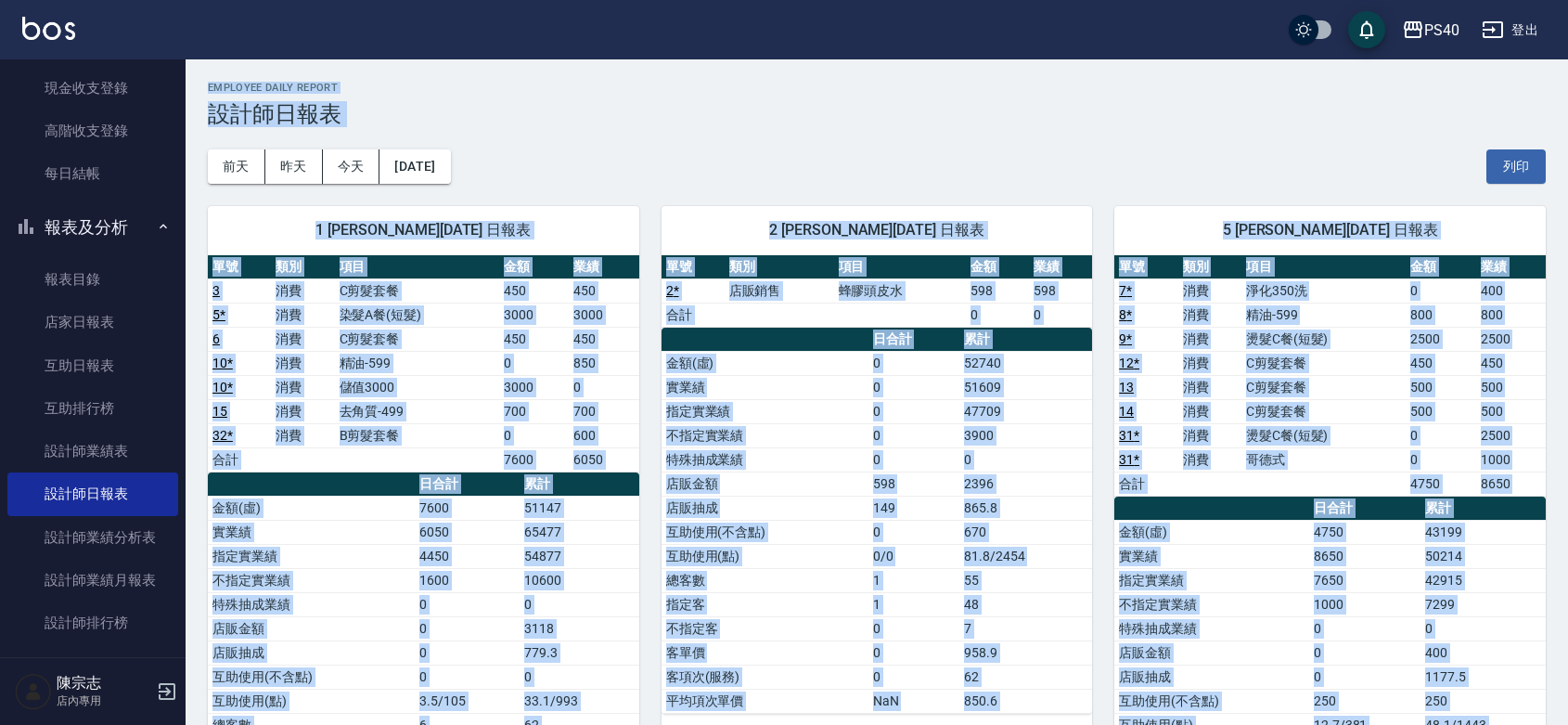
drag, startPoint x: 1519, startPoint y: 656, endPoint x: 97, endPoint y: -120, distance: 1620.0
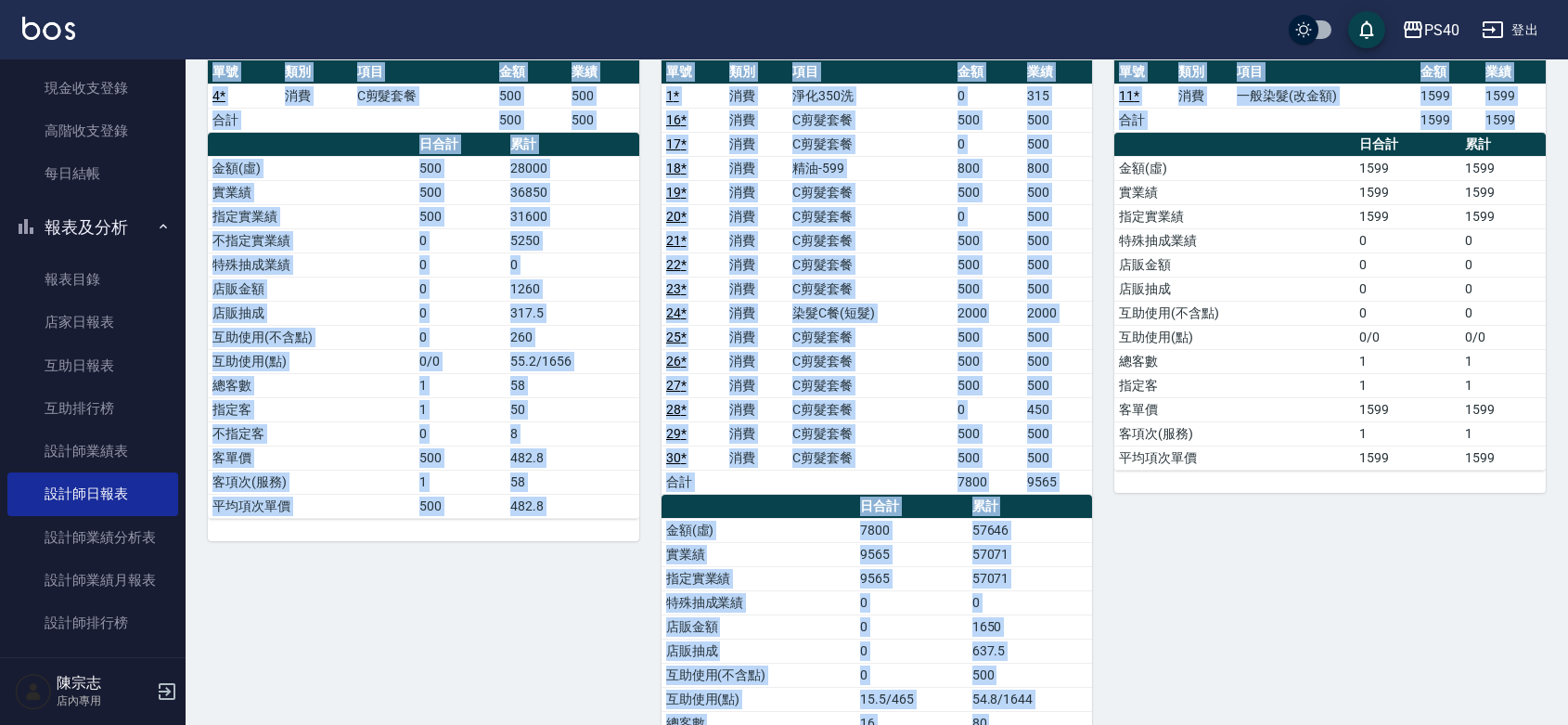
scroll to position [1080, 0]
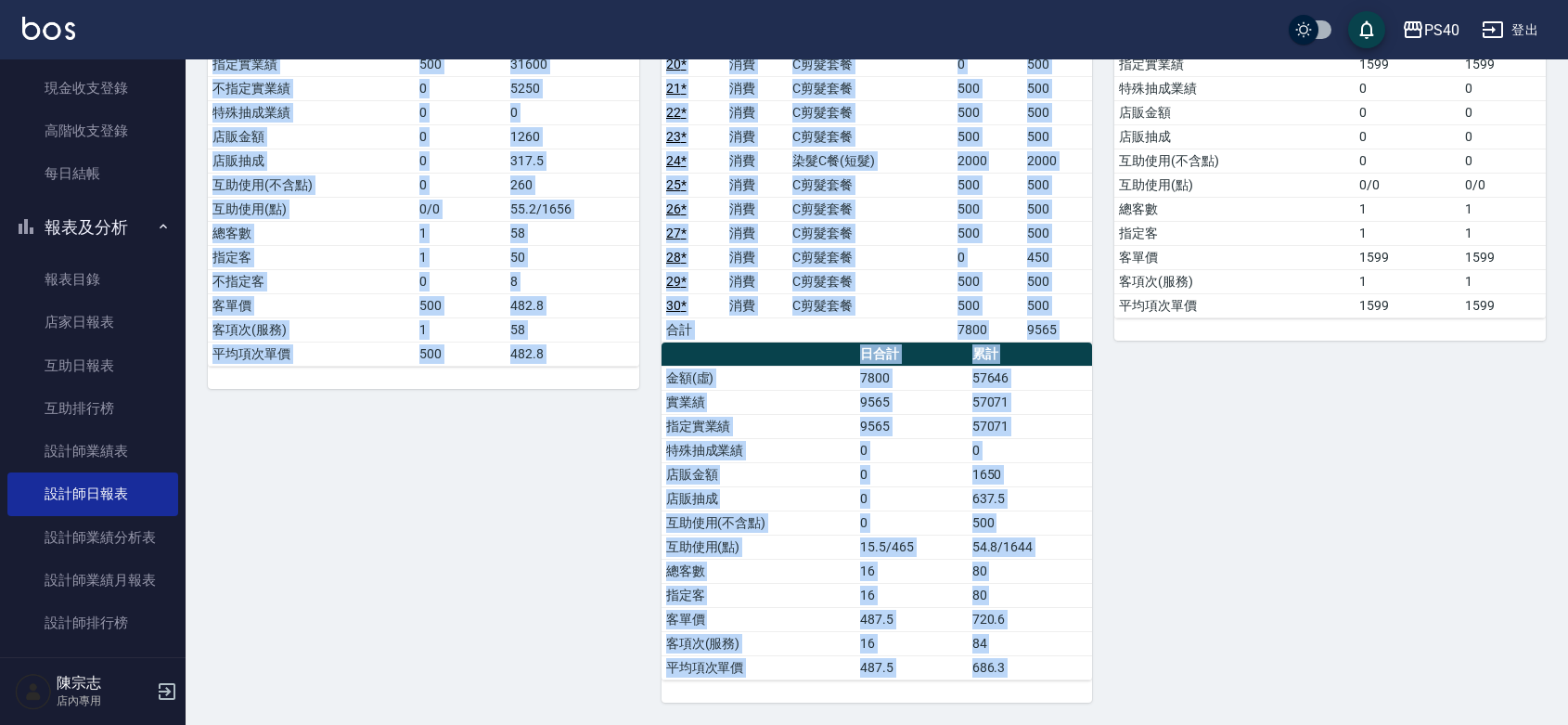
drag, startPoint x: 207, startPoint y: 111, endPoint x: 1527, endPoint y: 684, distance: 1439.0
click at [1530, 687] on div "77 [PERSON_NAME][DATE] 日報表 單號 類別 項目 金額 業績 11 * 消費 一般染髮(改金額) 1599 1599 合計 1599 1…" at bounding box center [1319, 269] width 453 height 866
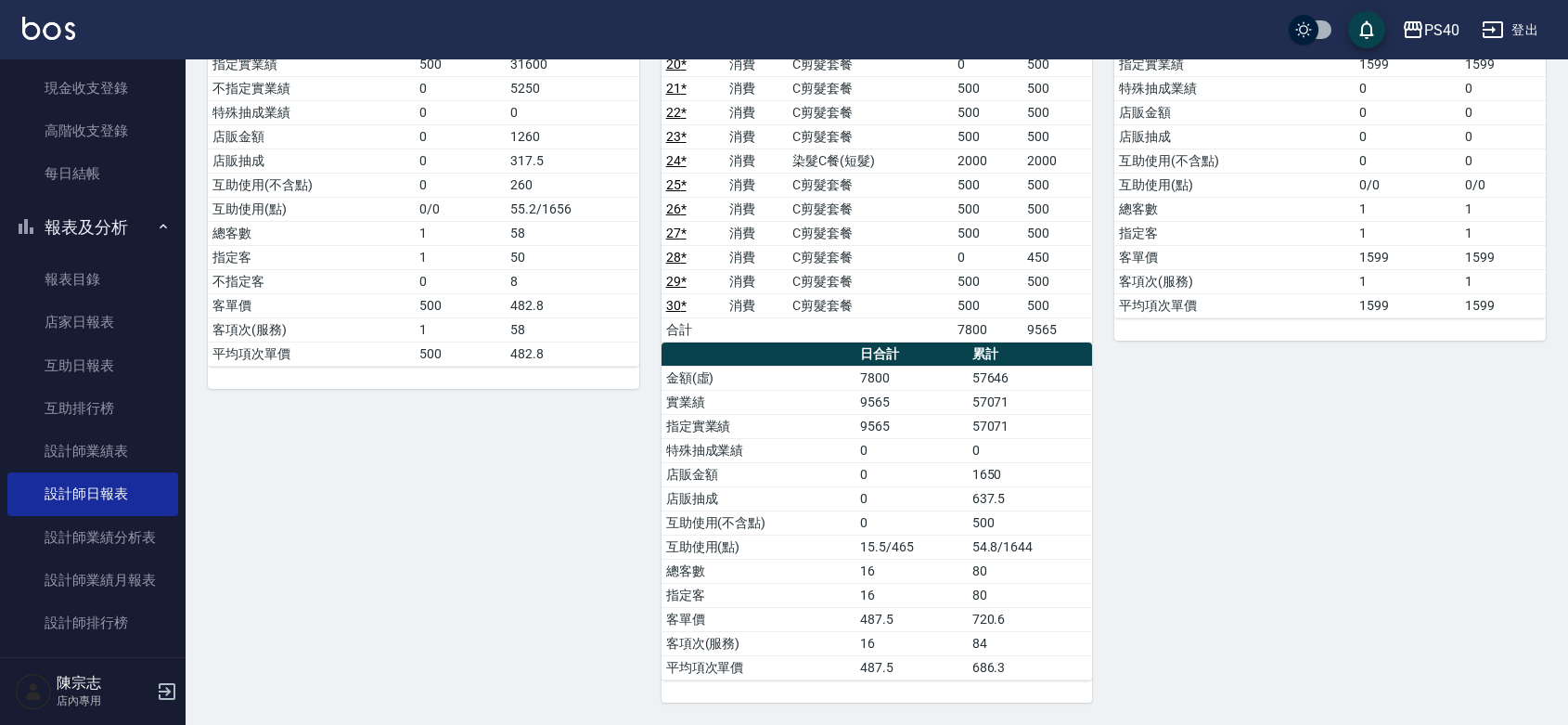
scroll to position [0, 0]
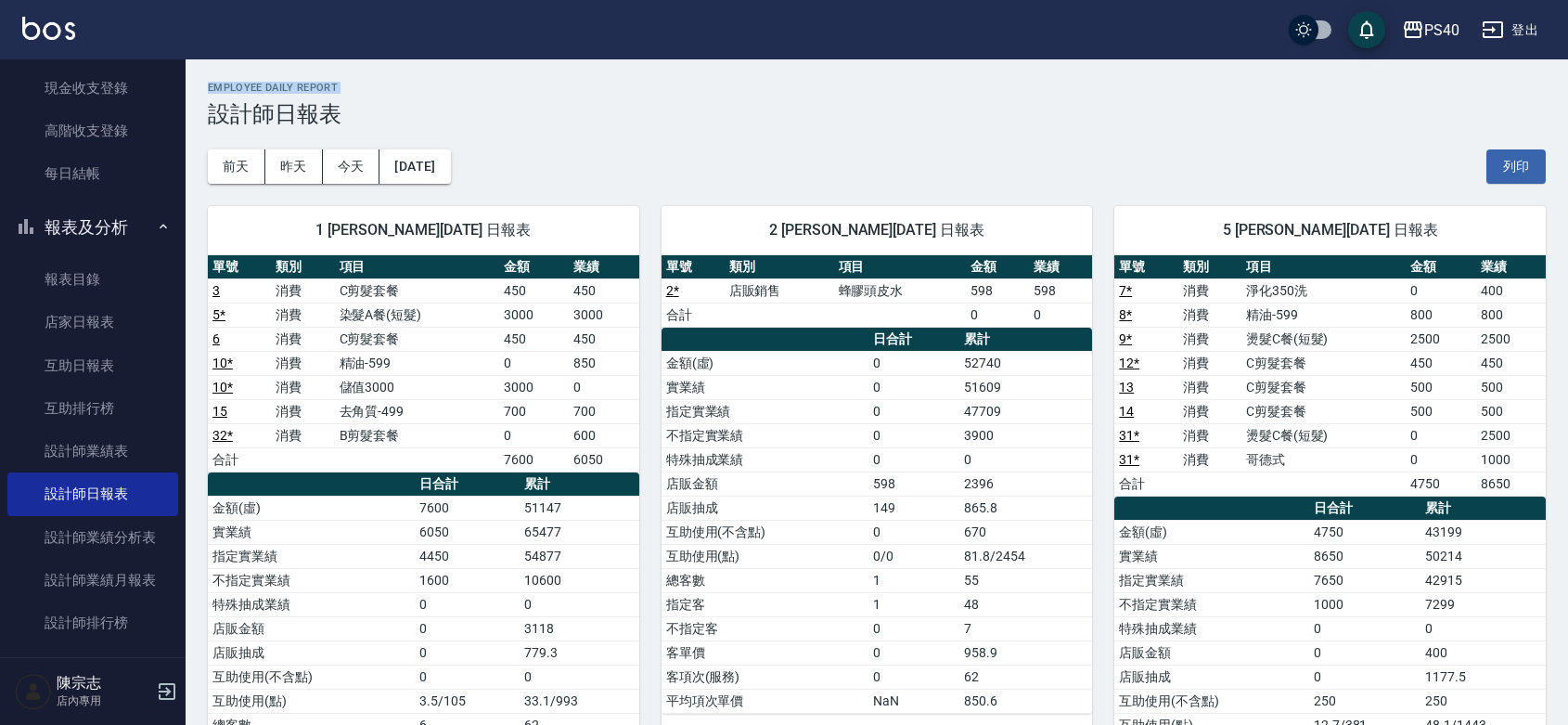
drag, startPoint x: 206, startPoint y: 113, endPoint x: 0, endPoint y: -120, distance: 311.0
drag, startPoint x: 192, startPoint y: 72, endPoint x: 206, endPoint y: 75, distance: 14.3
drag, startPoint x: 192, startPoint y: 67, endPoint x: 206, endPoint y: 72, distance: 14.9
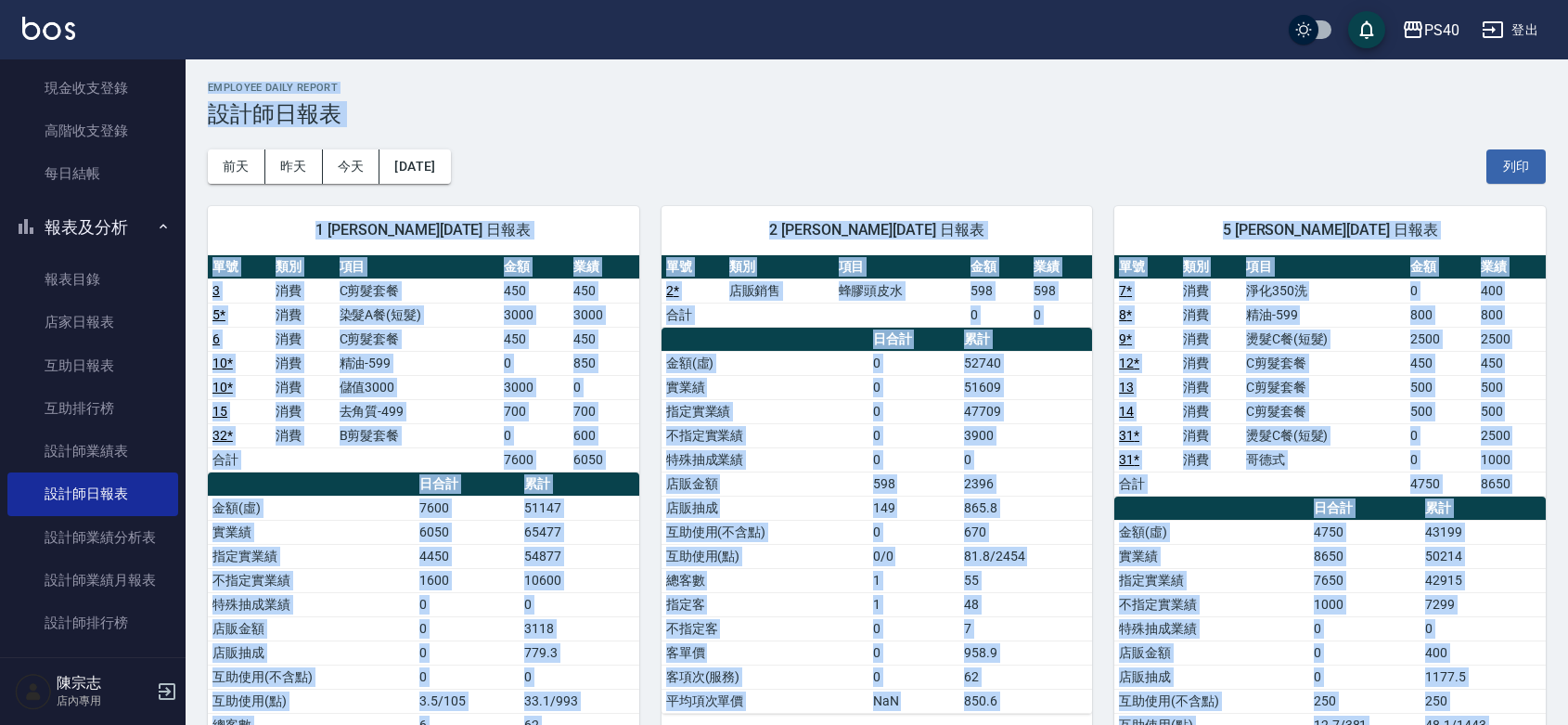
drag, startPoint x: 1535, startPoint y: 698, endPoint x: 167, endPoint y: -60, distance: 1564.0
click at [611, 93] on h2 "Employee Daily Report" at bounding box center [876, 87] width 1337 height 12
click at [814, 169] on div "[DATE] [DATE] [DATE] [DATE] 列印" at bounding box center [876, 166] width 1337 height 79
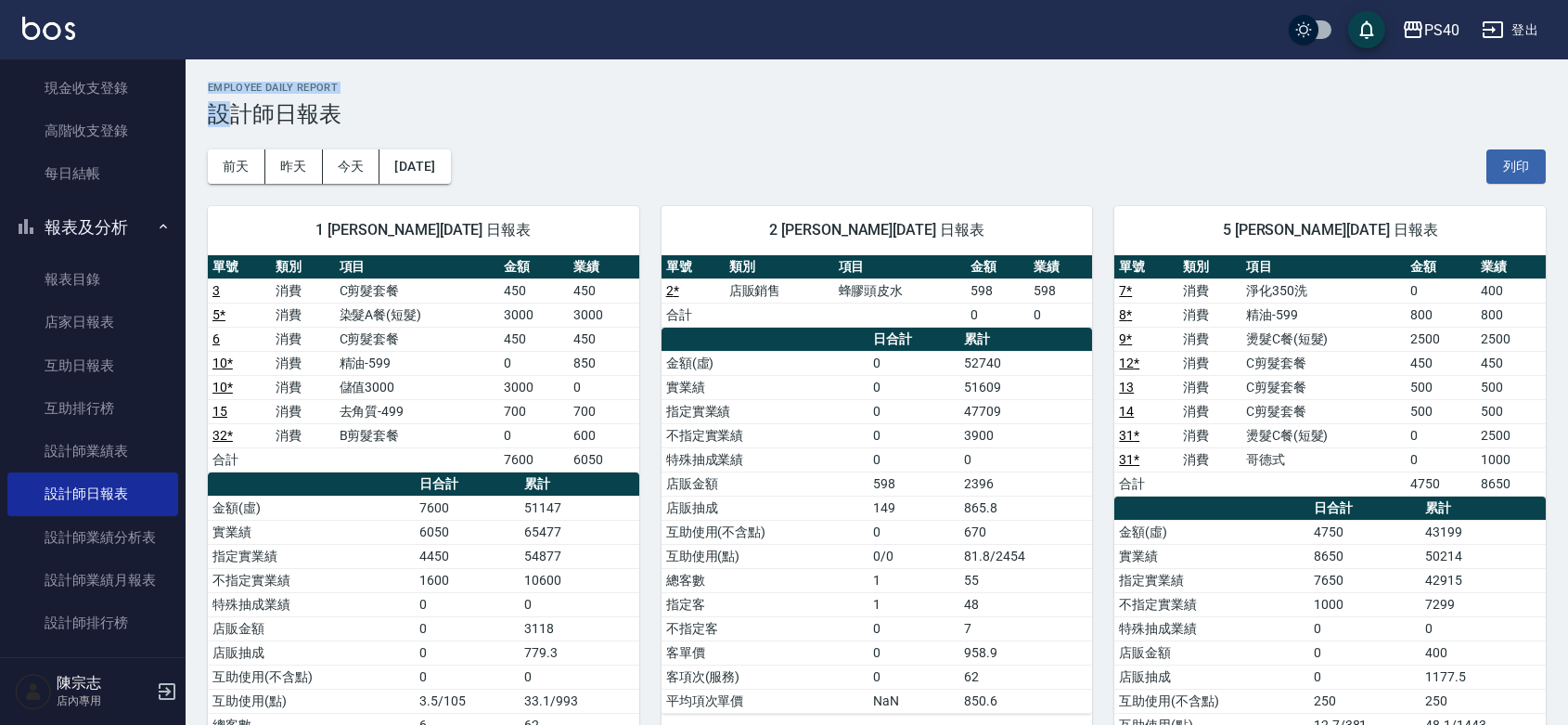
drag, startPoint x: 228, startPoint y: 119, endPoint x: 7, endPoint y: -79, distance: 296.7
drag, startPoint x: 209, startPoint y: 85, endPoint x: 91, endPoint y: -120, distance: 236.5
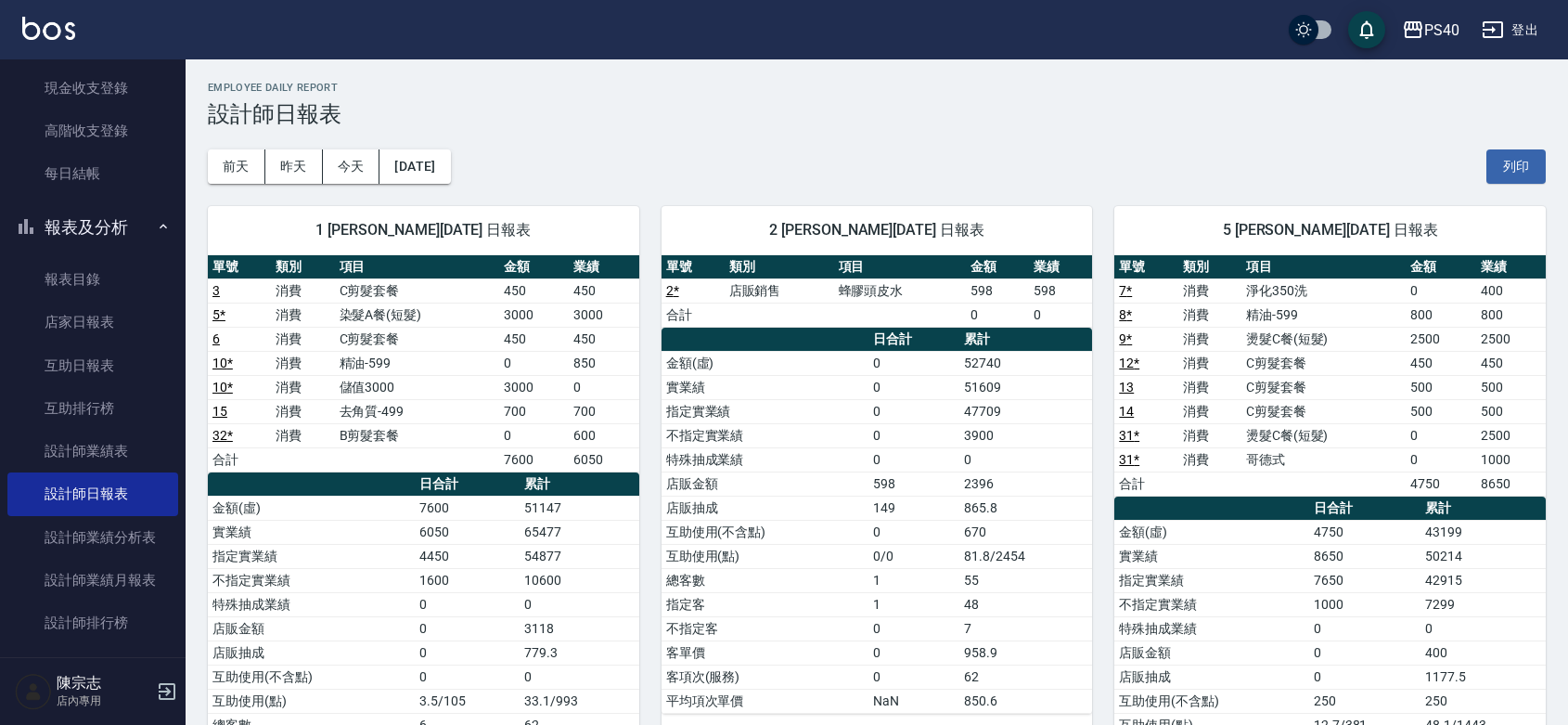
click at [208, 108] on h3 "設計師日報表" at bounding box center [876, 114] width 1337 height 26
drag, startPoint x: 209, startPoint y: 85, endPoint x: 49, endPoint y: -120, distance: 260.0
drag, startPoint x: 204, startPoint y: 79, endPoint x: 0, endPoint y: -71, distance: 253.2
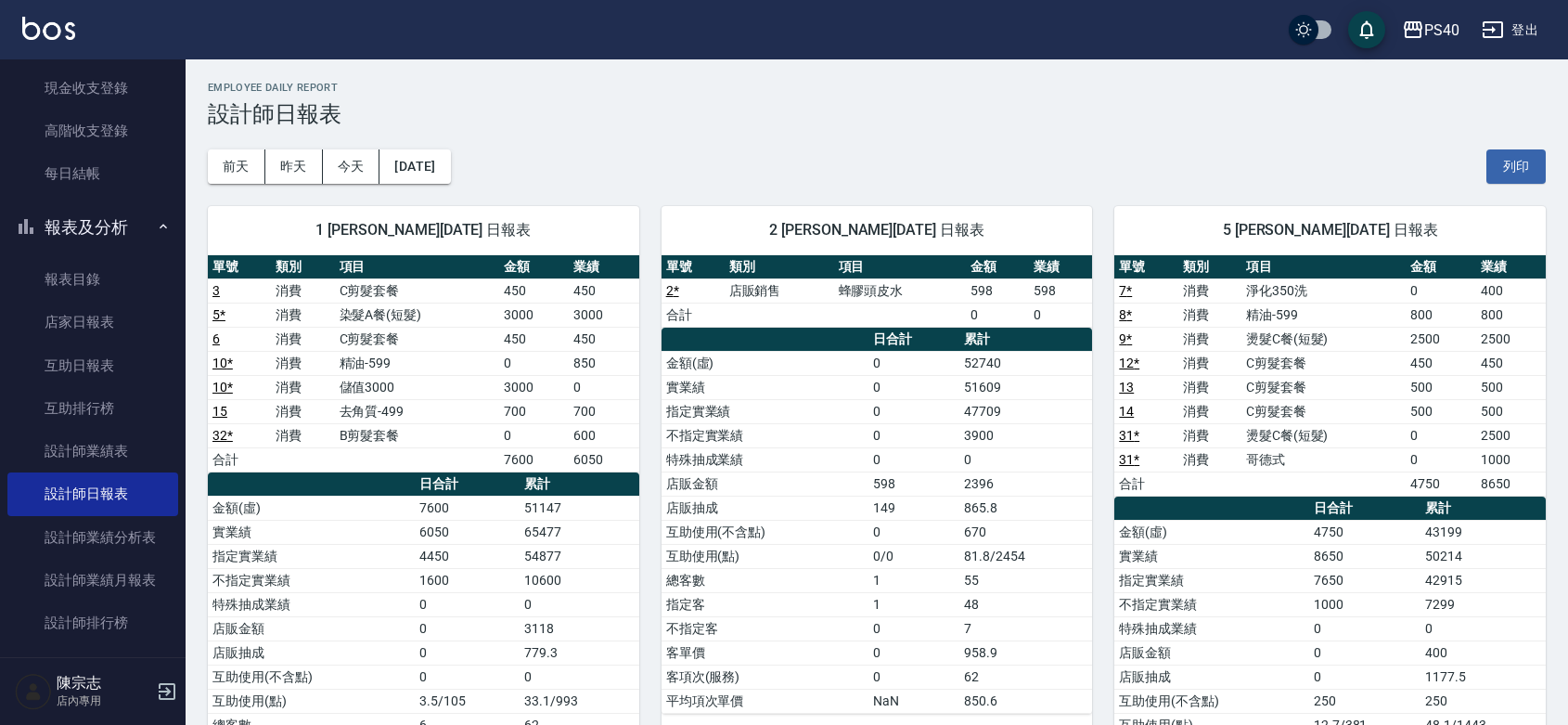
drag, startPoint x: 207, startPoint y: 85, endPoint x: 158, endPoint y: -57, distance: 150.2
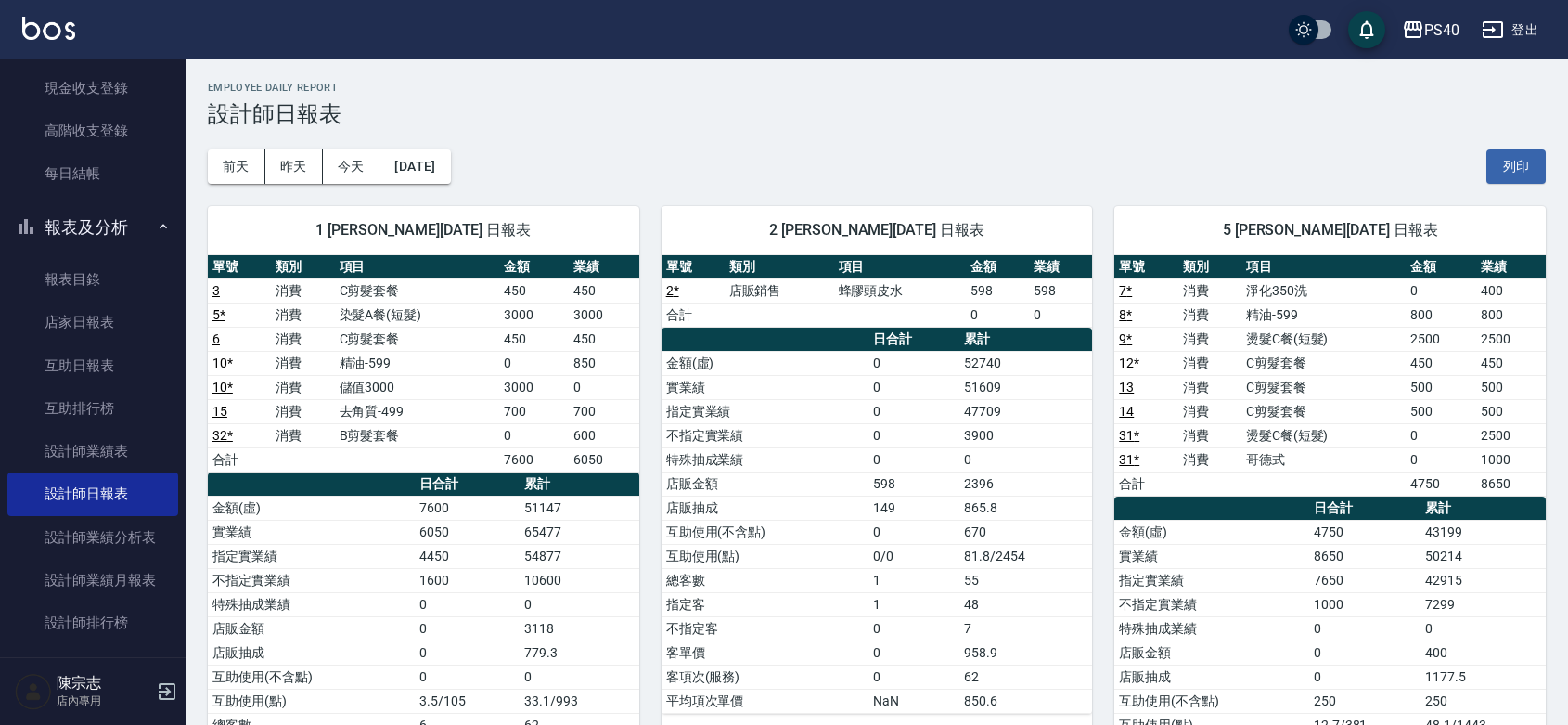
drag, startPoint x: 209, startPoint y: 84, endPoint x: 0, endPoint y: -64, distance: 256.1
drag, startPoint x: 206, startPoint y: 84, endPoint x: 200, endPoint y: -52, distance: 136.1
drag, startPoint x: 209, startPoint y: 83, endPoint x: 261, endPoint y: -120, distance: 209.6
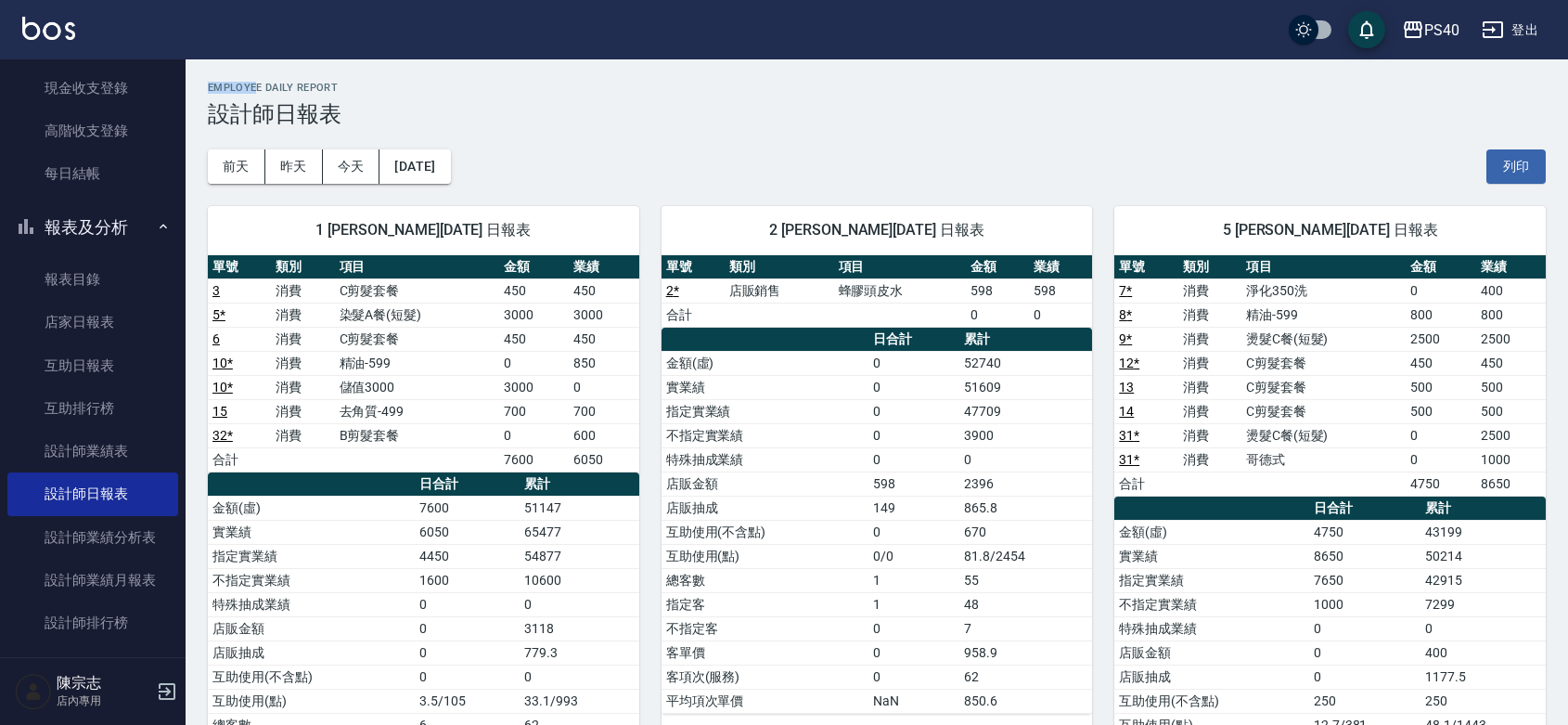
drag, startPoint x: 209, startPoint y: 84, endPoint x: 191, endPoint y: -120, distance: 204.8
drag, startPoint x: 207, startPoint y: 85, endPoint x: 39, endPoint y: -120, distance: 265.0
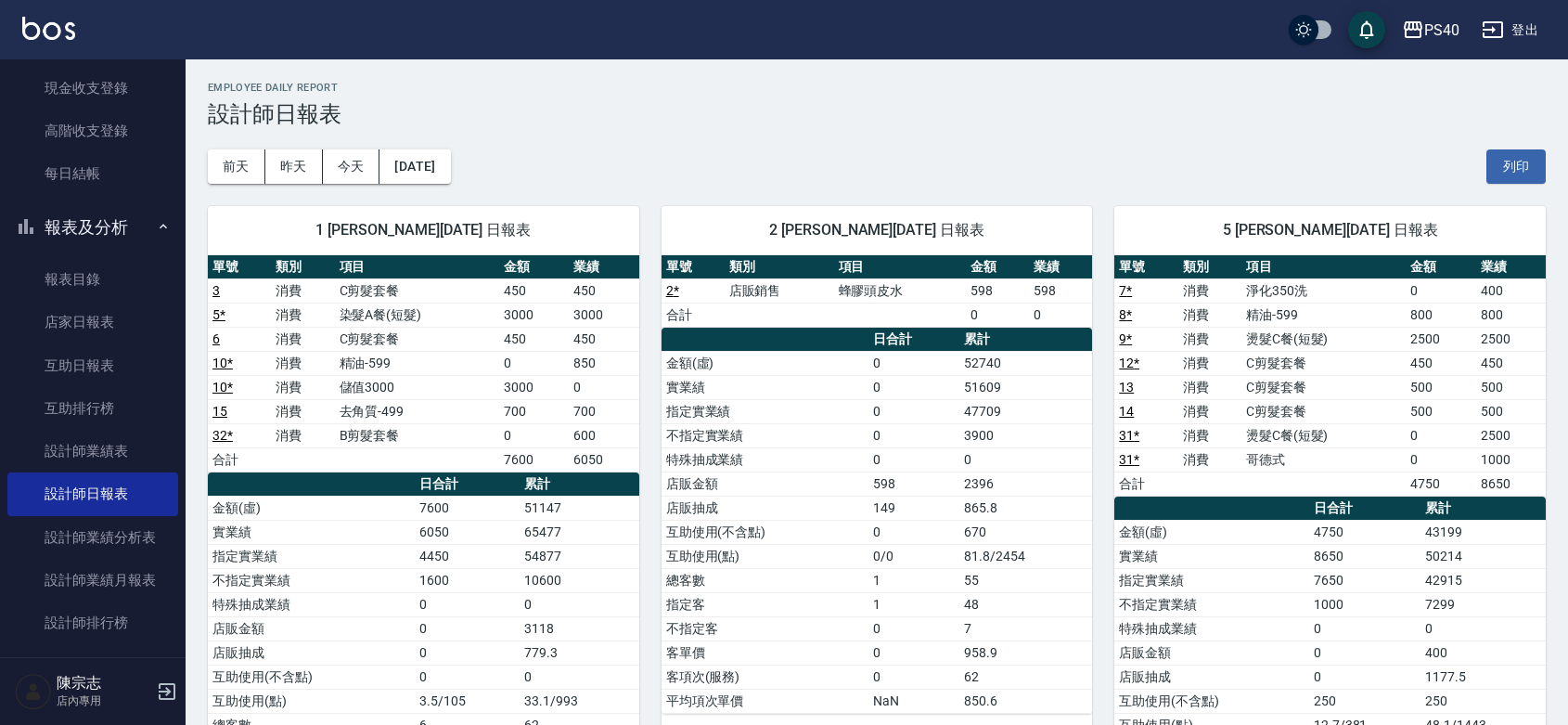
click at [304, 172] on button "昨天" at bounding box center [294, 166] width 57 height 35
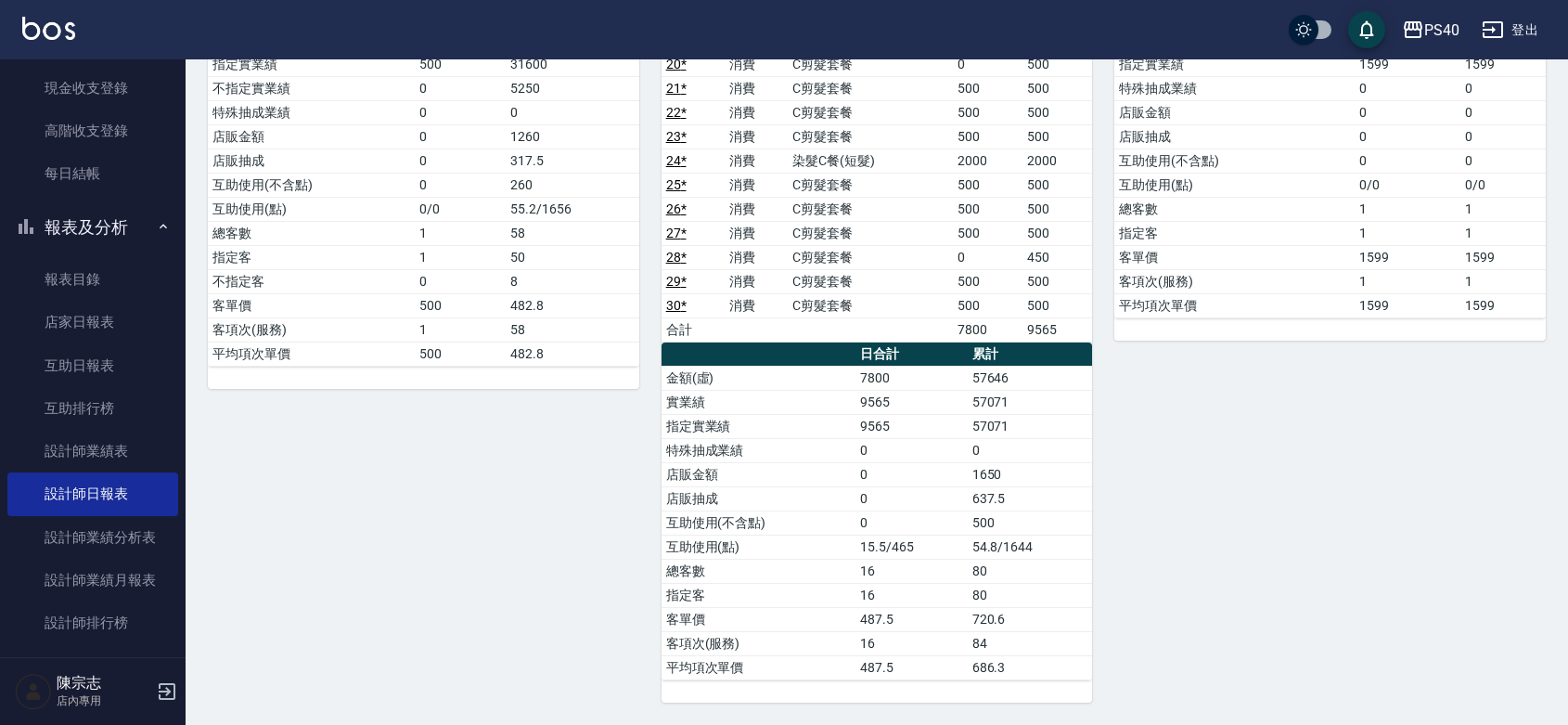
scroll to position [539, 0]
